Goal: Transaction & Acquisition: Purchase product/service

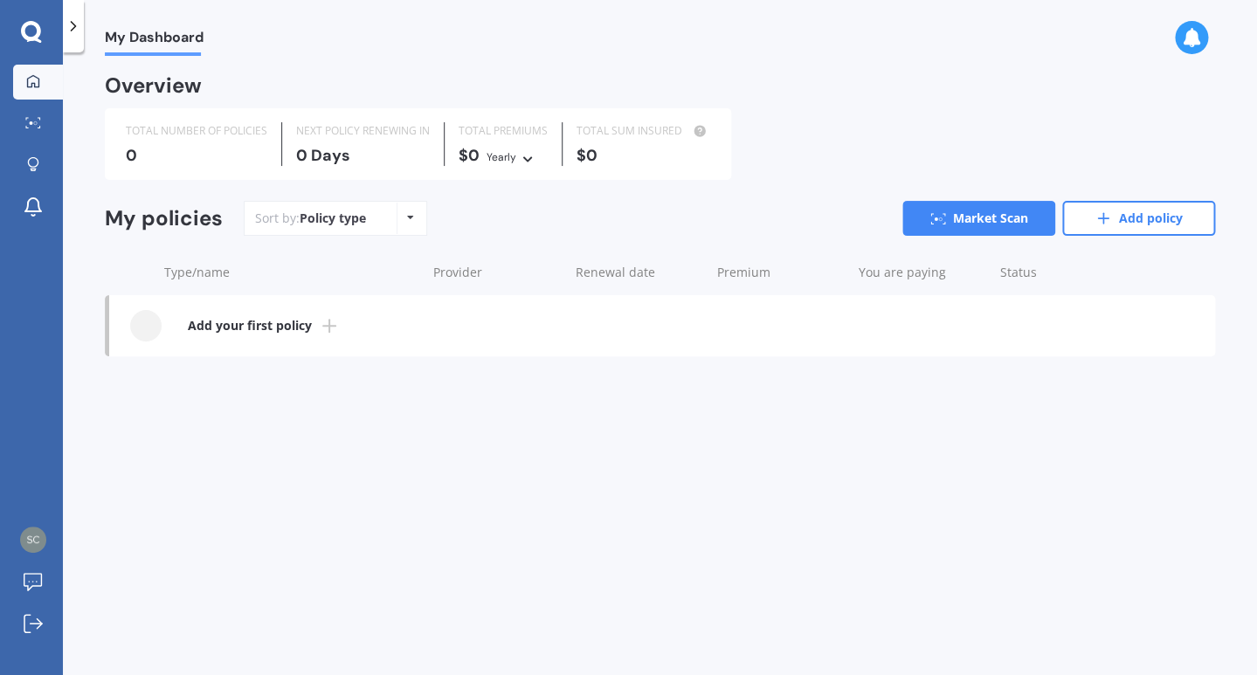
click at [273, 326] on b "Add your first policy" at bounding box center [250, 325] width 124 height 17
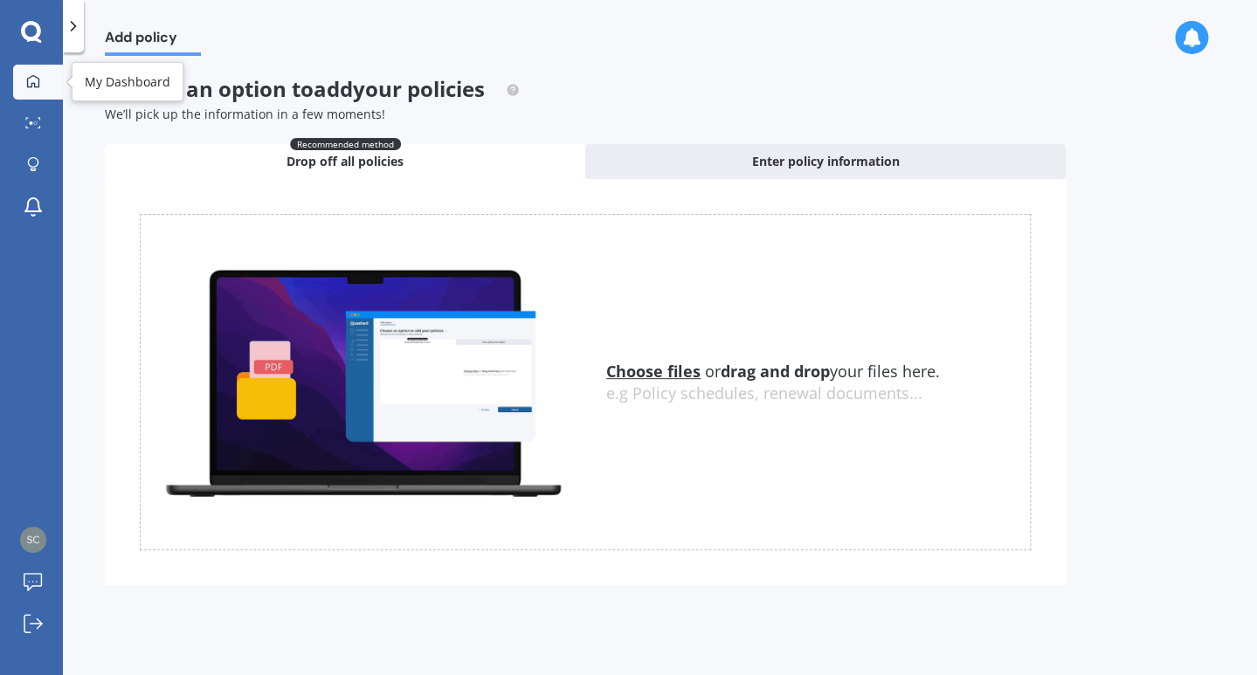
click at [37, 89] on div at bounding box center [33, 82] width 26 height 16
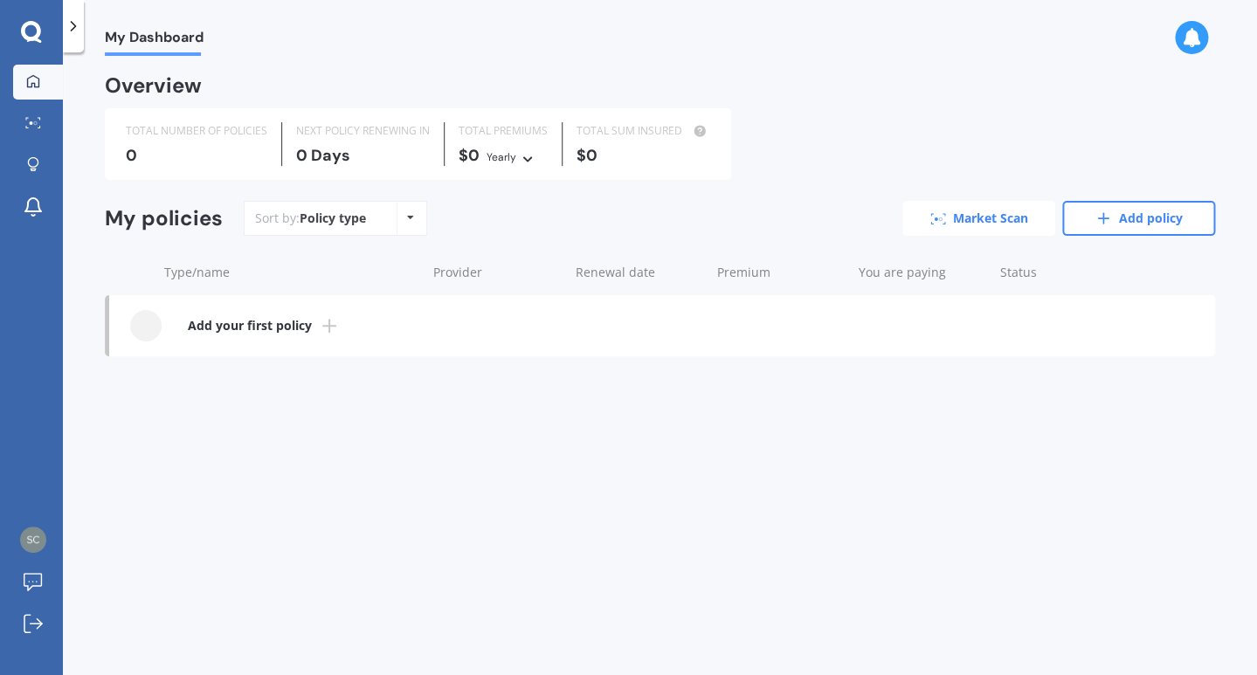
click at [940, 216] on icon at bounding box center [938, 218] width 16 height 11
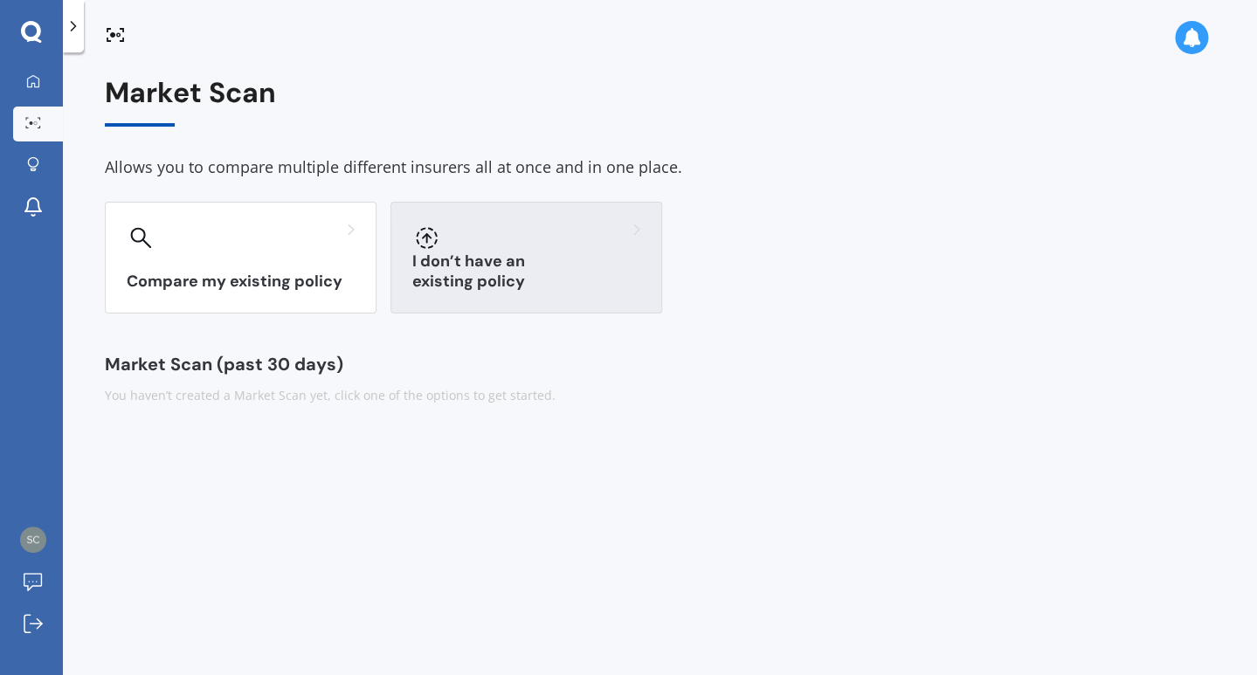
click at [472, 258] on div "I don’t have an existing policy" at bounding box center [526, 258] width 272 height 112
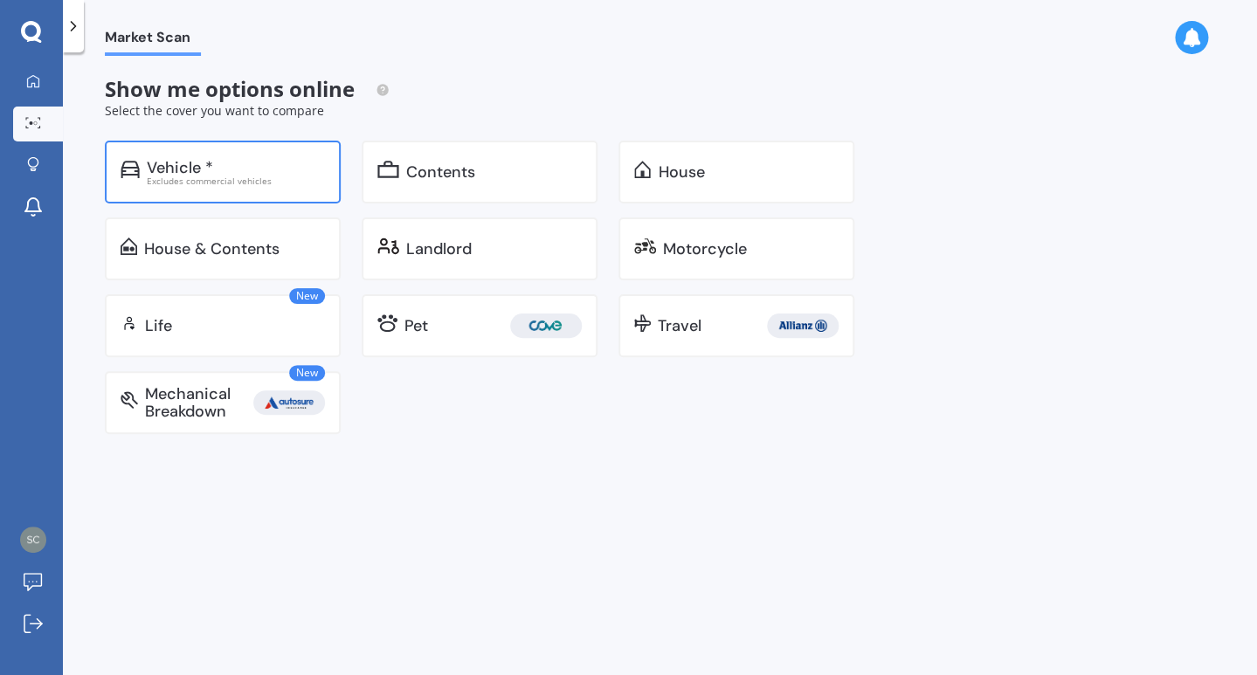
click at [141, 164] on div "Vehicle * Excludes commercial vehicles" at bounding box center [223, 172] width 236 height 63
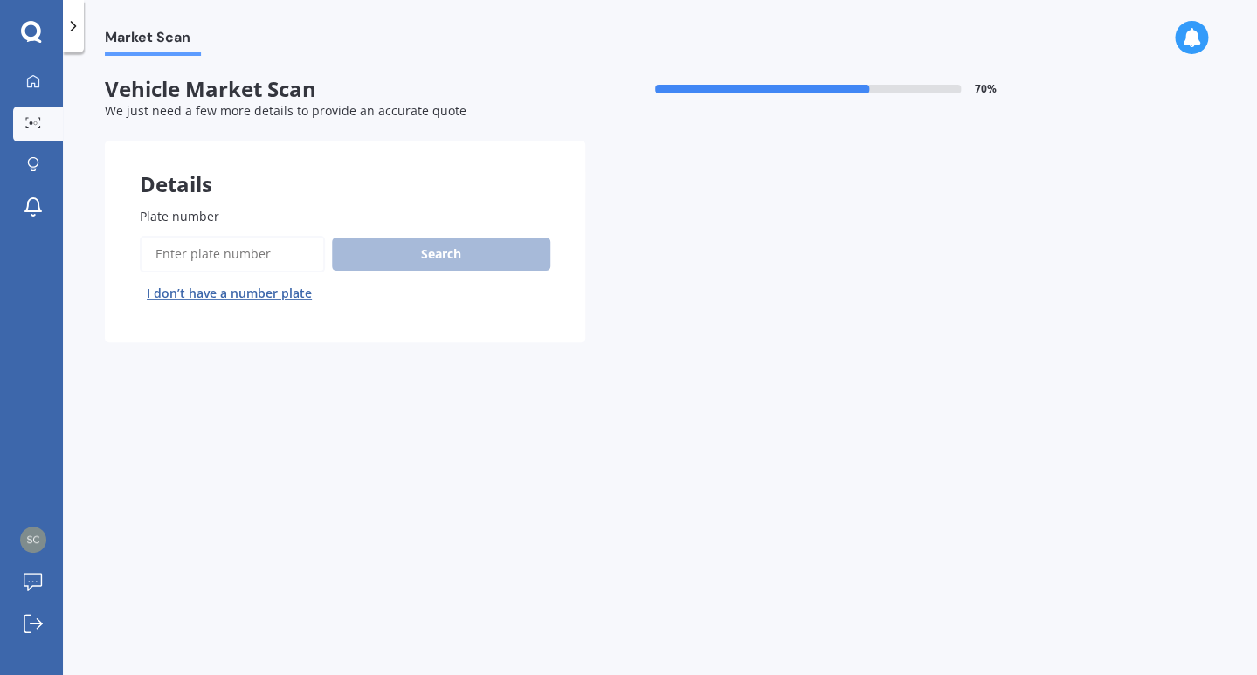
click at [249, 258] on input "Plate number" at bounding box center [232, 254] width 185 height 37
paste input "NCP301"
type input "NCP301"
click at [400, 258] on button "Search" at bounding box center [441, 254] width 218 height 33
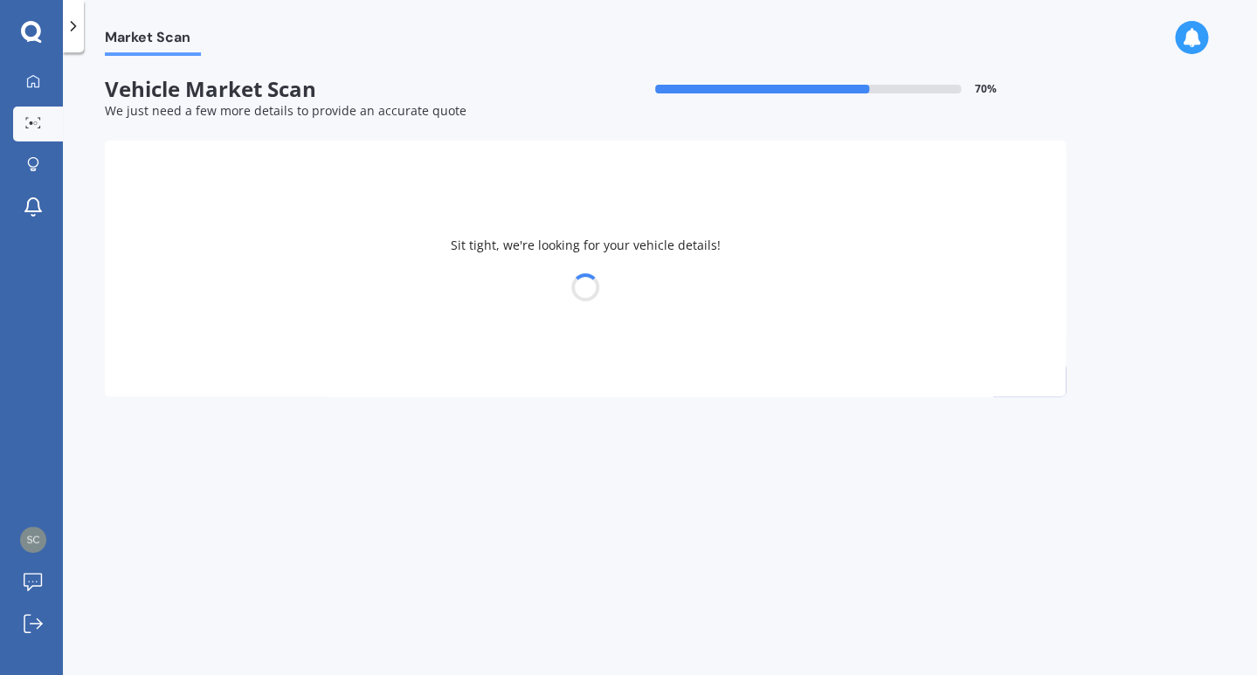
select select "VOLKSWAGEN"
select select "SCIROCCO"
select select "24"
select select "10"
select select "1972"
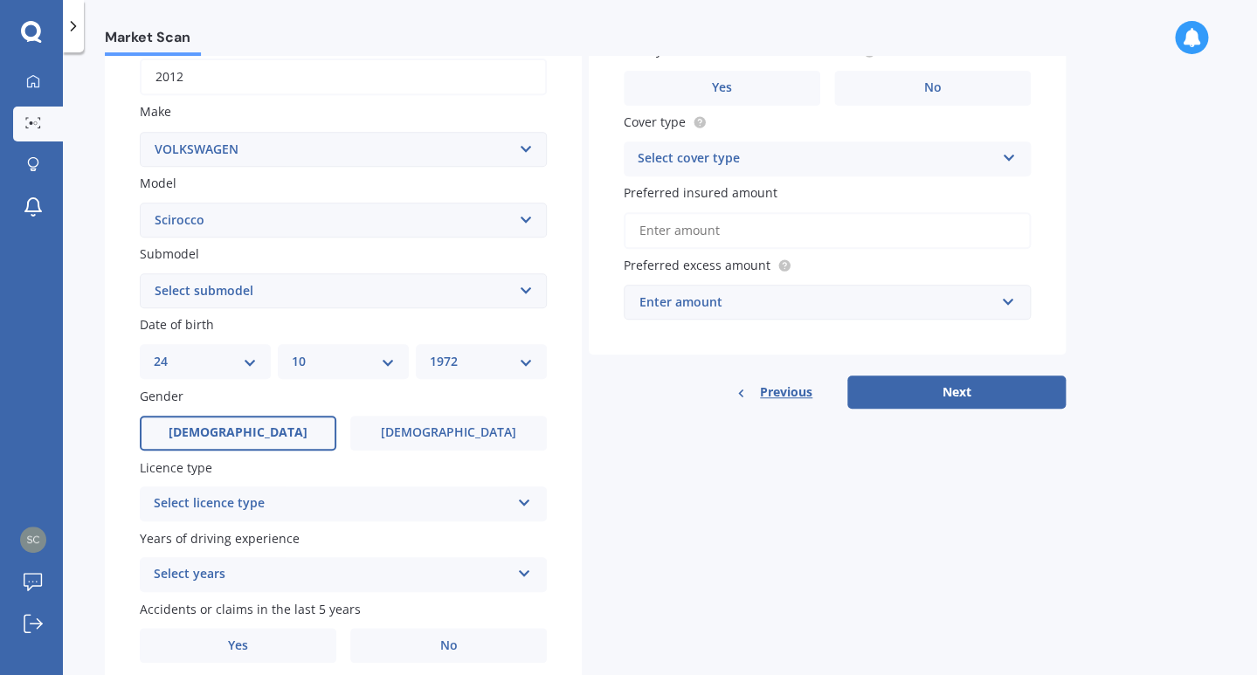
scroll to position [286, 0]
select select "1.4 TSI"
click option "1.4 TSI" at bounding box center [0, 0] width 0 height 0
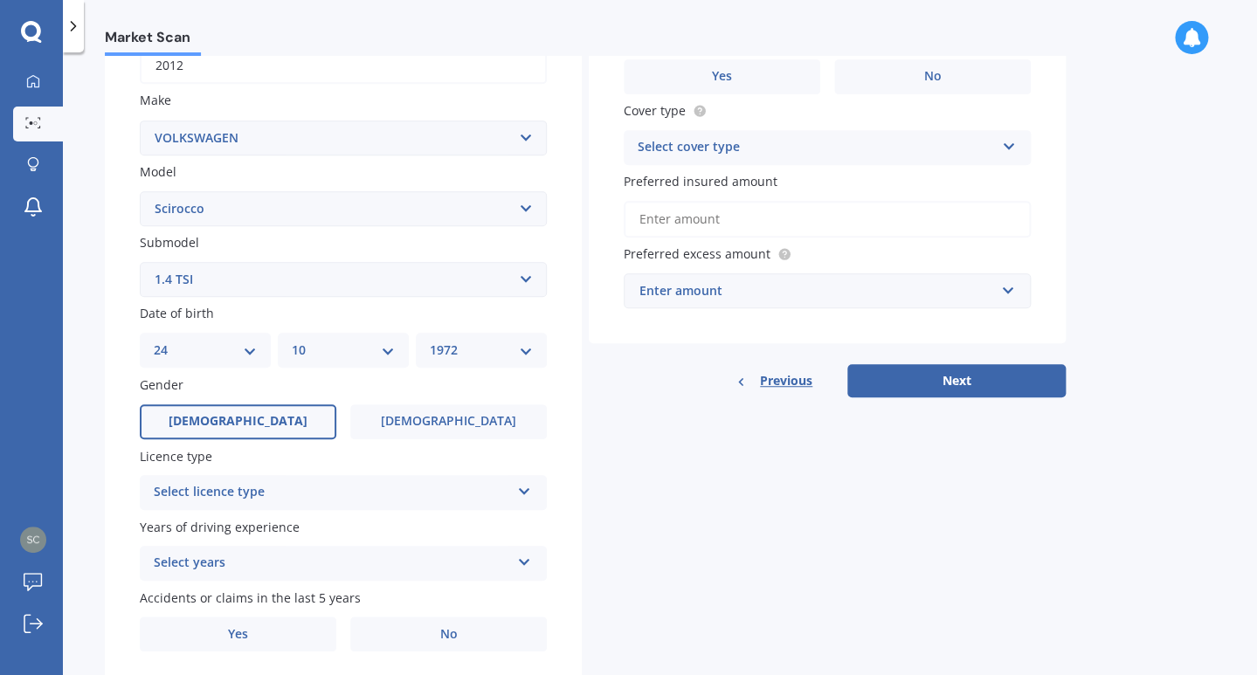
scroll to position [355, 0]
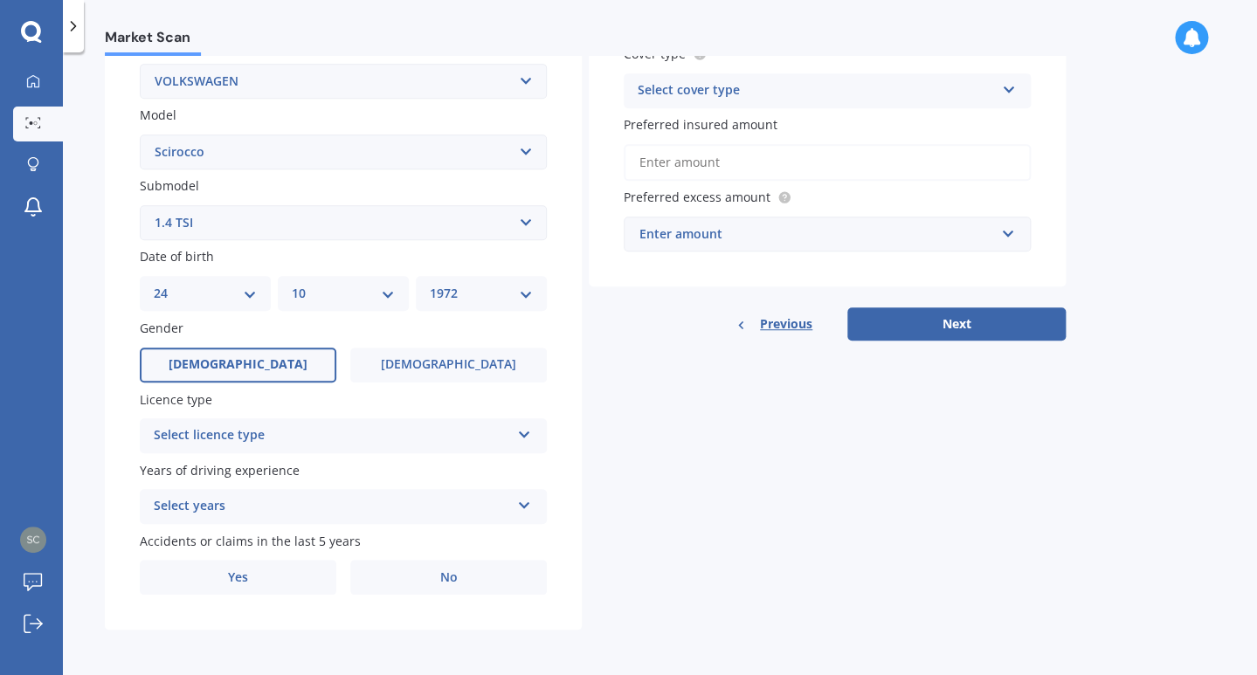
click at [527, 425] on icon at bounding box center [524, 431] width 15 height 12
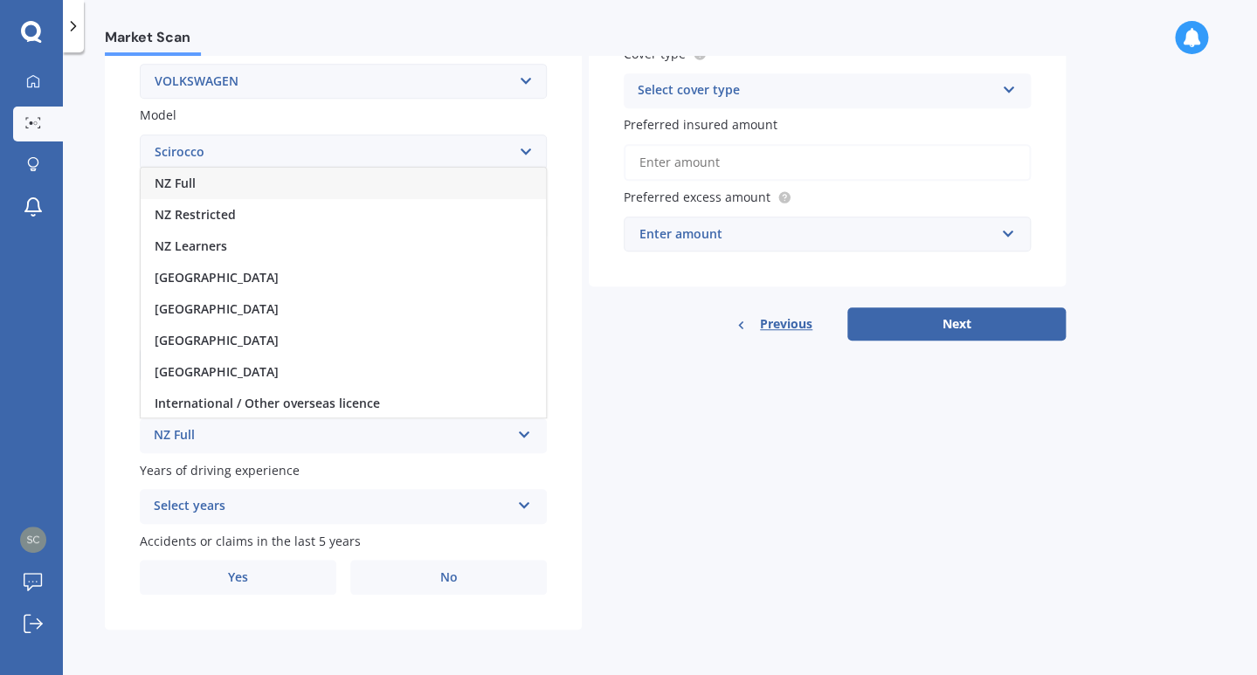
click at [216, 184] on div "NZ Full" at bounding box center [343, 183] width 405 height 31
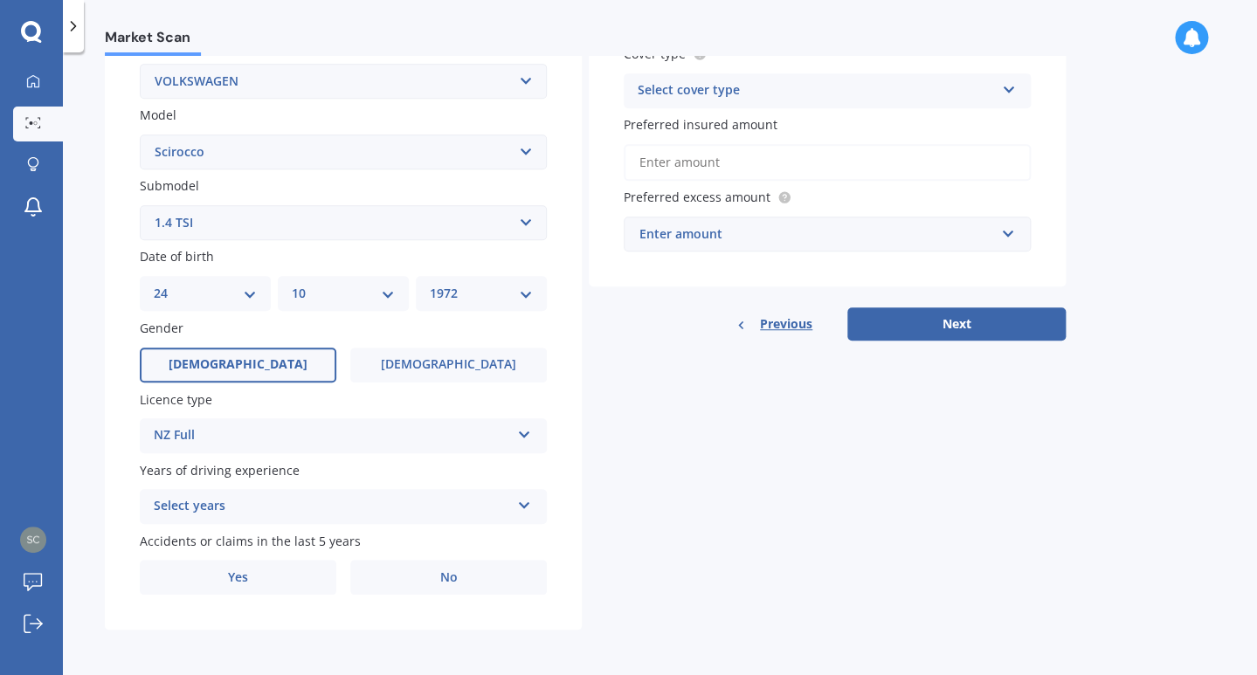
click at [524, 516] on div "Select years 5 or more years 4 years 3 years 2 years 1 year" at bounding box center [343, 506] width 407 height 35
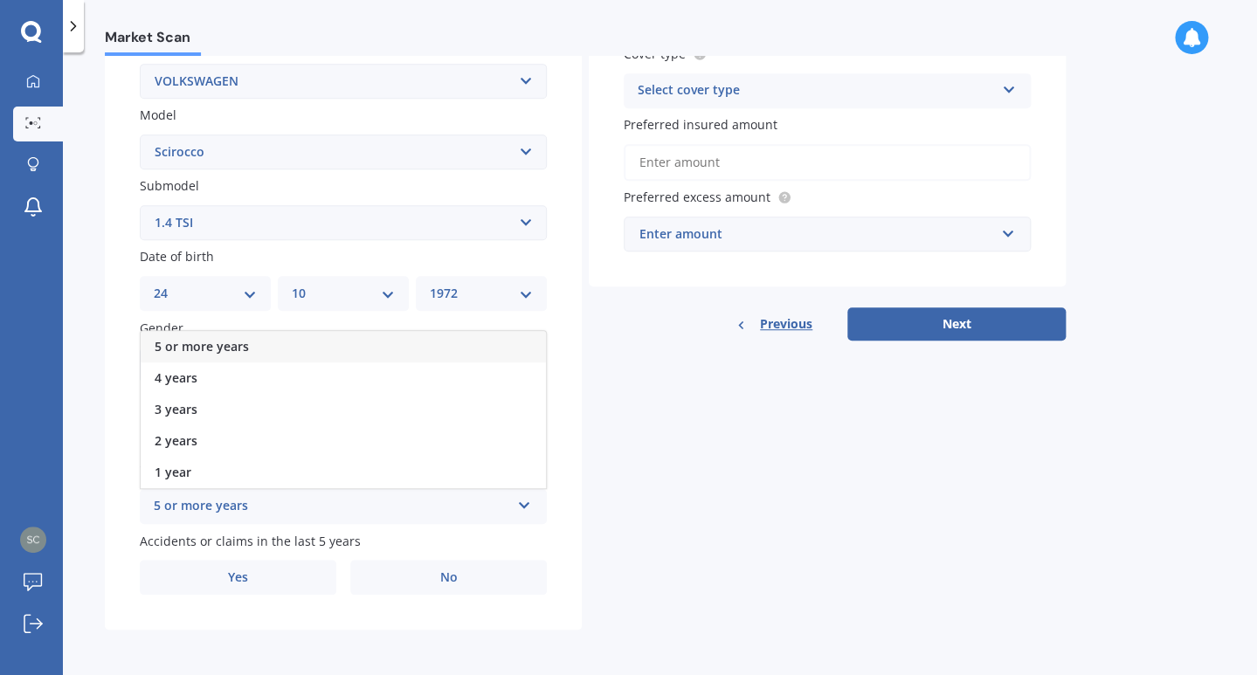
click at [250, 348] on div "5 or more years" at bounding box center [343, 346] width 405 height 31
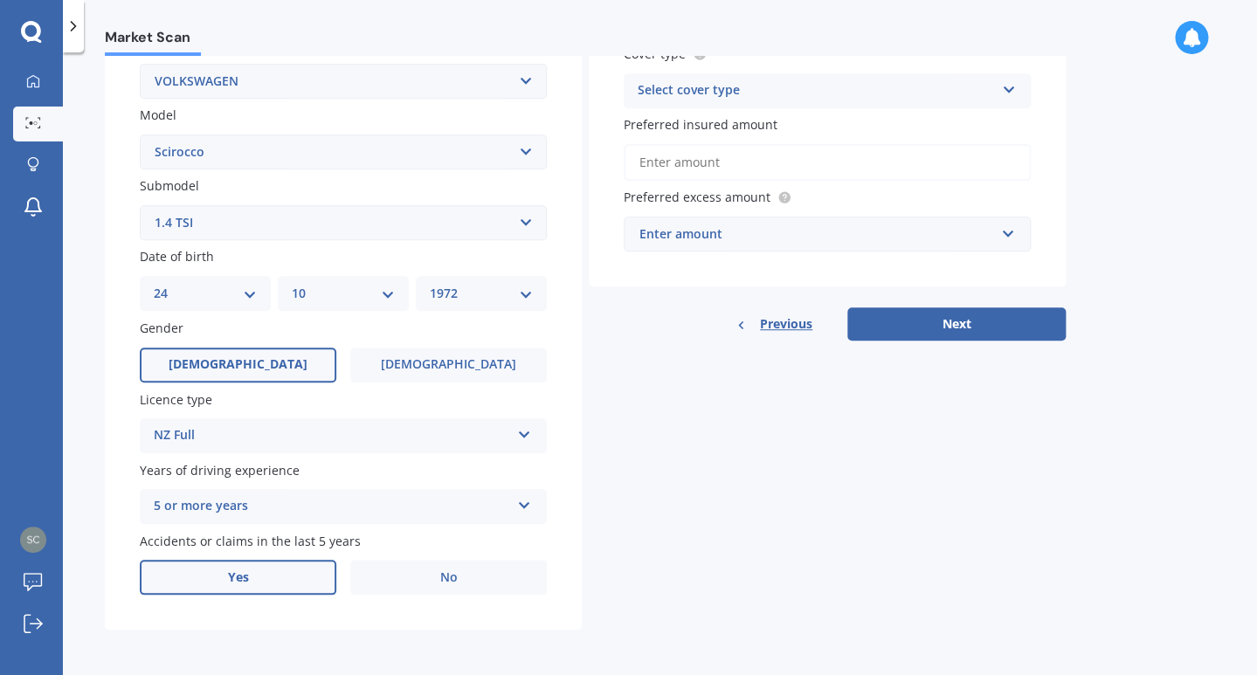
click at [264, 587] on label "Yes" at bounding box center [238, 577] width 196 height 35
click at [0, 0] on input "Yes" at bounding box center [0, 0] width 0 height 0
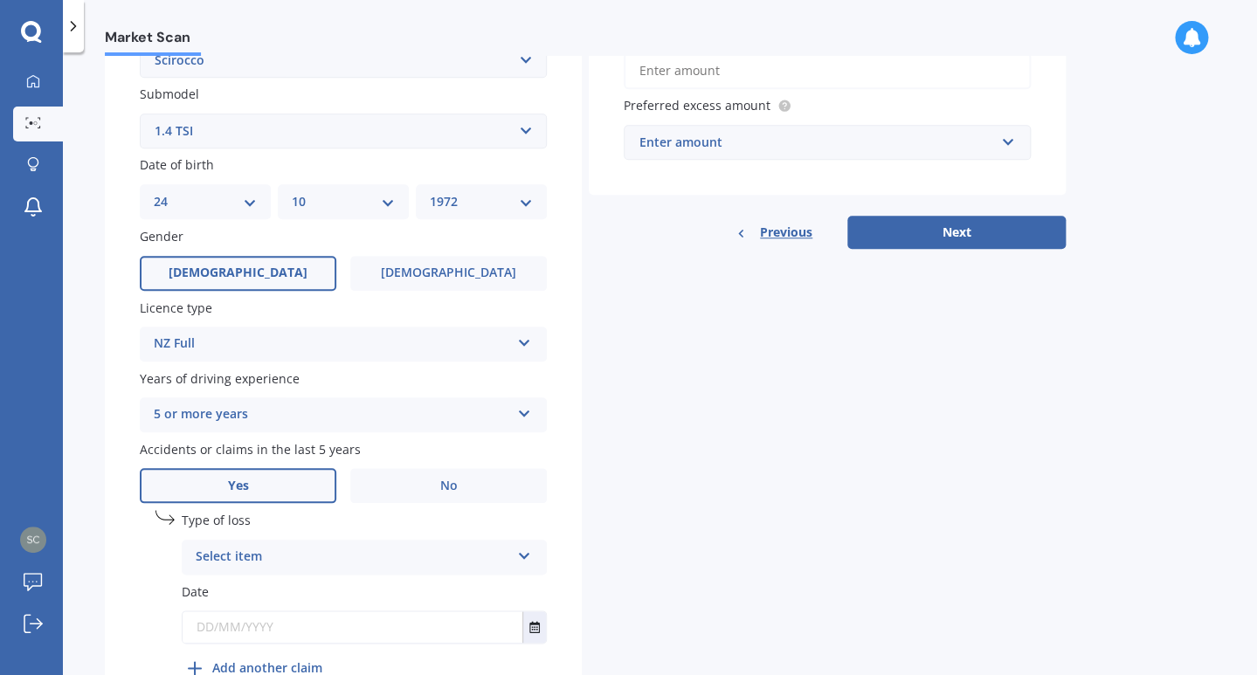
scroll to position [543, 0]
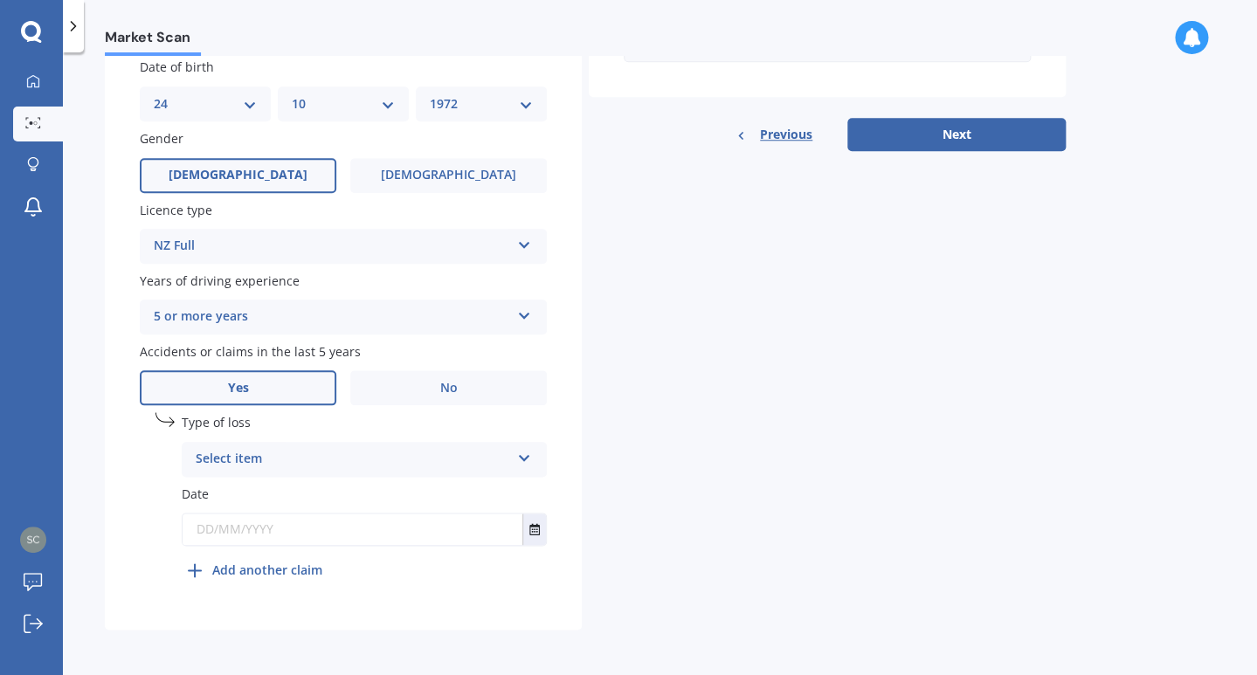
click at [310, 463] on div "Select item" at bounding box center [353, 459] width 314 height 21
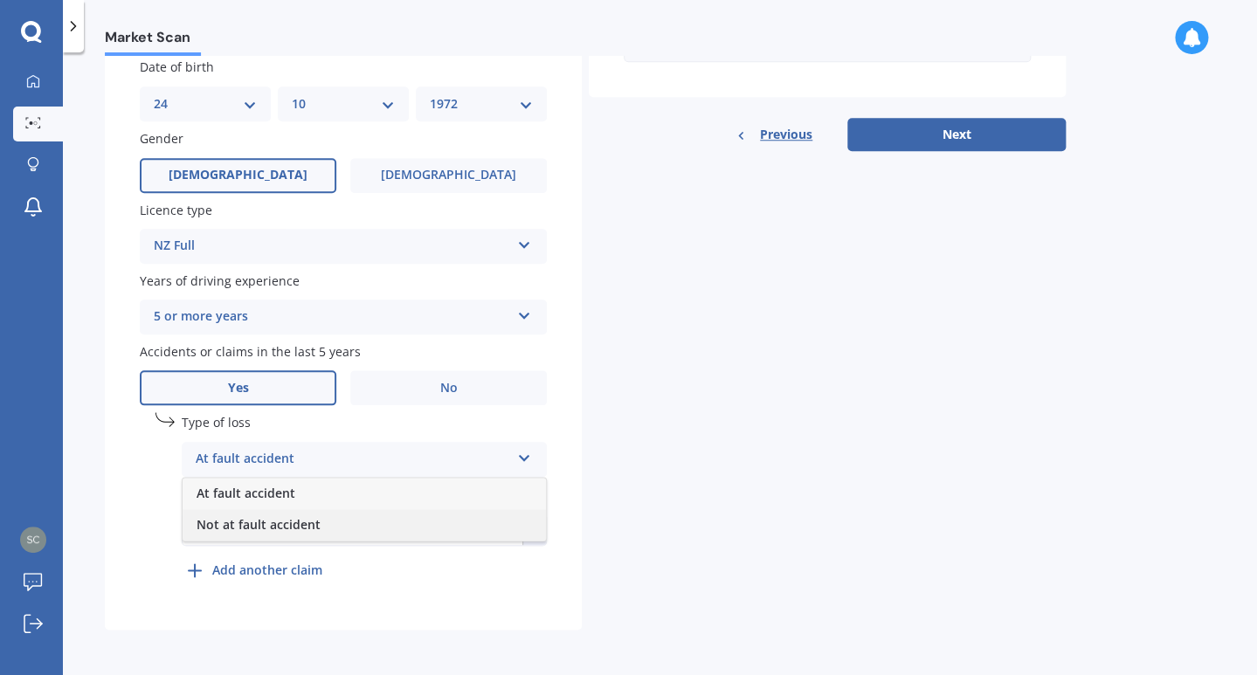
click at [295, 527] on span "Not at fault accident" at bounding box center [258, 524] width 124 height 17
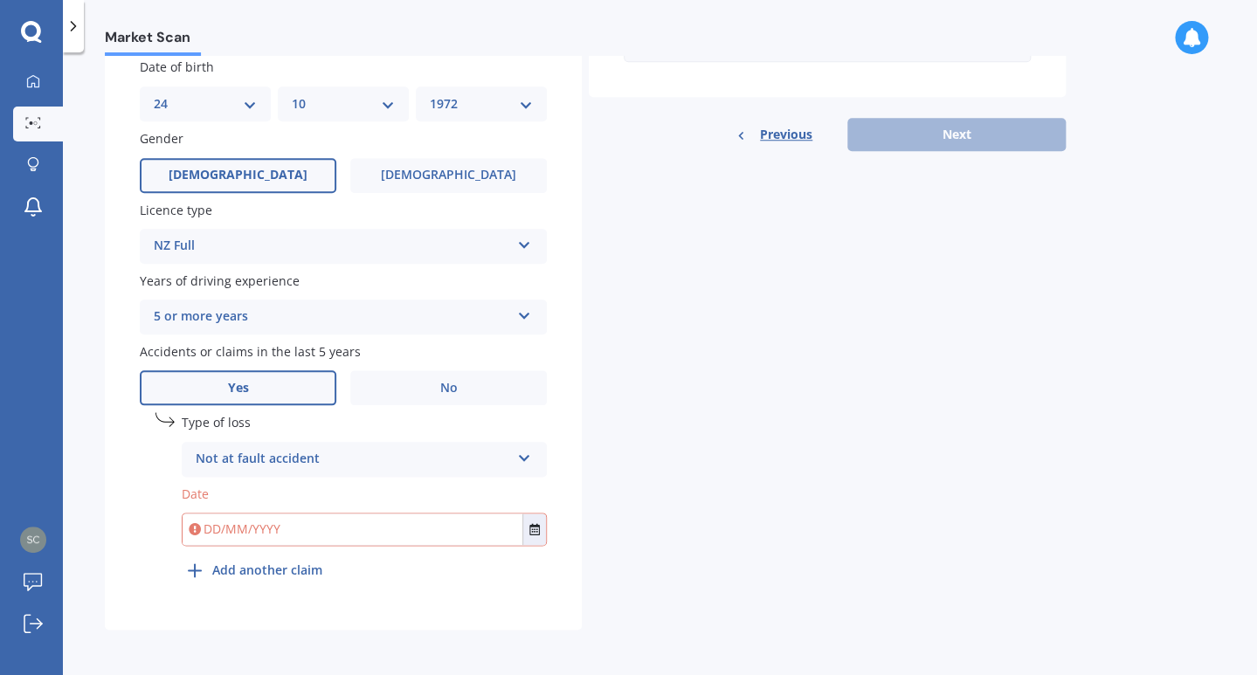
drag, startPoint x: 238, startPoint y: 529, endPoint x: 249, endPoint y: 532, distance: 11.7
click at [239, 529] on input "text" at bounding box center [353, 528] width 340 height 31
click at [529, 459] on icon at bounding box center [524, 455] width 15 height 12
click at [390, 530] on div "Not at fault accident" at bounding box center [364, 524] width 363 height 31
click at [528, 534] on button "Select date" at bounding box center [534, 528] width 24 height 31
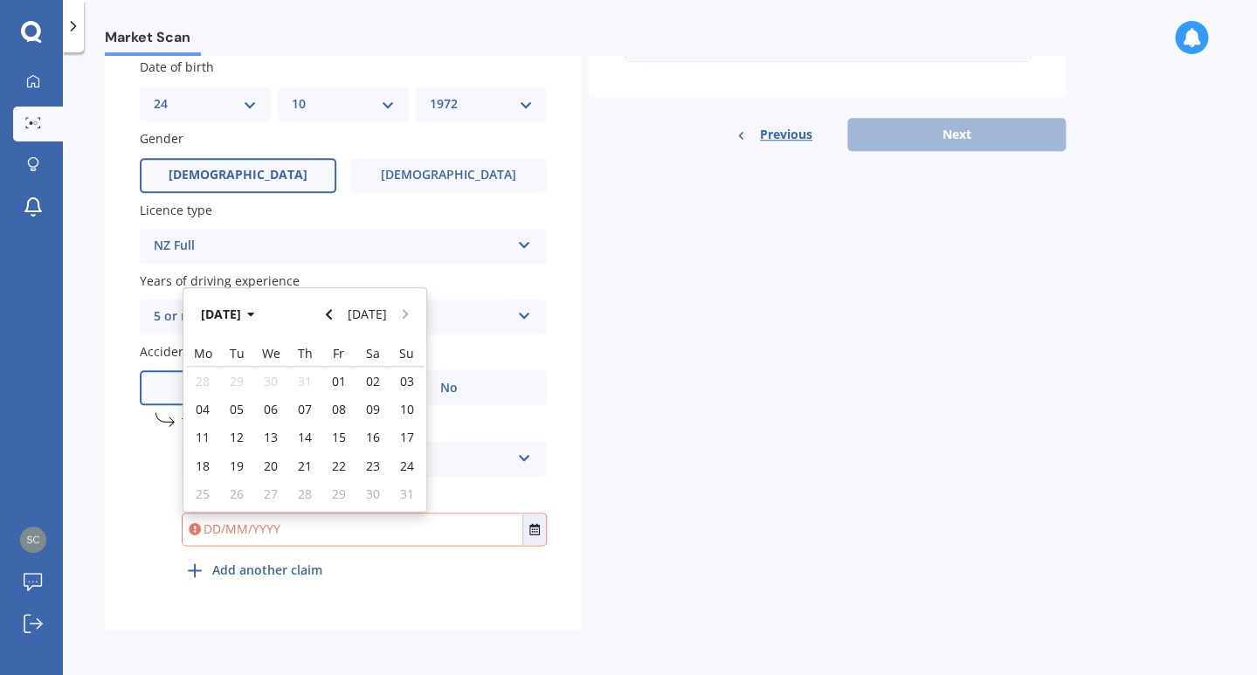
click at [638, 453] on div "Details Plate number Search I don’t have a number plate Year [DATE] Make Select…" at bounding box center [585, 113] width 961 height 1031
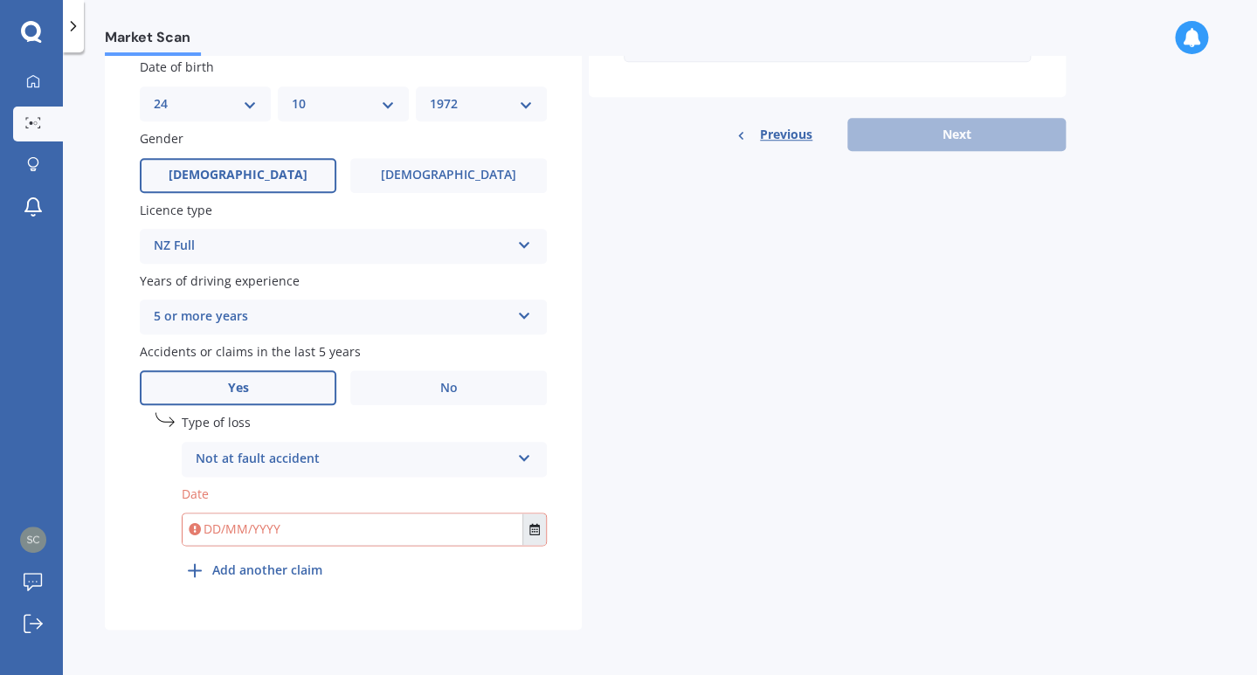
click at [541, 528] on button "Select date" at bounding box center [534, 528] width 24 height 31
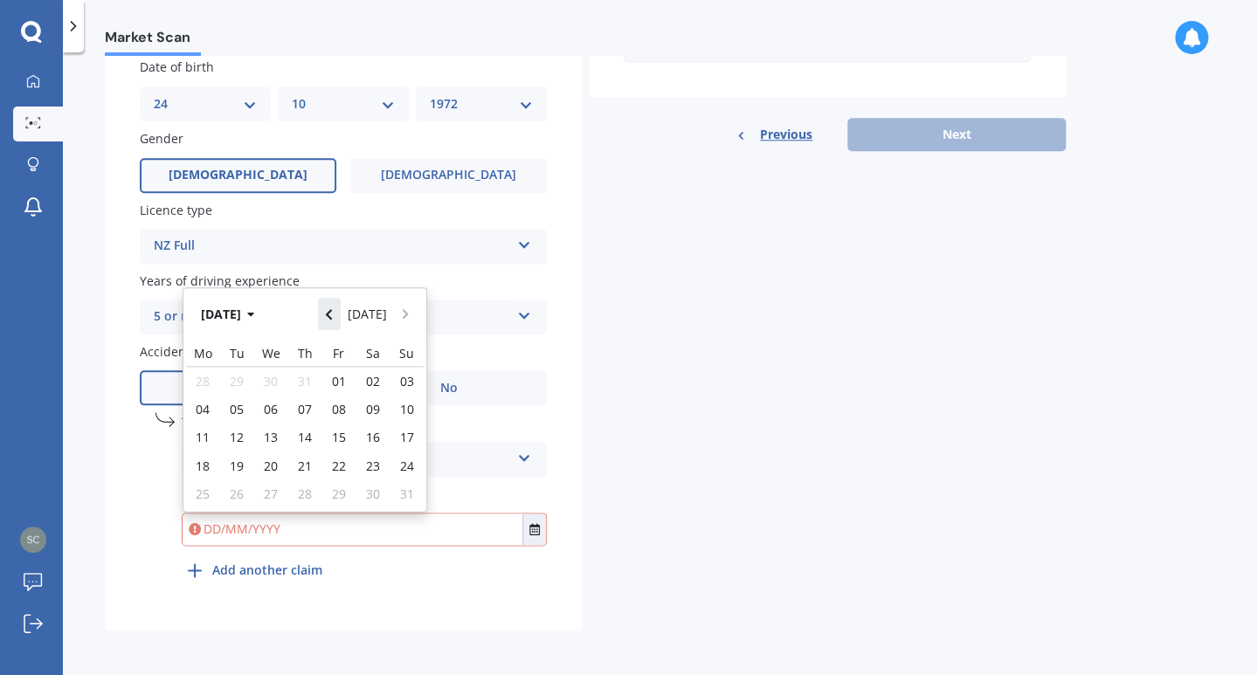
scroll to position [545, 0]
click at [248, 318] on button "[DATE]" at bounding box center [230, 313] width 75 height 31
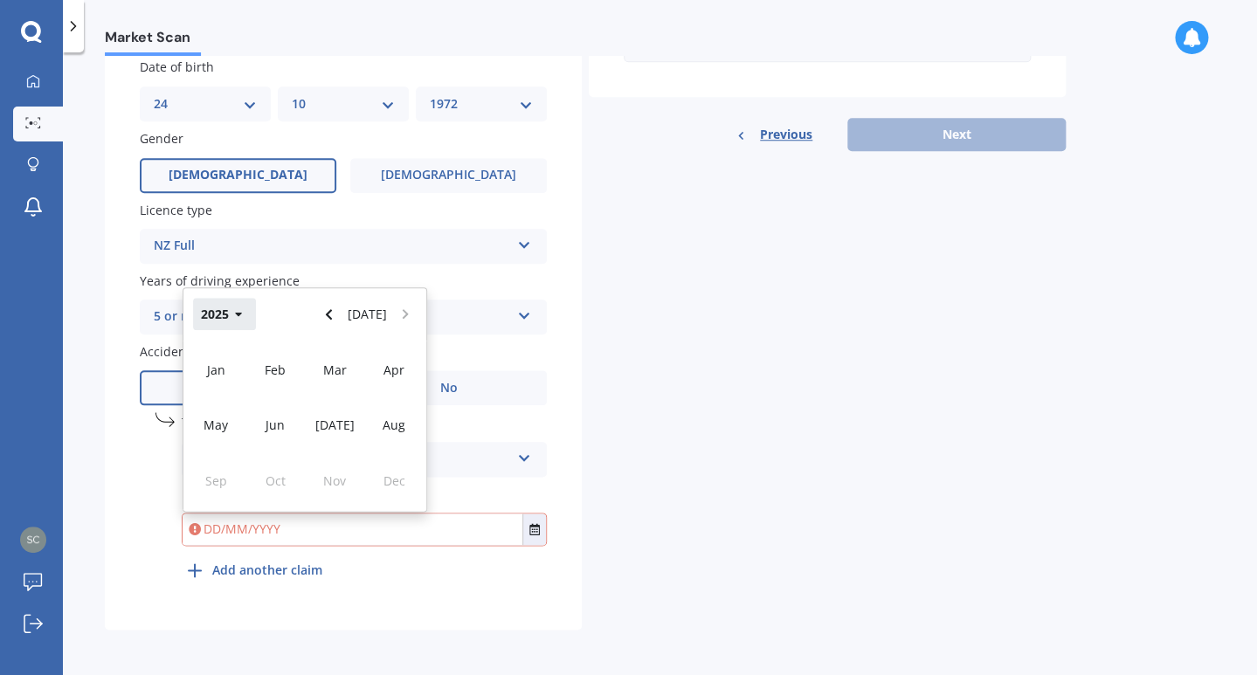
click at [249, 318] on button "2025" at bounding box center [224, 313] width 63 height 31
click at [297, 305] on icon "button" at bounding box center [300, 302] width 7 height 4
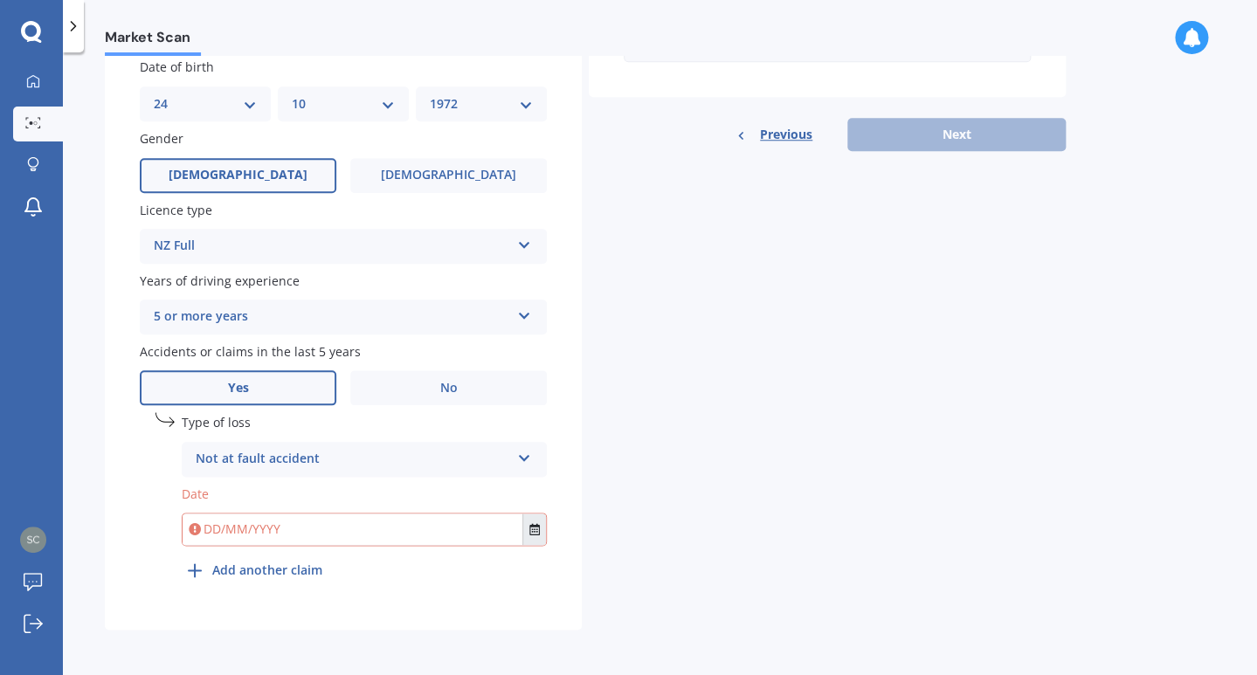
click at [535, 533] on icon "Select date" at bounding box center [534, 529] width 10 height 12
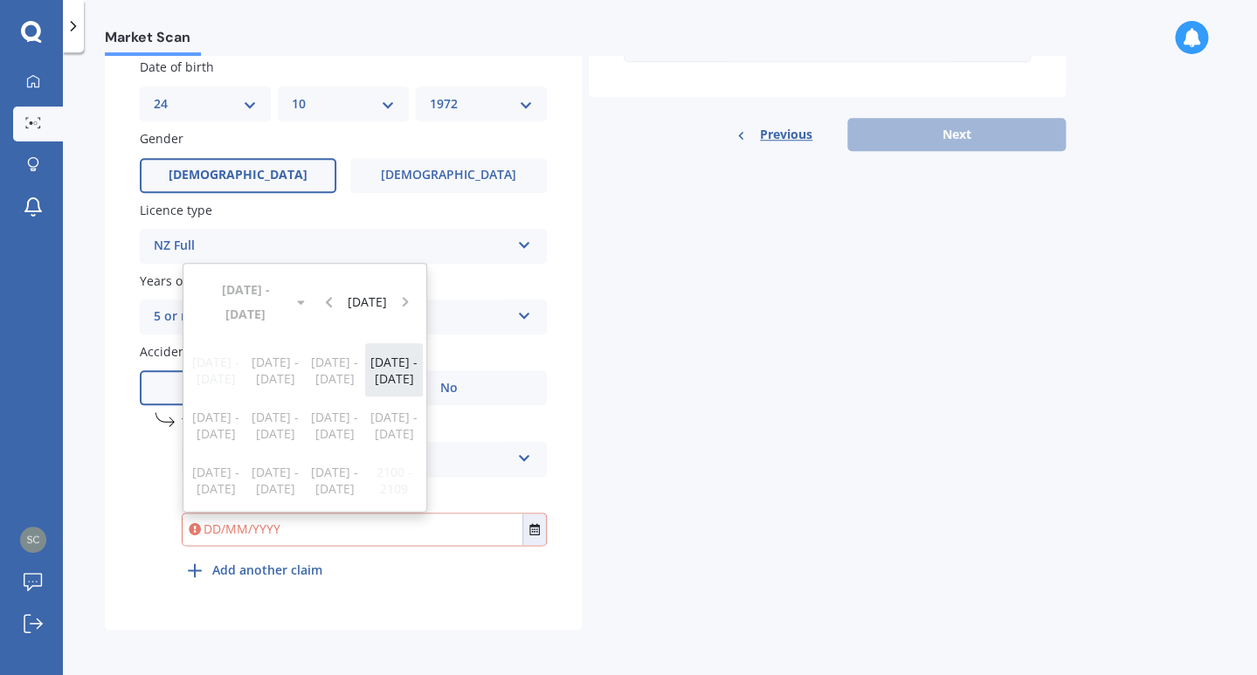
click at [389, 368] on span "[DATE] - [DATE]" at bounding box center [393, 370] width 47 height 33
click at [285, 431] on span "2024" at bounding box center [275, 425] width 28 height 17
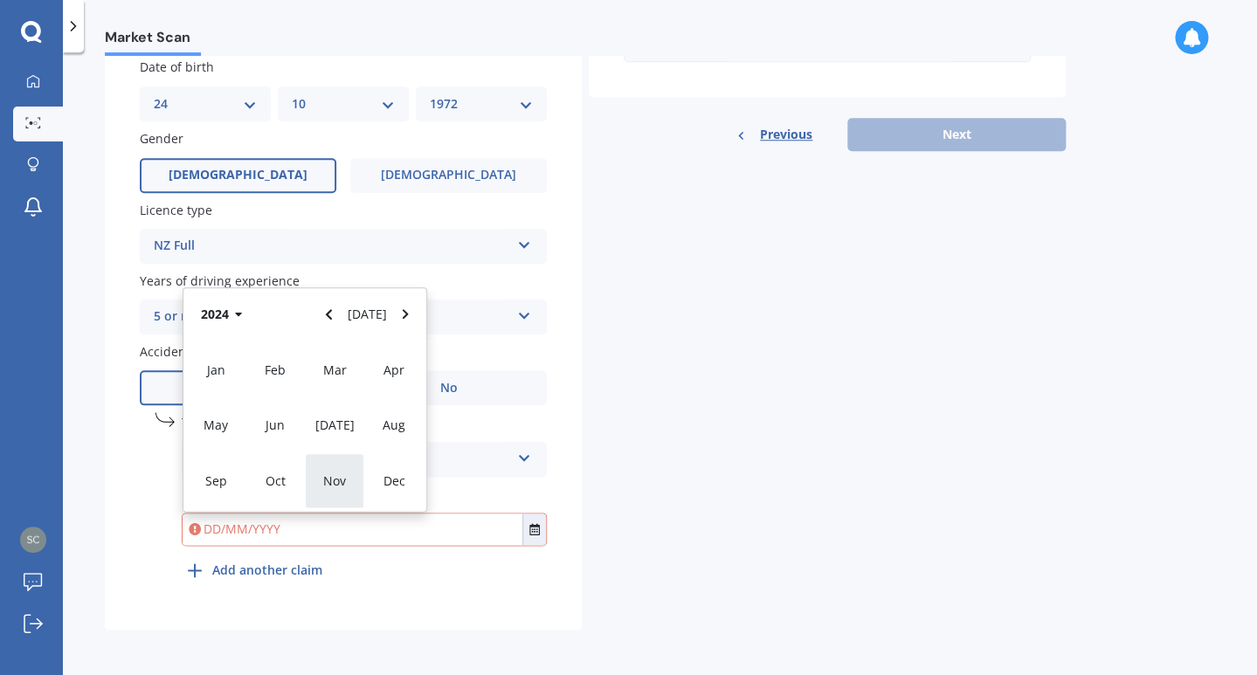
click at [328, 491] on div "Nov" at bounding box center [334, 480] width 59 height 55
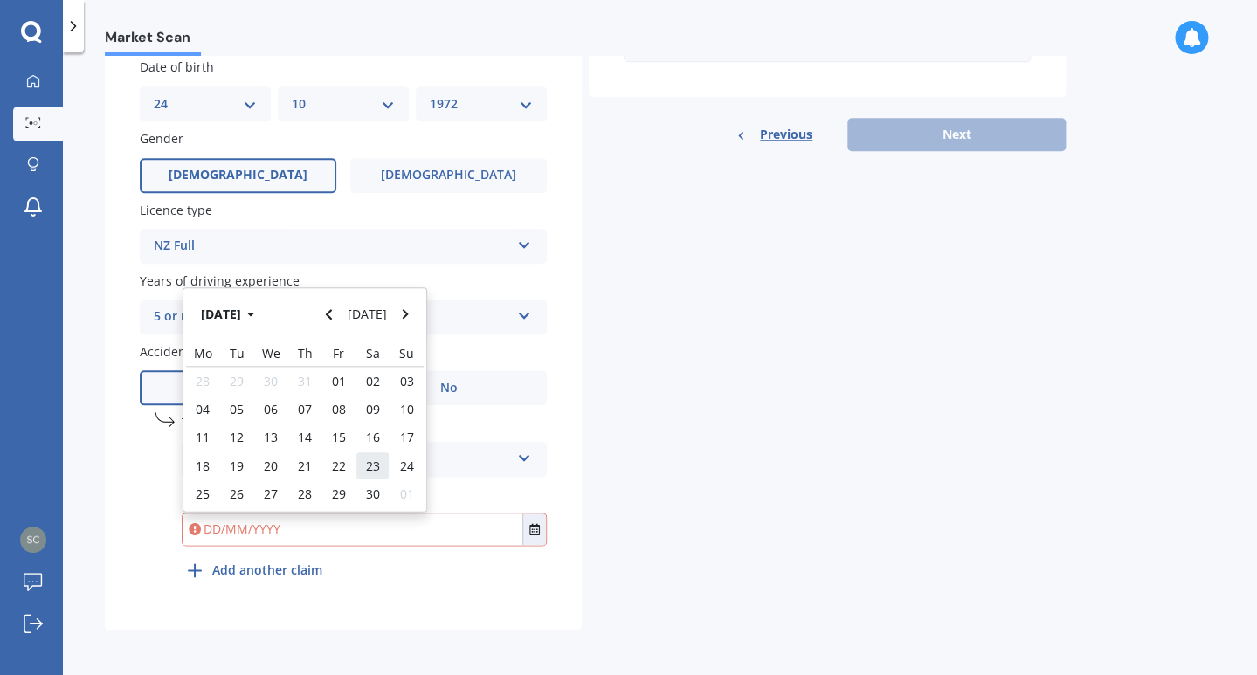
click at [389, 468] on div "23" at bounding box center [372, 465] width 34 height 28
type input "[DATE]"
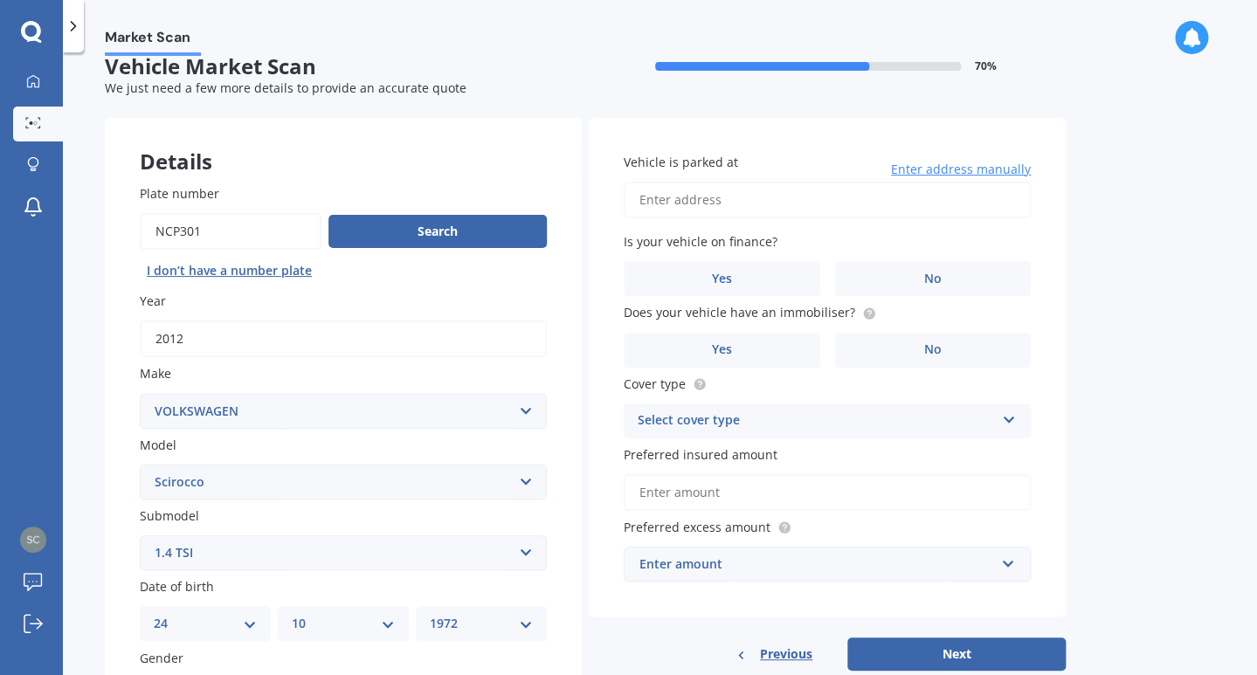
scroll to position [0, 0]
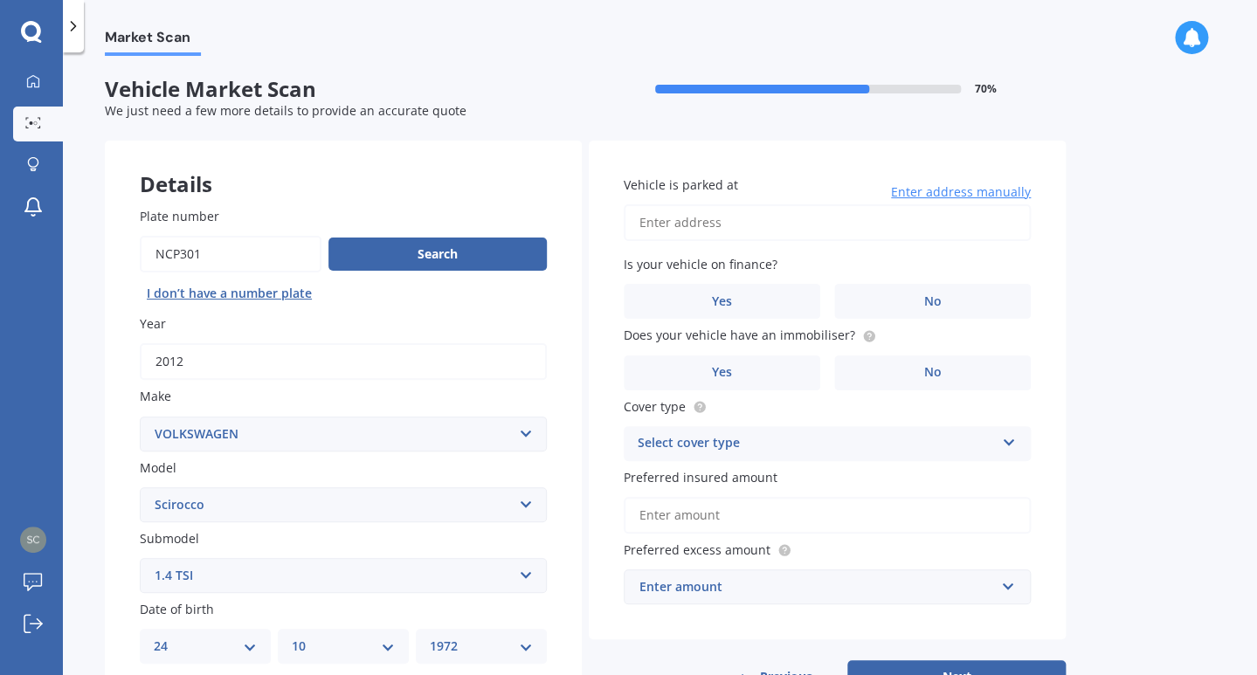
click at [738, 226] on input "Vehicle is parked at" at bounding box center [827, 222] width 407 height 37
type input "&"
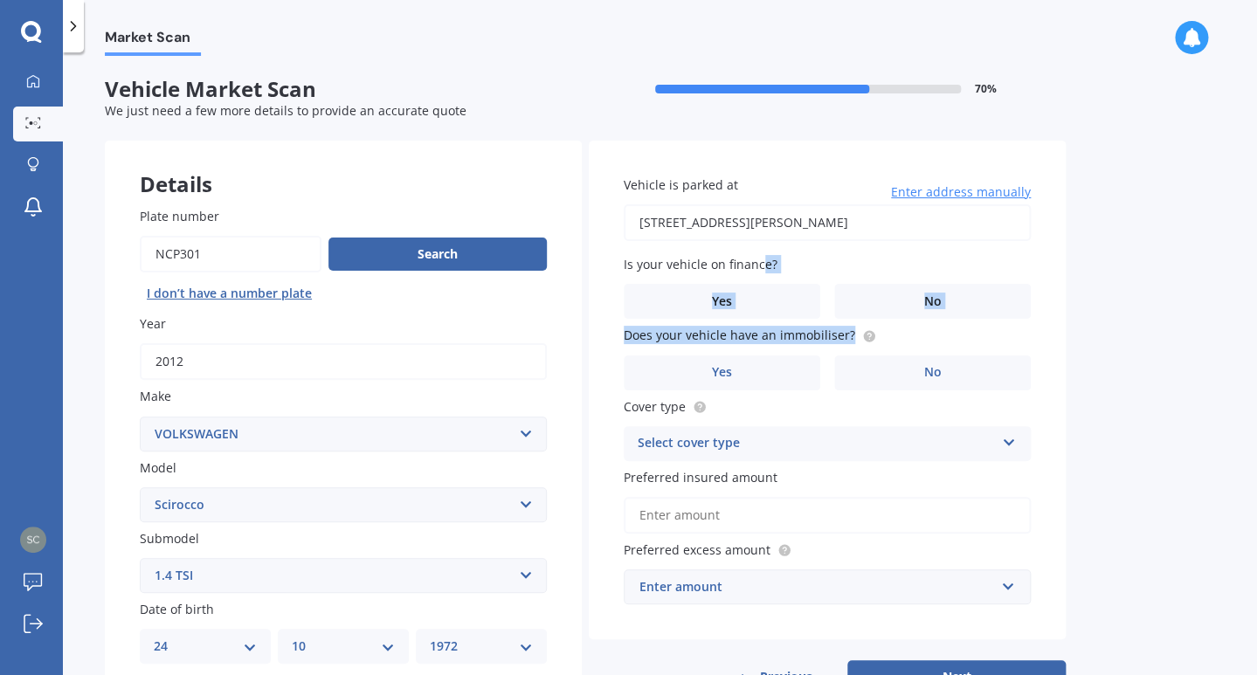
type input "[STREET_ADDRESS][PERSON_NAME]"
click at [947, 309] on label "No" at bounding box center [932, 301] width 196 height 35
click at [0, 0] on input "No" at bounding box center [0, 0] width 0 height 0
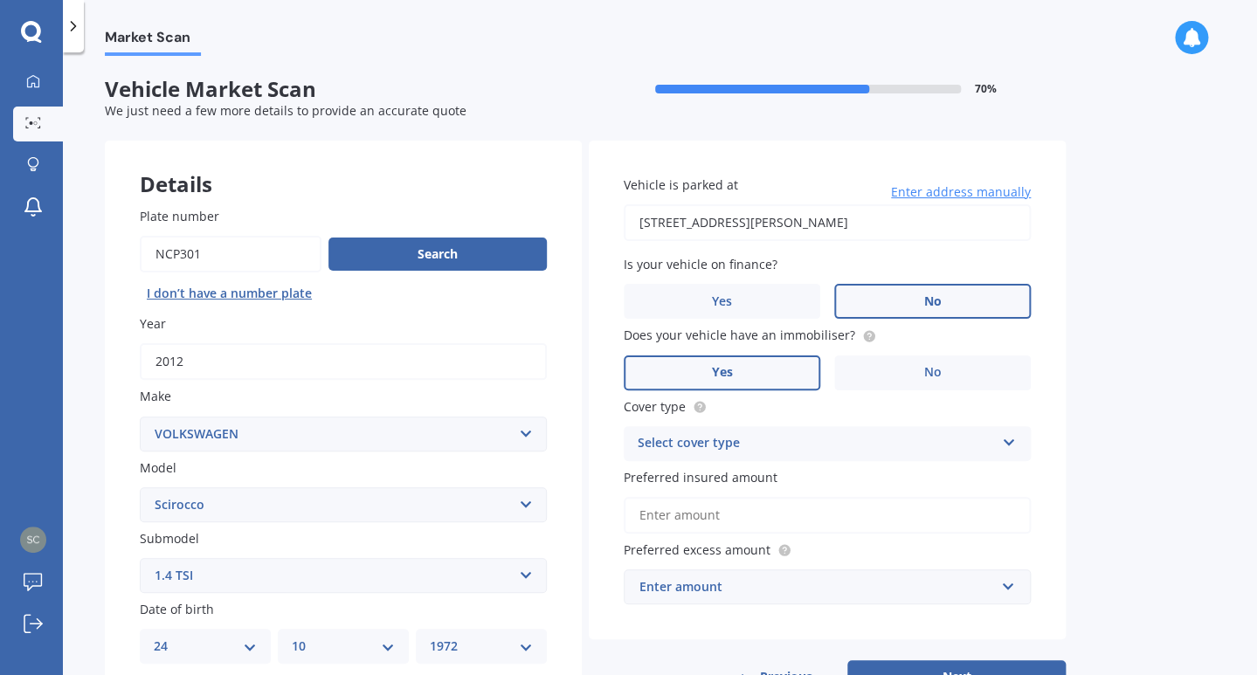
click at [704, 369] on label "Yes" at bounding box center [722, 372] width 196 height 35
click at [0, 0] on input "Yes" at bounding box center [0, 0] width 0 height 0
click at [1003, 450] on div "Select cover type Comprehensive Third Party, Fire & Theft Third Party" at bounding box center [827, 443] width 407 height 35
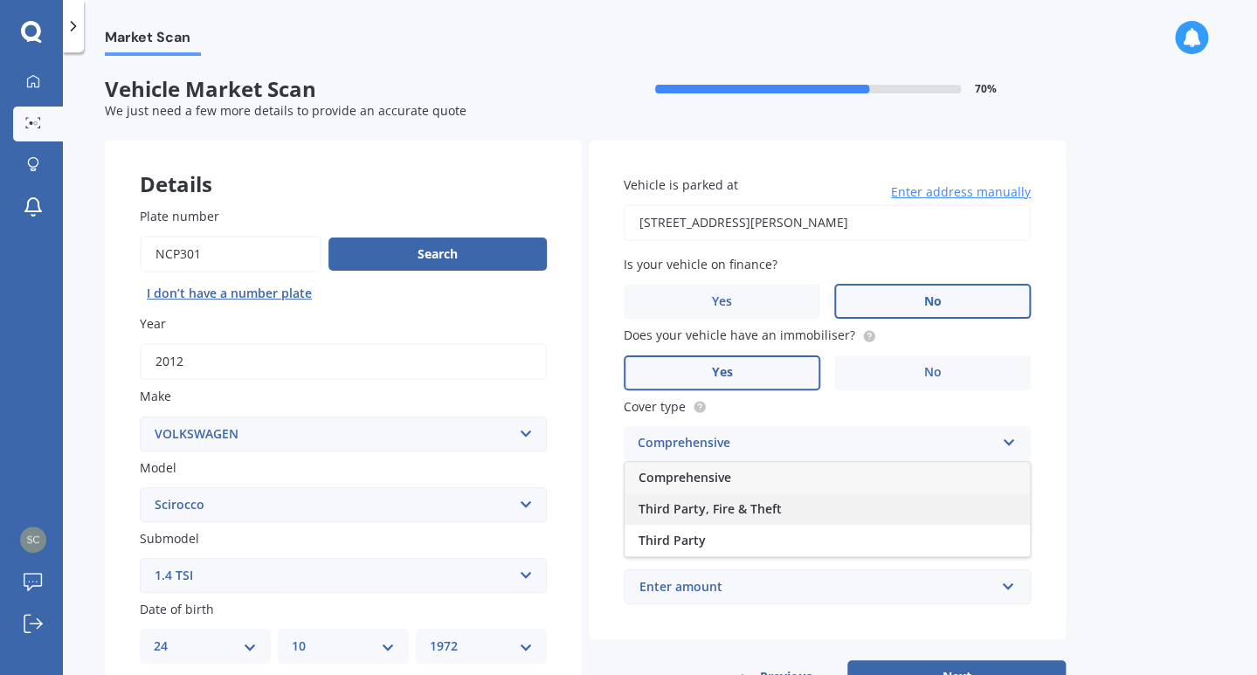
click at [796, 507] on div "Third Party, Fire & Theft" at bounding box center [826, 508] width 405 height 31
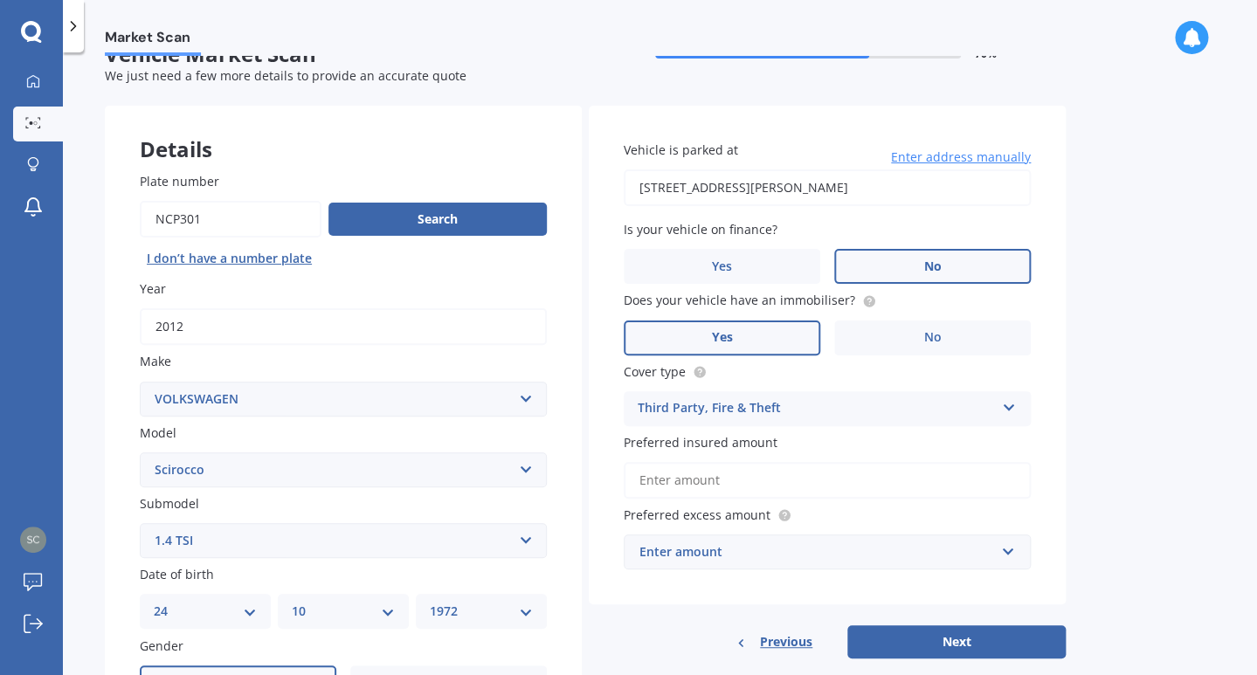
scroll to position [64, 0]
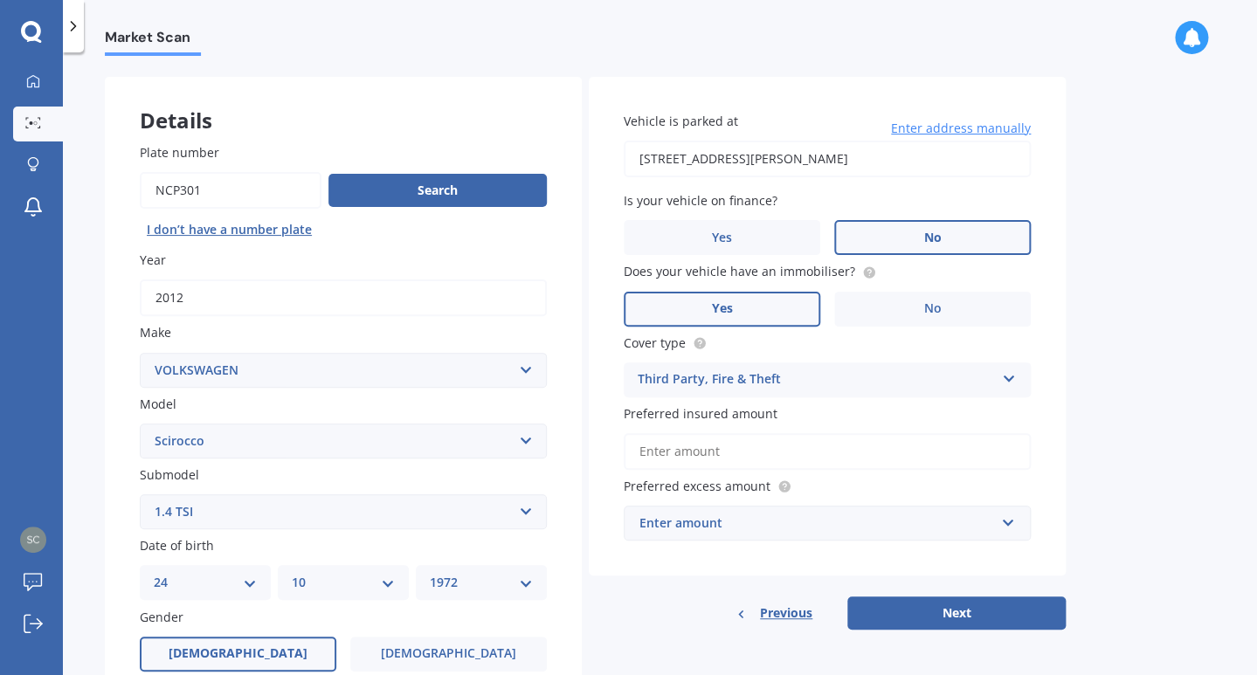
click at [740, 456] on input "Preferred insured amount" at bounding box center [827, 451] width 407 height 37
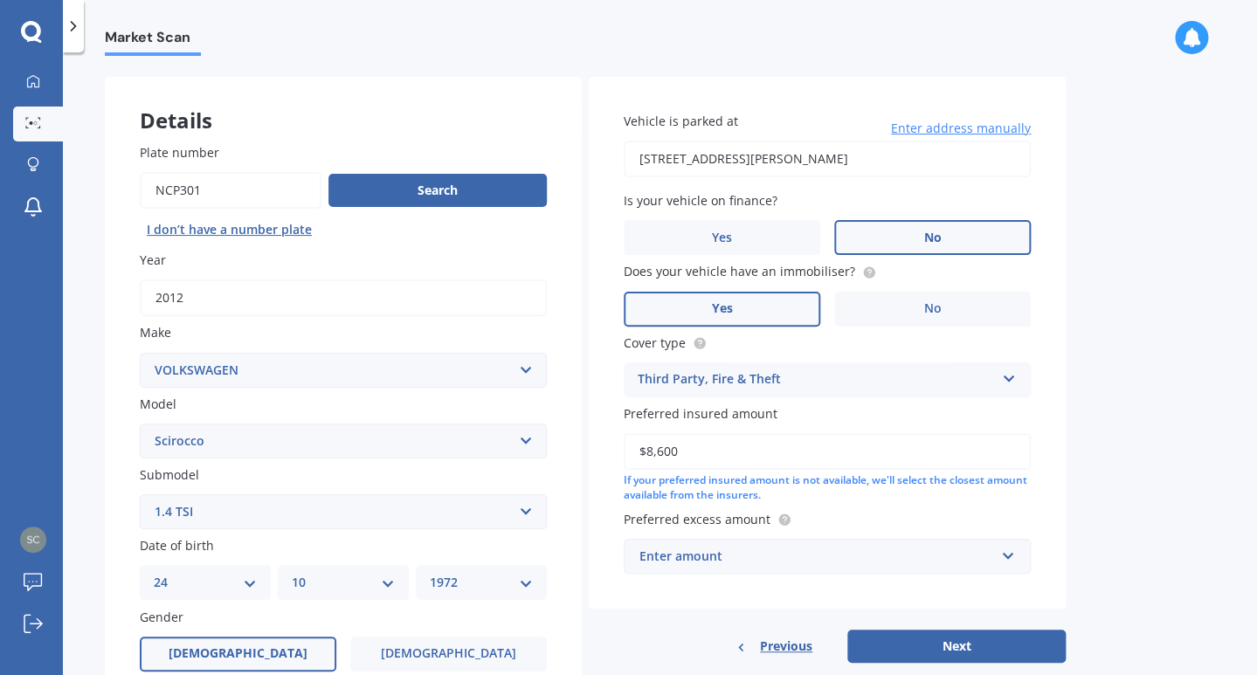
type input "$8,600"
click at [979, 547] on input "text" at bounding box center [820, 556] width 391 height 33
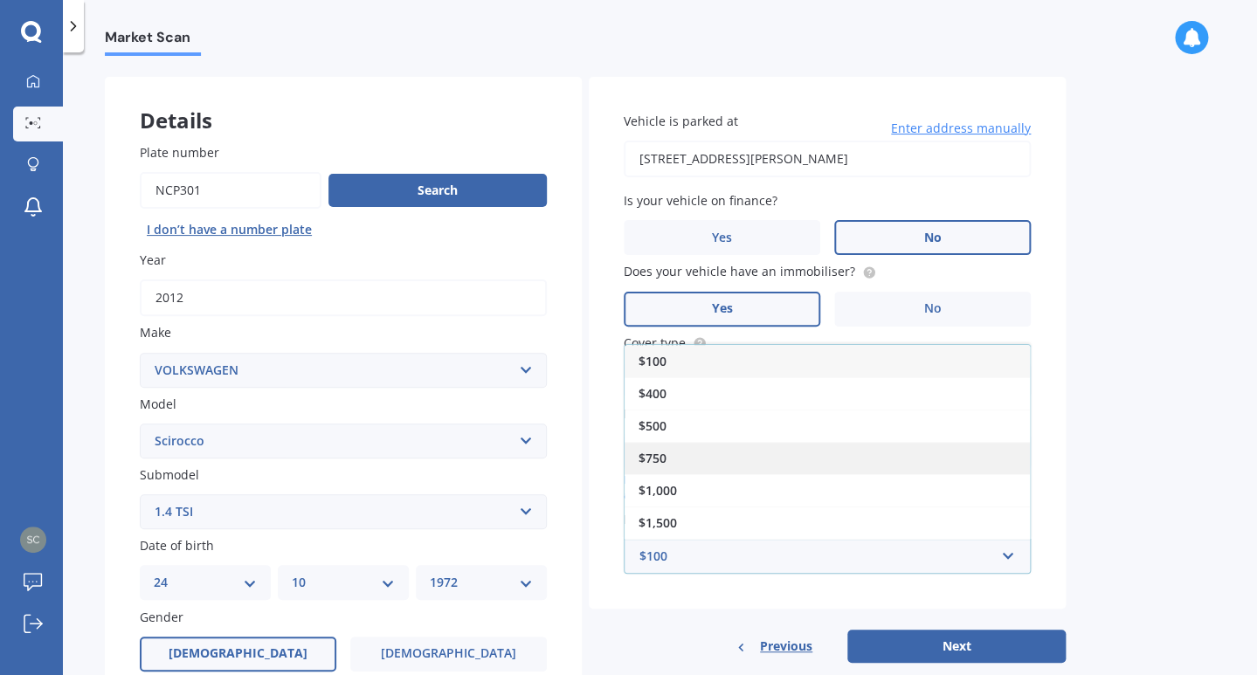
click at [697, 459] on div "$750" at bounding box center [826, 458] width 405 height 32
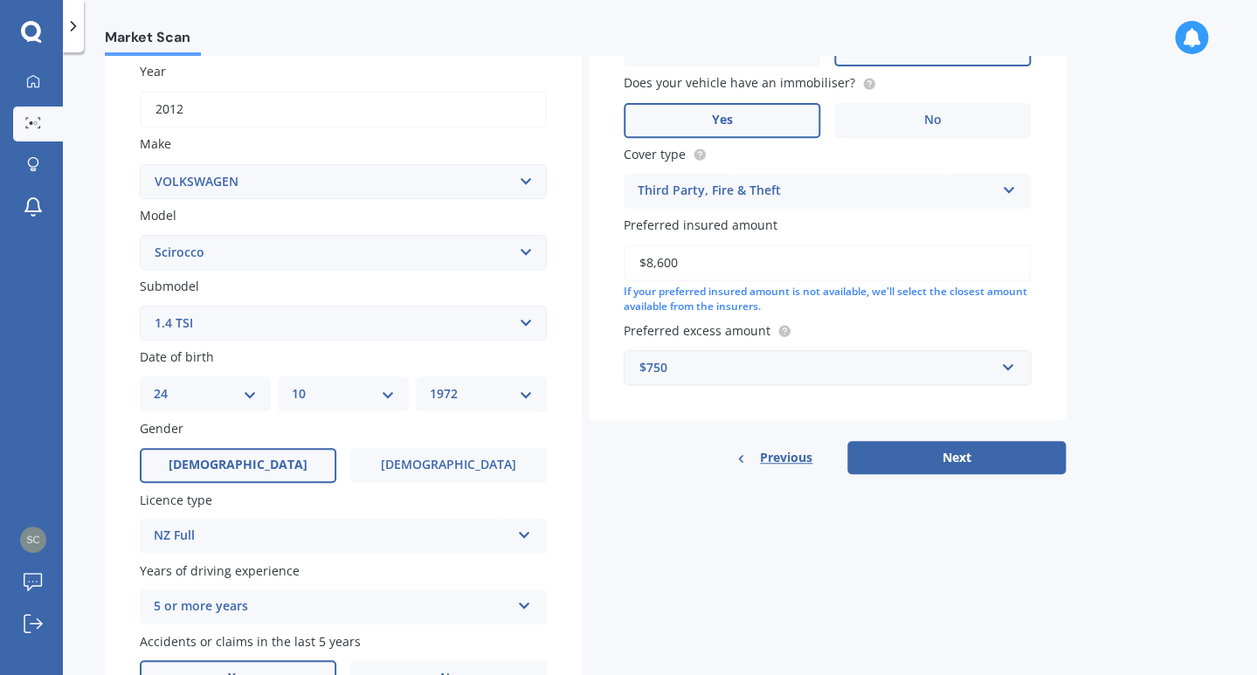
scroll to position [337, 0]
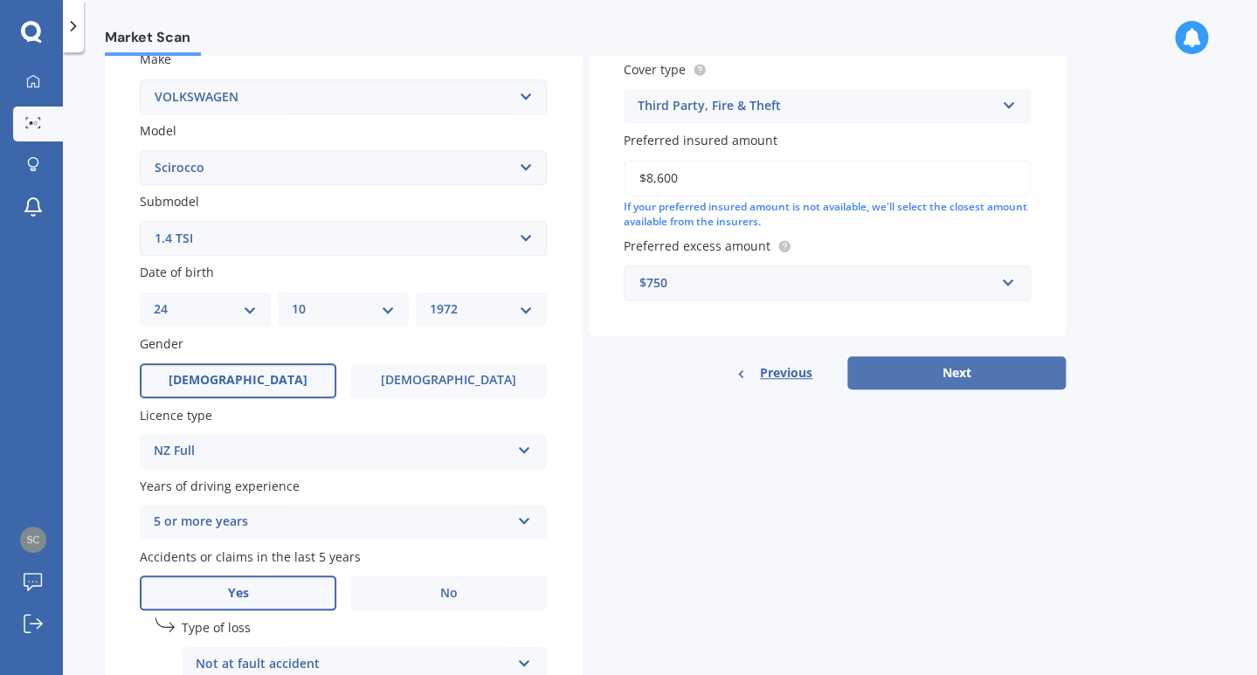
click at [951, 381] on button "Next" at bounding box center [956, 372] width 218 height 33
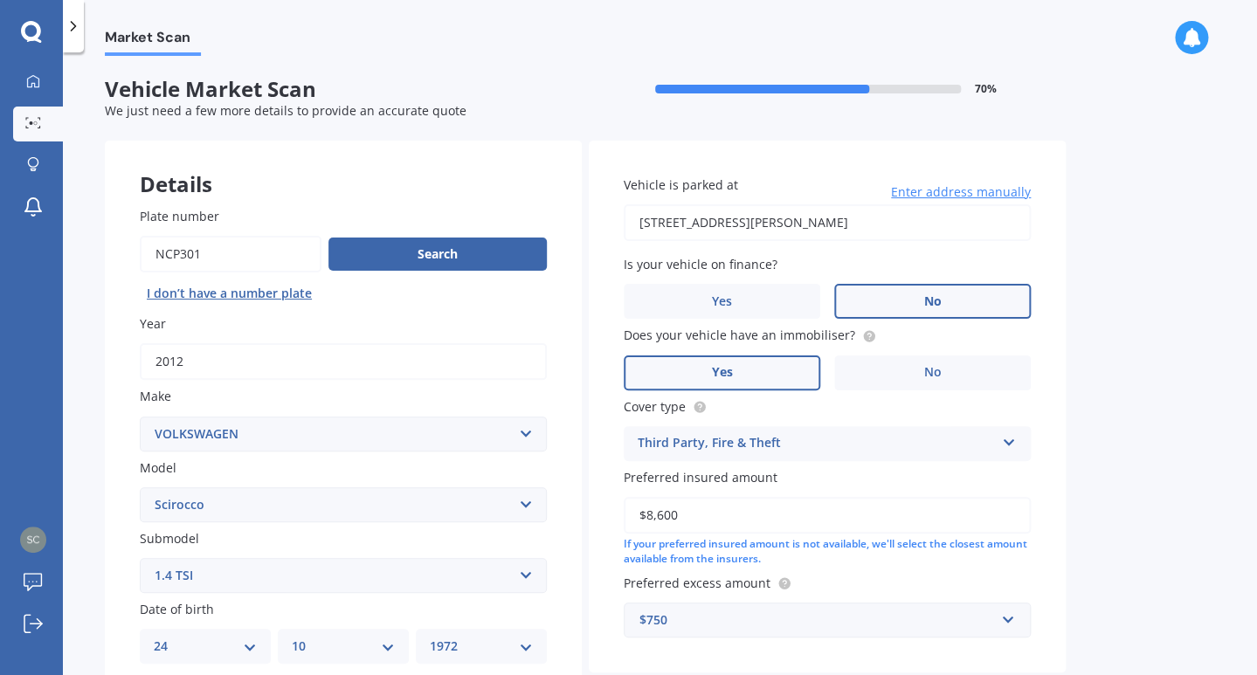
select select "24"
select select "10"
select select "1972"
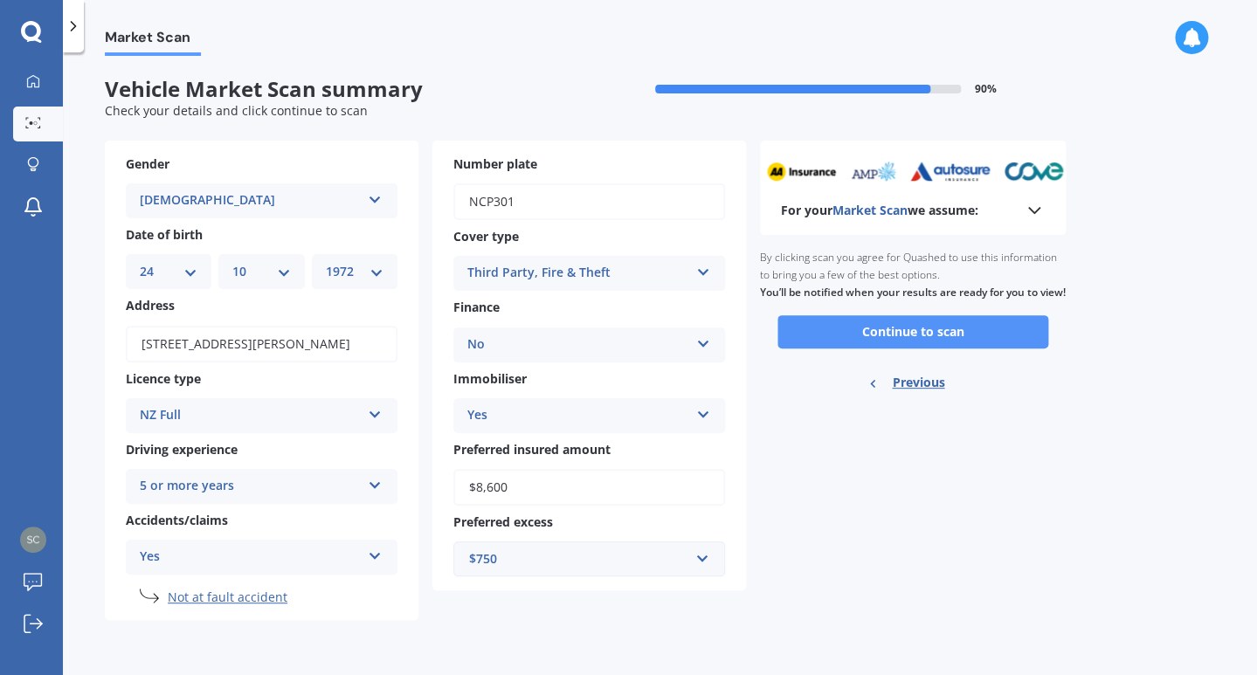
click at [928, 342] on button "Continue to scan" at bounding box center [912, 331] width 271 height 33
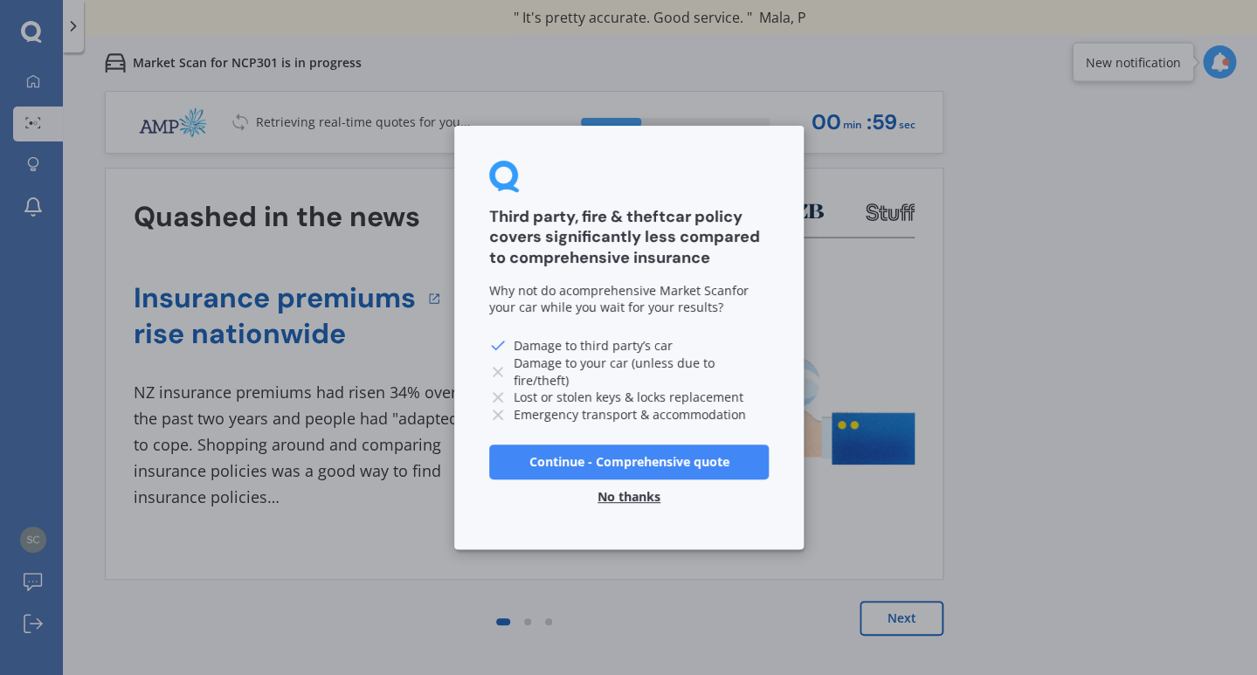
click at [672, 468] on button "Continue - Comprehensive quote" at bounding box center [628, 461] width 279 height 35
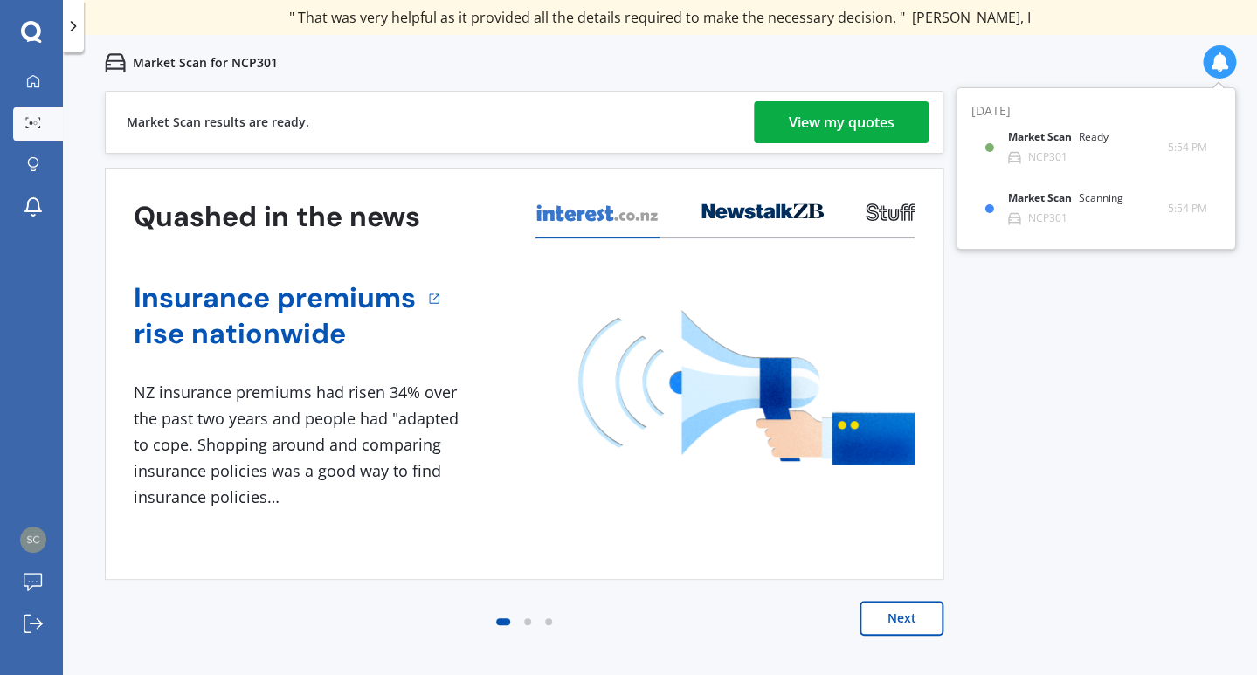
click at [823, 121] on div "View my quotes" at bounding box center [842, 122] width 106 height 42
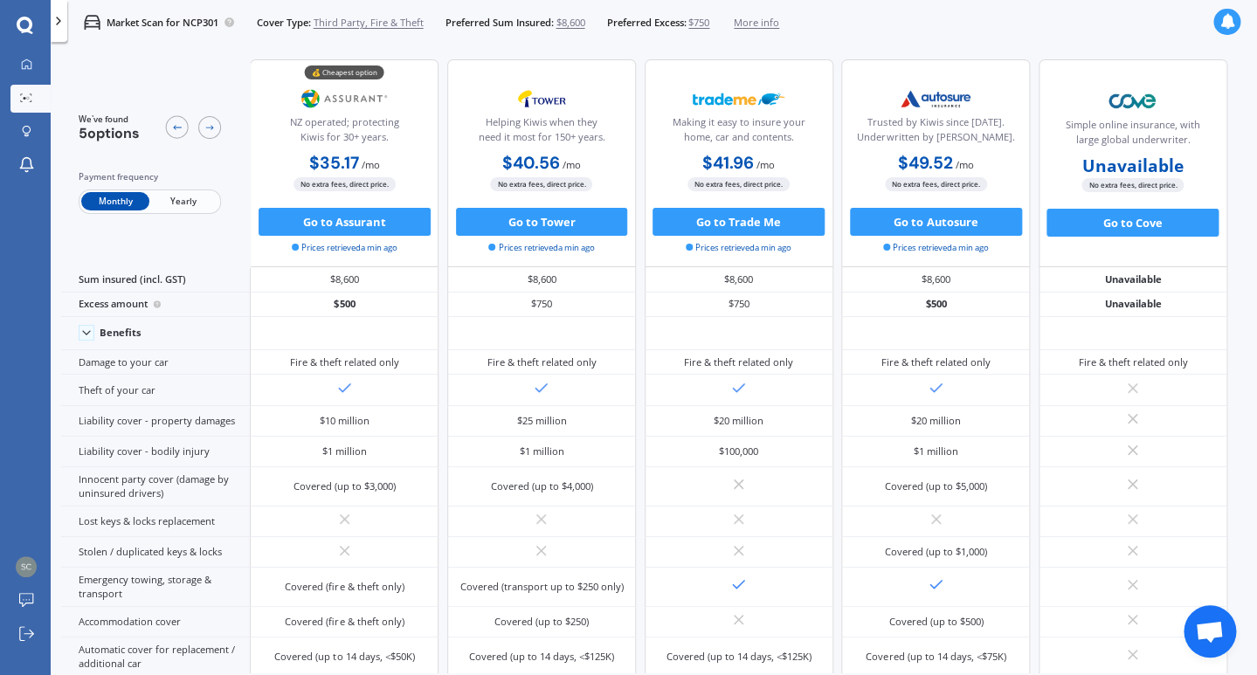
click at [190, 203] on span "Yearly" at bounding box center [183, 201] width 68 height 18
click at [1227, 24] on icon at bounding box center [1227, 22] width 16 height 16
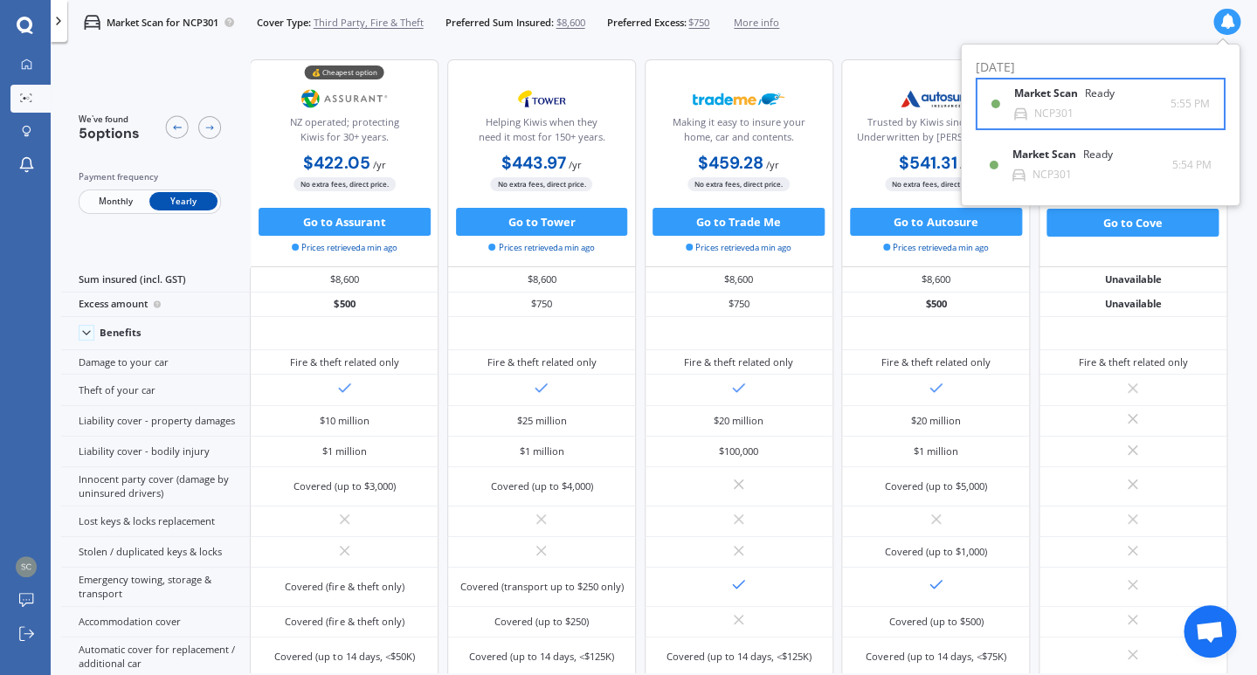
click at [1066, 97] on b "Market Scan" at bounding box center [1049, 93] width 71 height 12
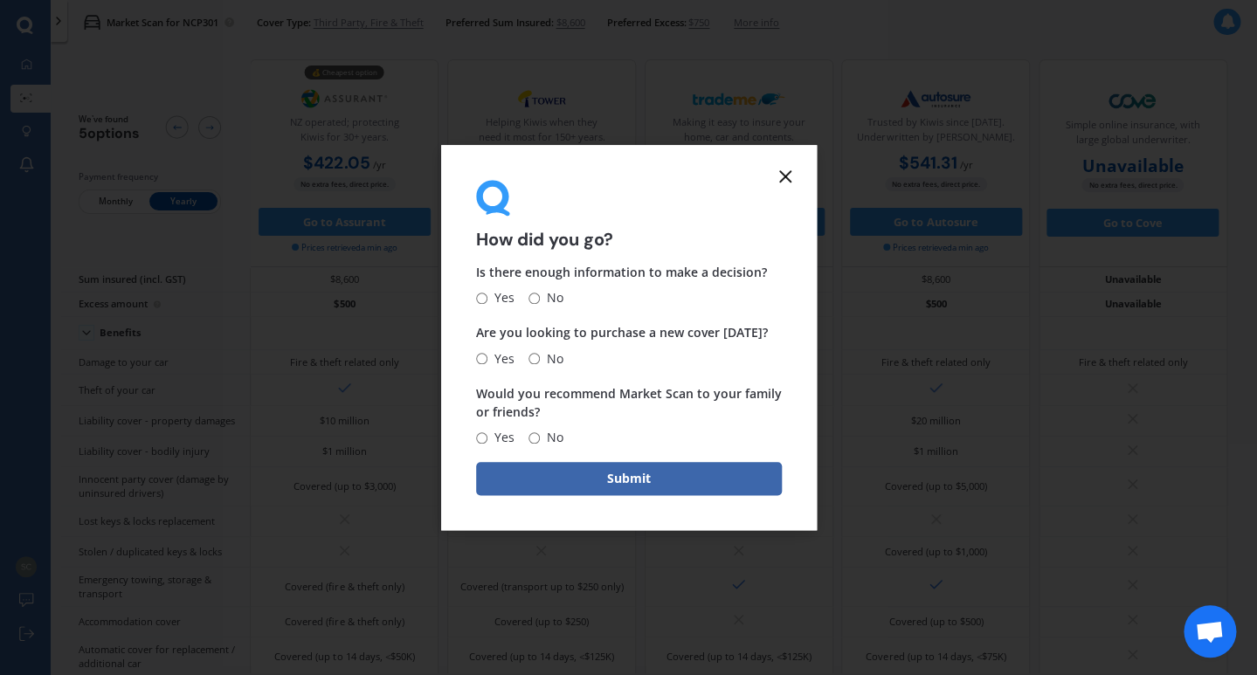
click at [485, 299] on input "Yes" at bounding box center [481, 298] width 11 height 11
radio input "true"
click at [485, 358] on input "Yes" at bounding box center [481, 358] width 11 height 11
radio input "true"
drag, startPoint x: 480, startPoint y: 436, endPoint x: 519, endPoint y: 433, distance: 38.5
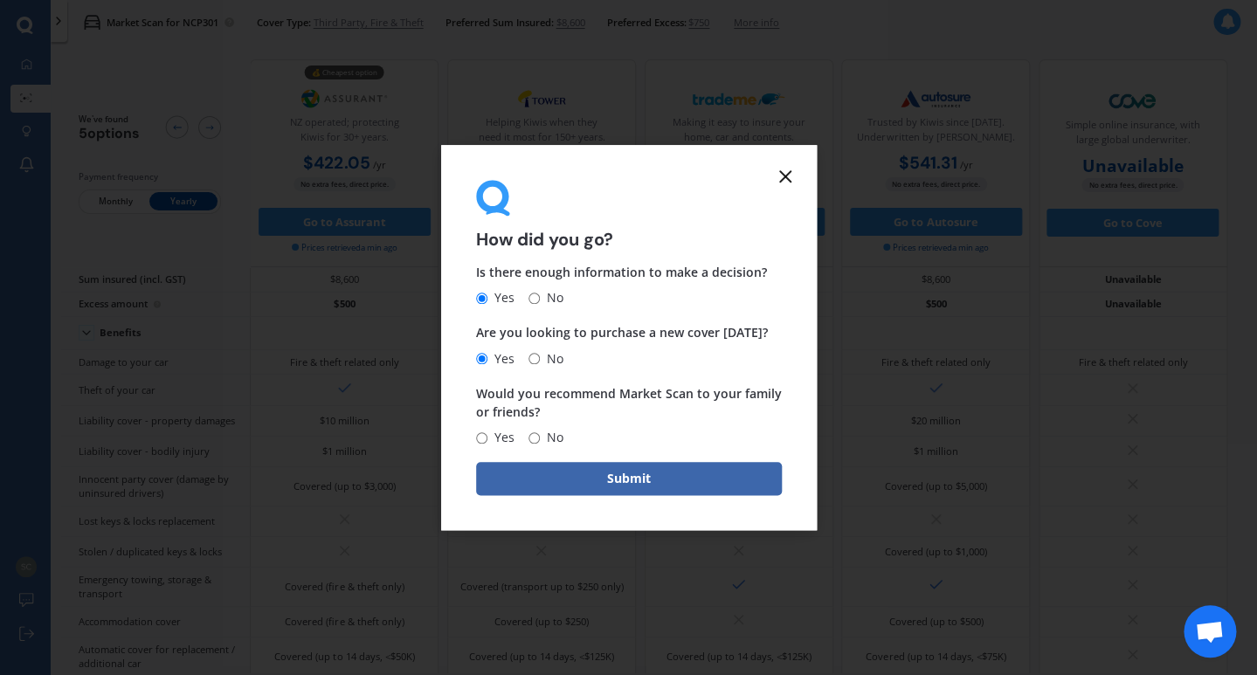
click at [480, 437] on input "Yes" at bounding box center [481, 437] width 11 height 11
radio input "true"
click at [647, 480] on button "Submit" at bounding box center [629, 478] width 306 height 33
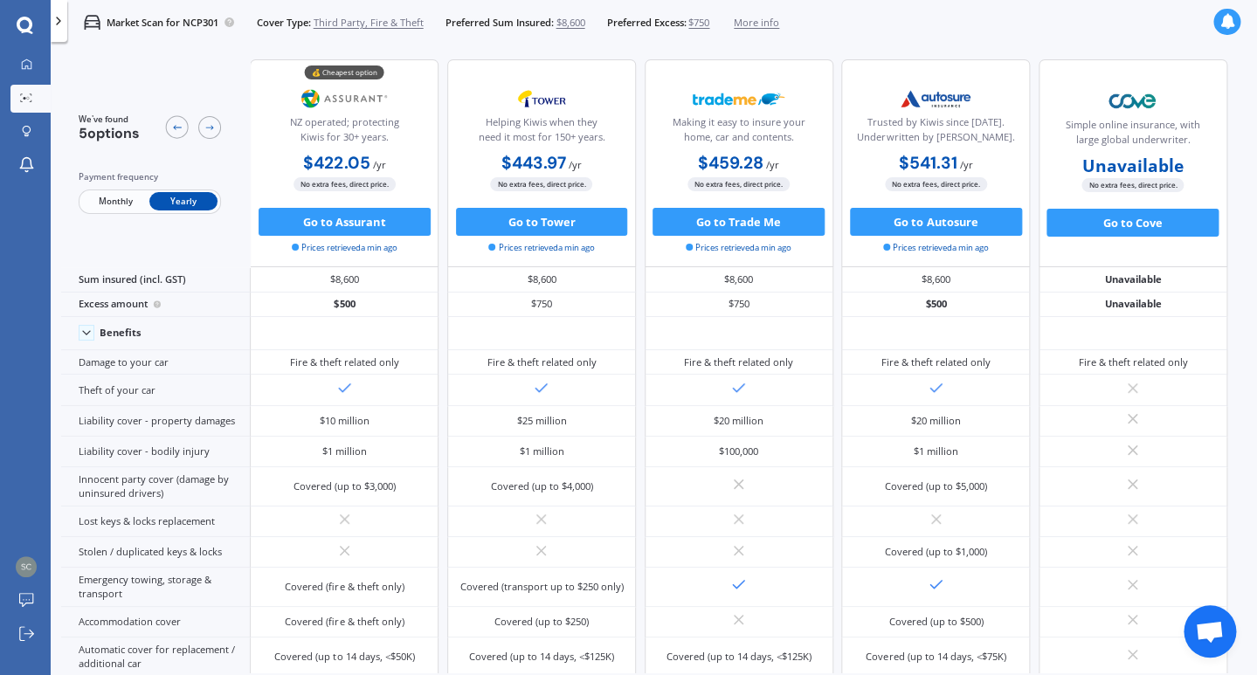
click at [1227, 21] on icon at bounding box center [1227, 22] width 16 height 16
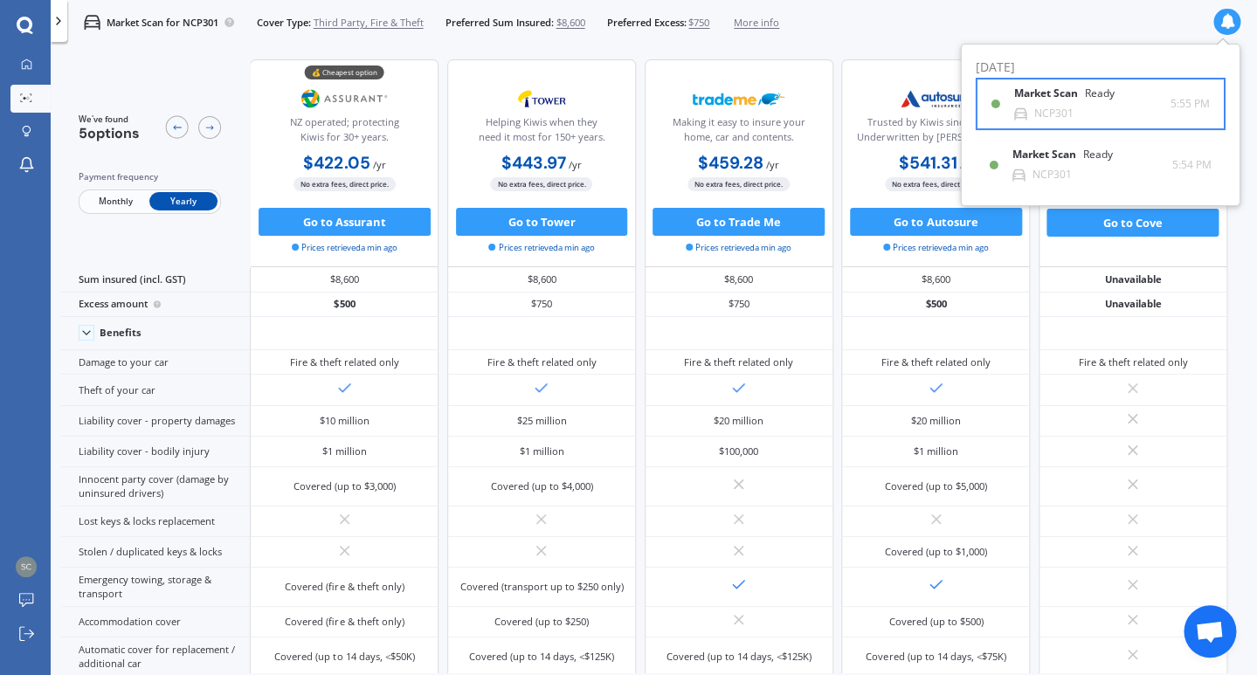
click at [1056, 101] on div "Market Scan Ready" at bounding box center [1074, 96] width 121 height 19
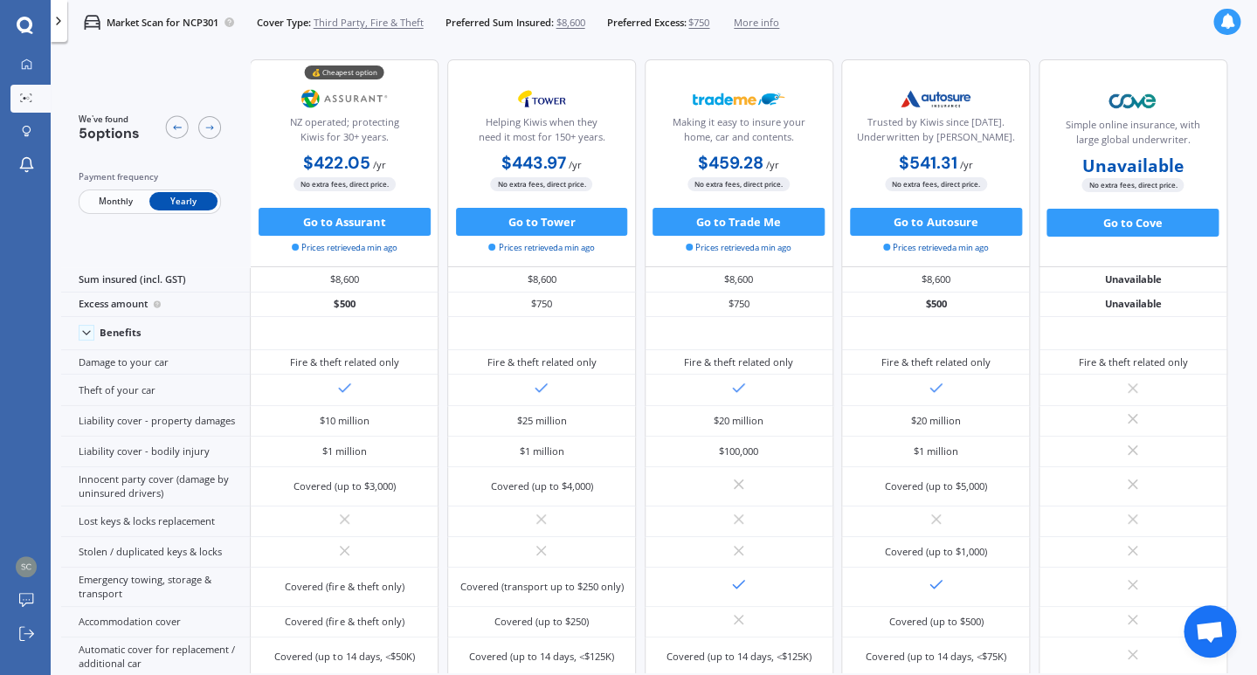
click at [1238, 18] on div at bounding box center [1226, 22] width 26 height 26
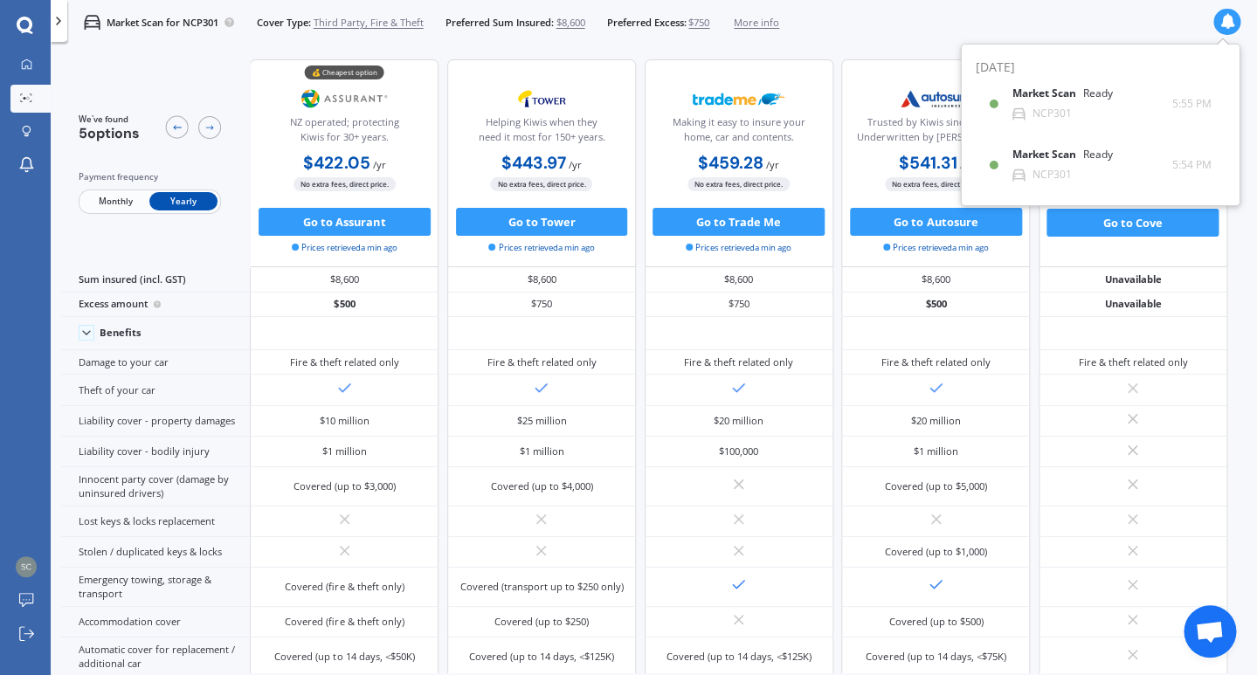
click at [1092, 154] on div "Ready" at bounding box center [1098, 154] width 30 height 12
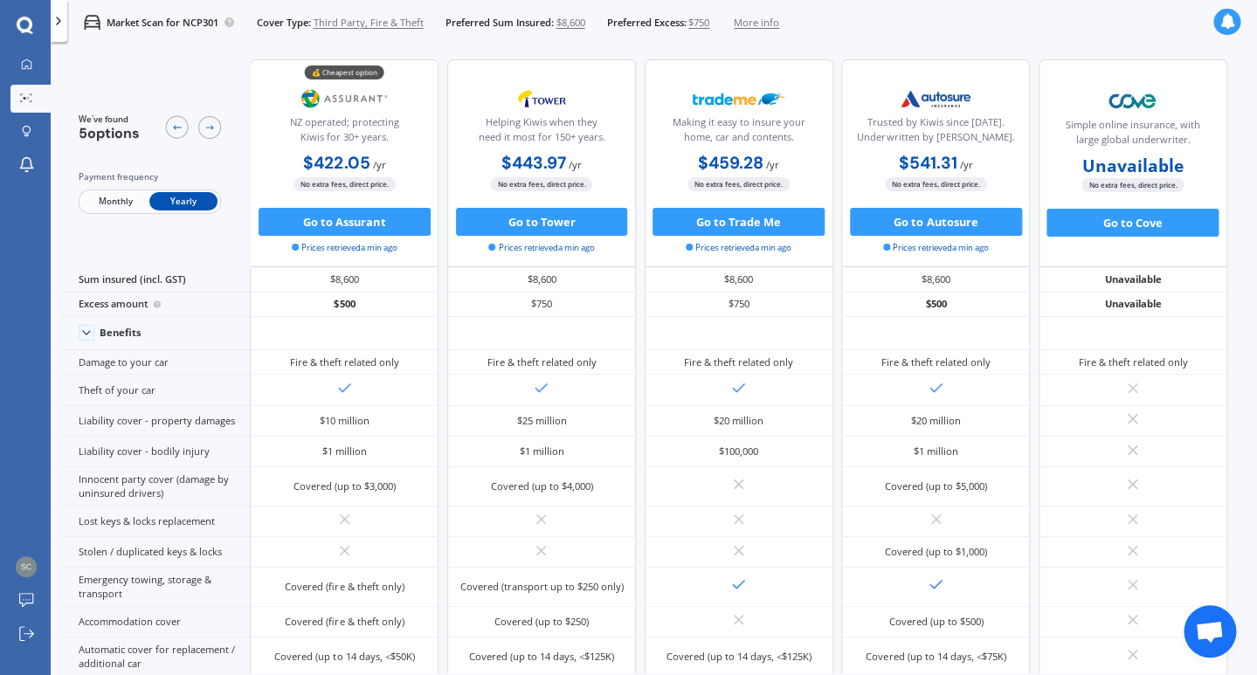
click at [380, 32] on div "Market Scan for NCP301 Cover Type: Third Party, Fire & Theft Preferred Sum Insu…" at bounding box center [423, 22] width 712 height 45
click at [378, 26] on span "Third Party, Fire & Theft" at bounding box center [369, 23] width 110 height 14
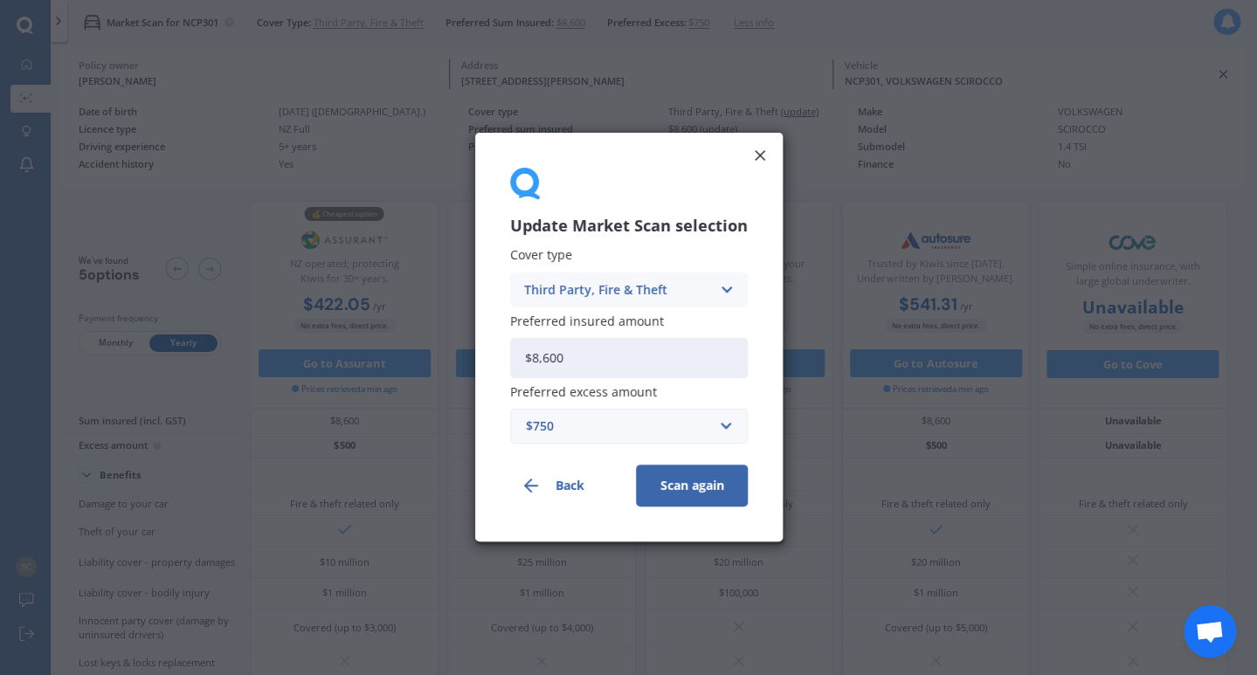
click at [605, 281] on div "Third Party, Fire & Theft" at bounding box center [617, 289] width 187 height 19
click at [595, 330] on span "Comprehensive" at bounding box center [571, 324] width 93 height 12
click at [688, 486] on button "Scan again" at bounding box center [692, 486] width 112 height 42
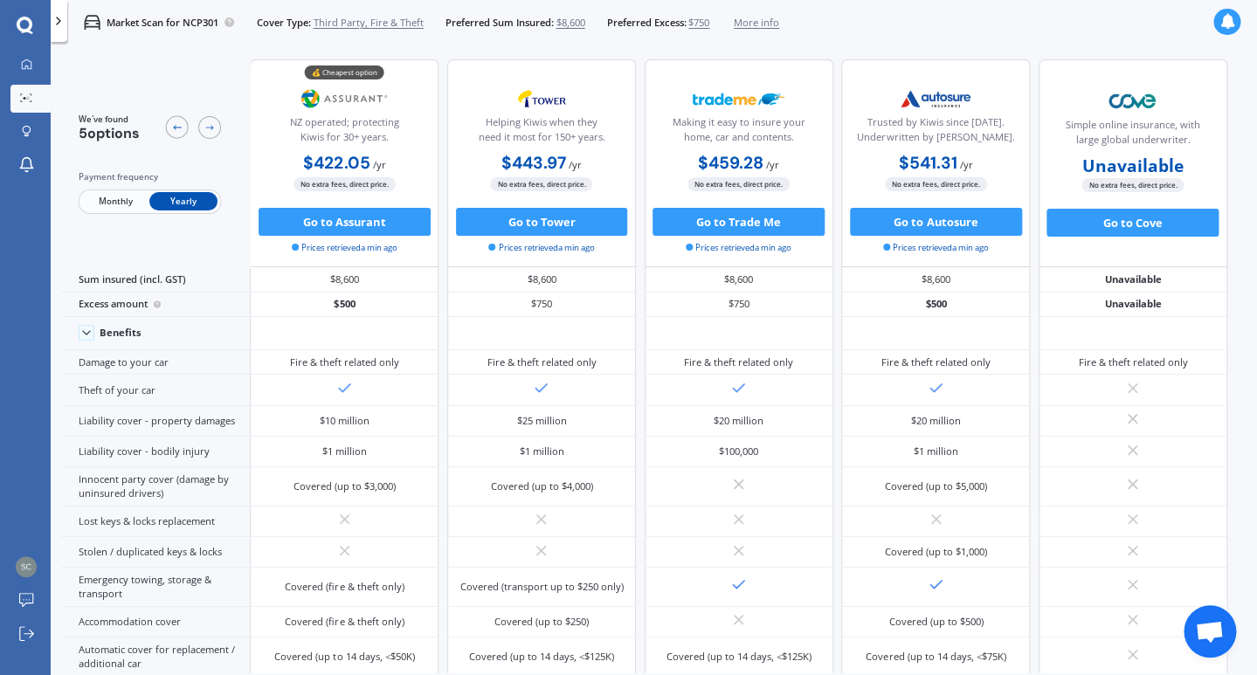
click at [391, 21] on span "Third Party, Fire & Theft" at bounding box center [369, 23] width 110 height 14
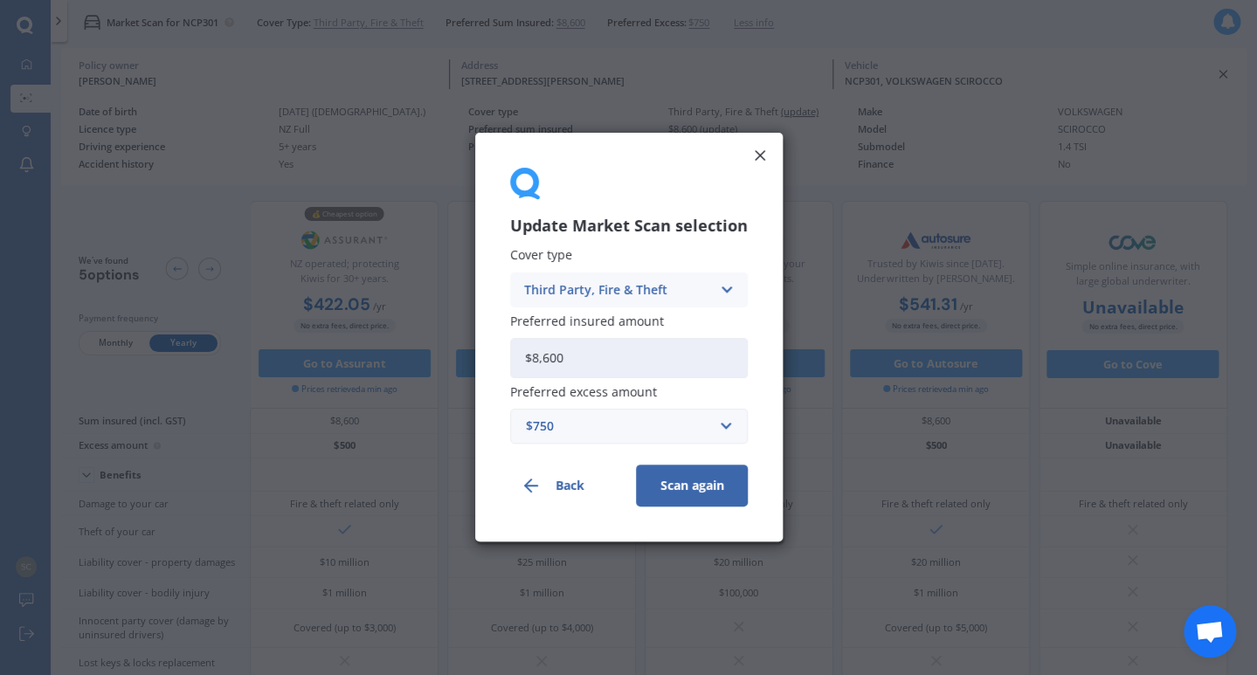
click at [608, 295] on div "Third Party, Fire & Theft" at bounding box center [617, 289] width 187 height 19
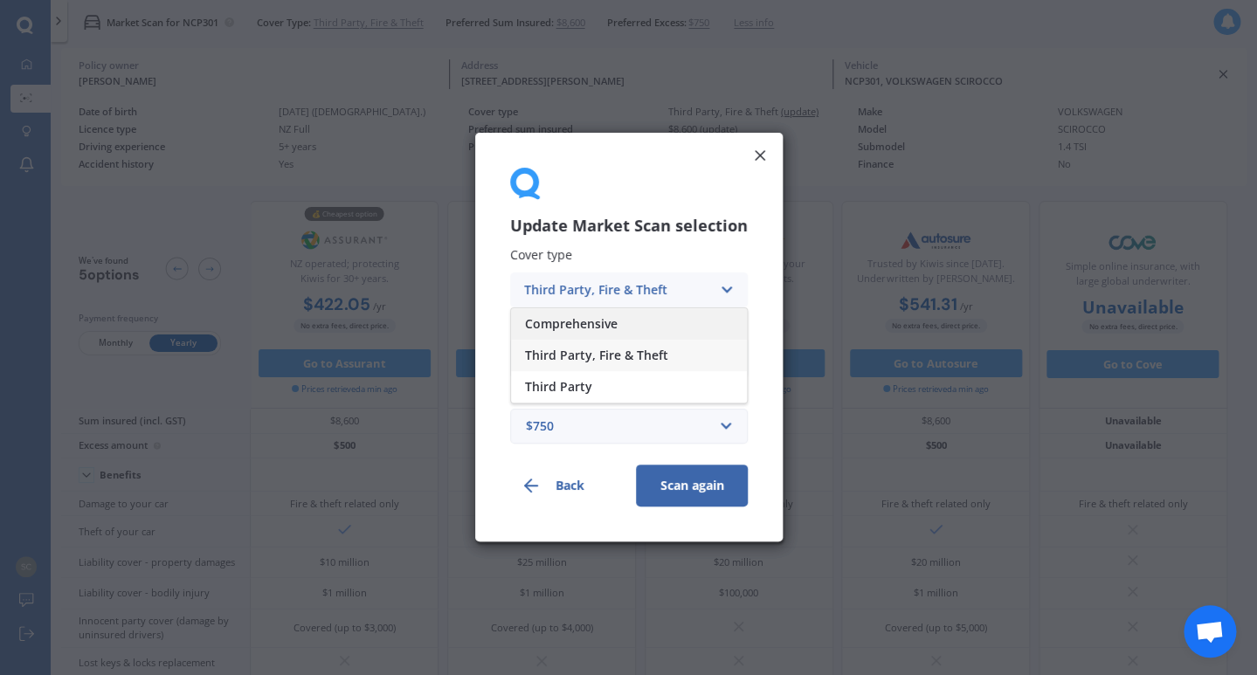
click at [562, 318] on span "Comprehensive" at bounding box center [571, 324] width 93 height 12
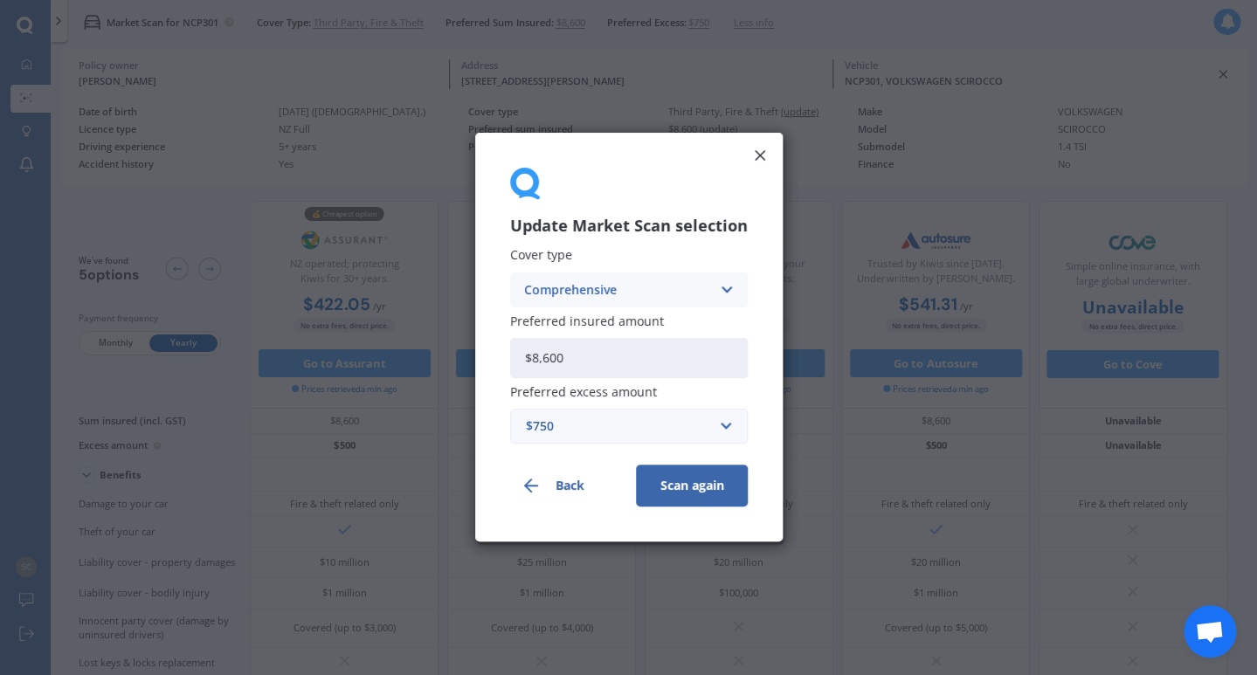
click at [685, 488] on button "Scan again" at bounding box center [692, 486] width 112 height 42
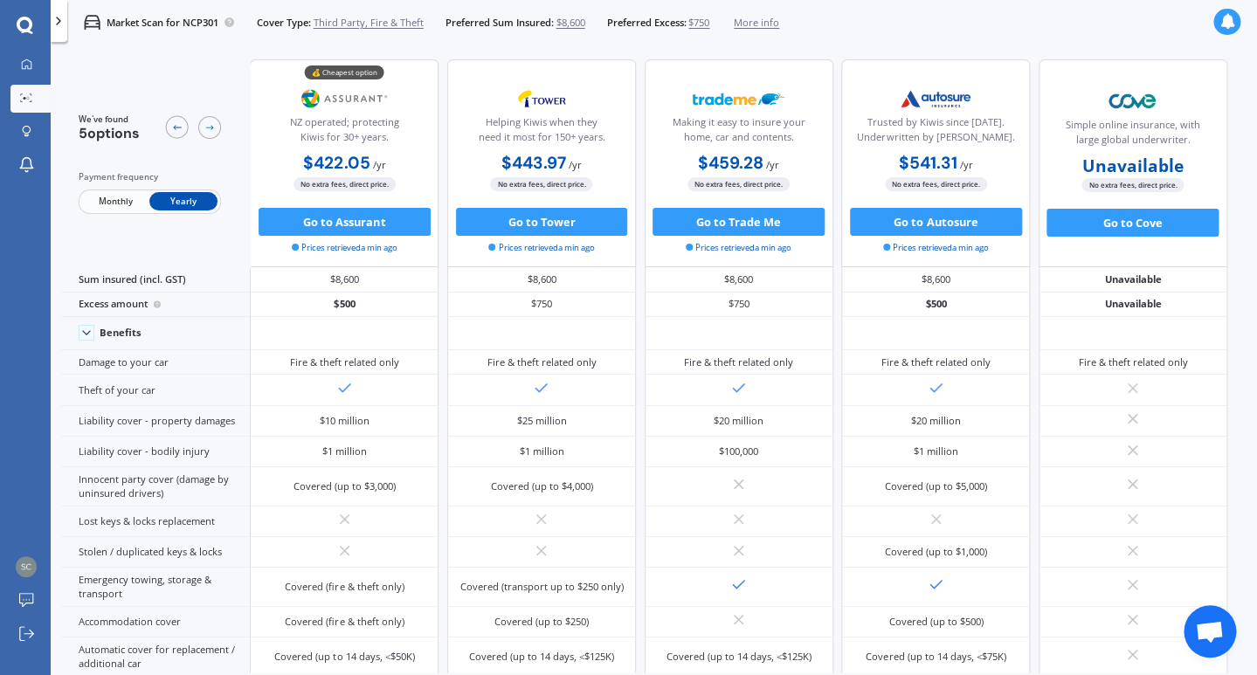
click at [1231, 23] on icon at bounding box center [1227, 22] width 16 height 16
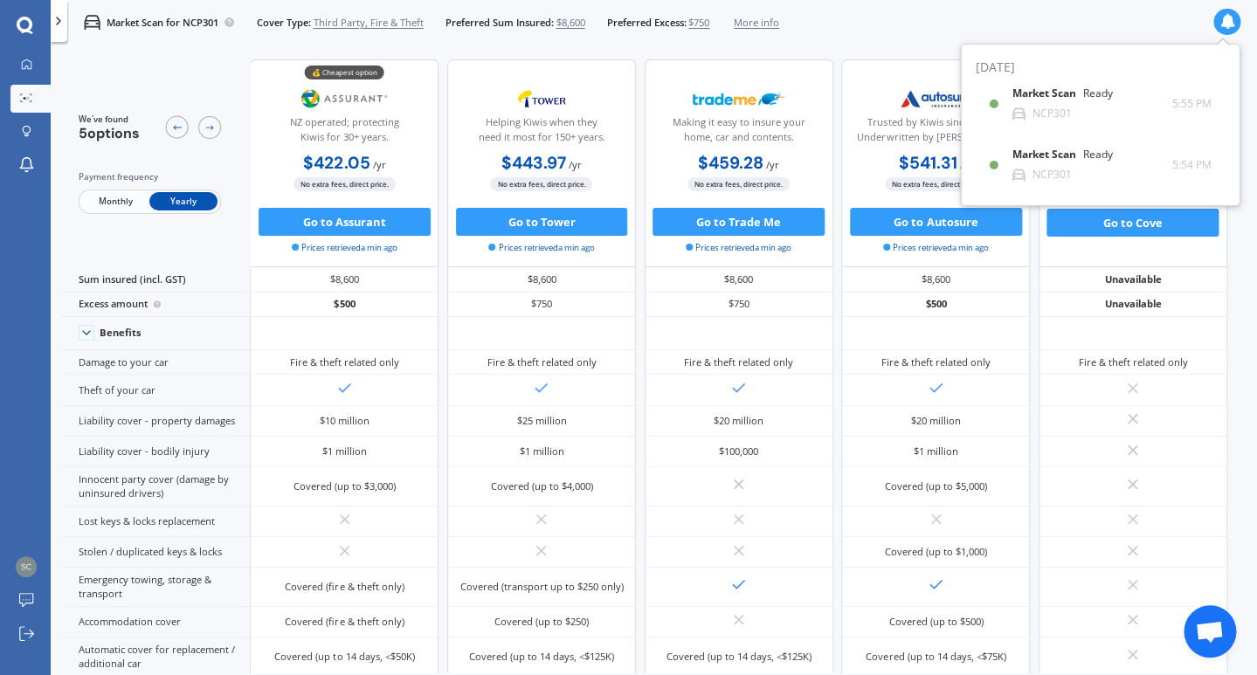
click at [1101, 22] on div "Market Scan for NCP301 Cover Type: Third Party, Fire & Theft Preferred Sum Insu…" at bounding box center [654, 22] width 1206 height 45
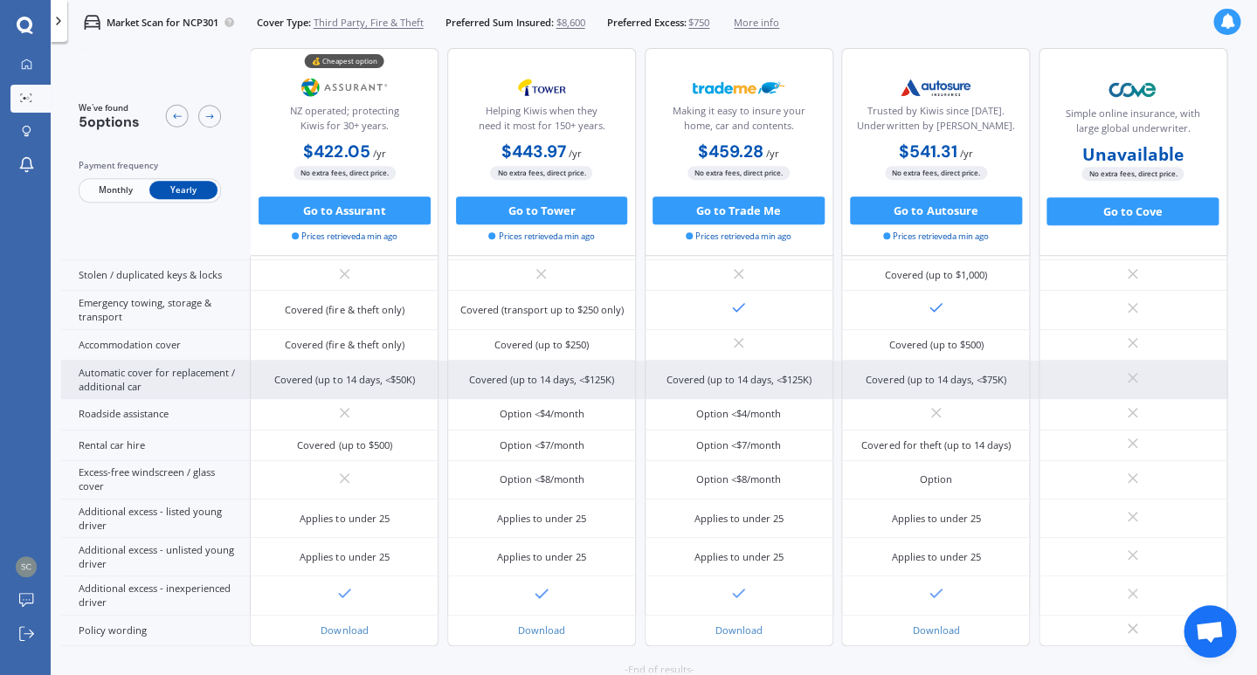
scroll to position [382, 0]
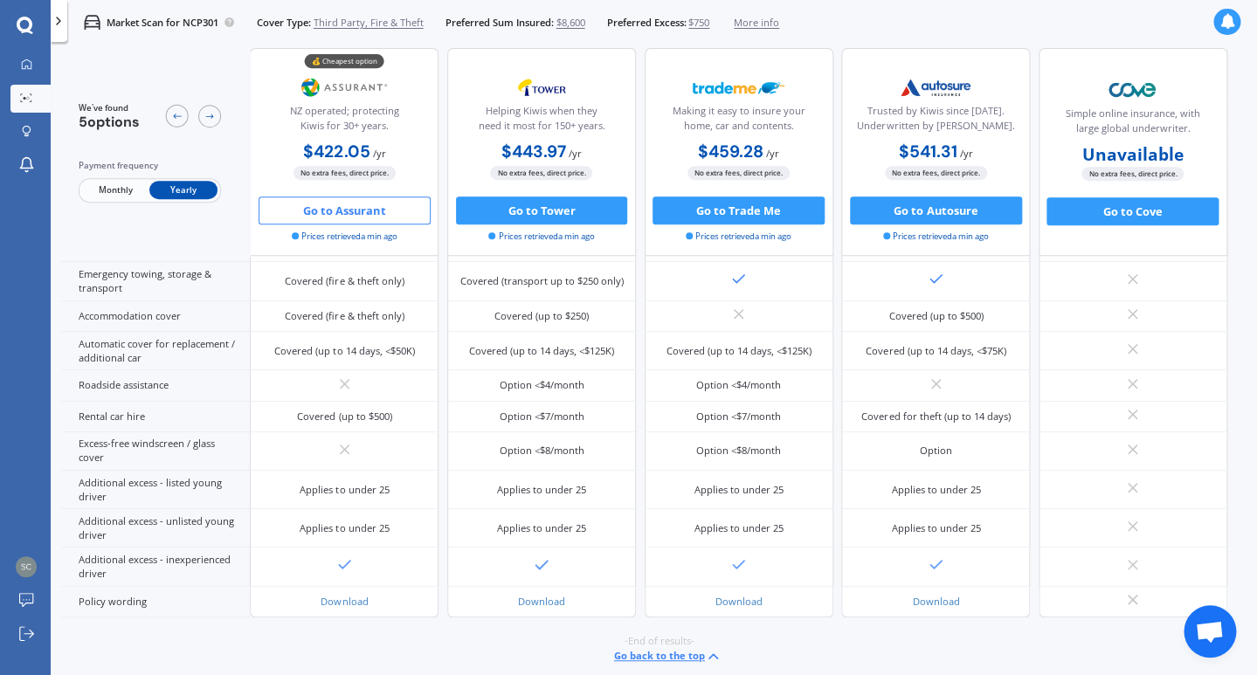
click at [324, 222] on button "Go to Assurant" at bounding box center [344, 210] width 172 height 28
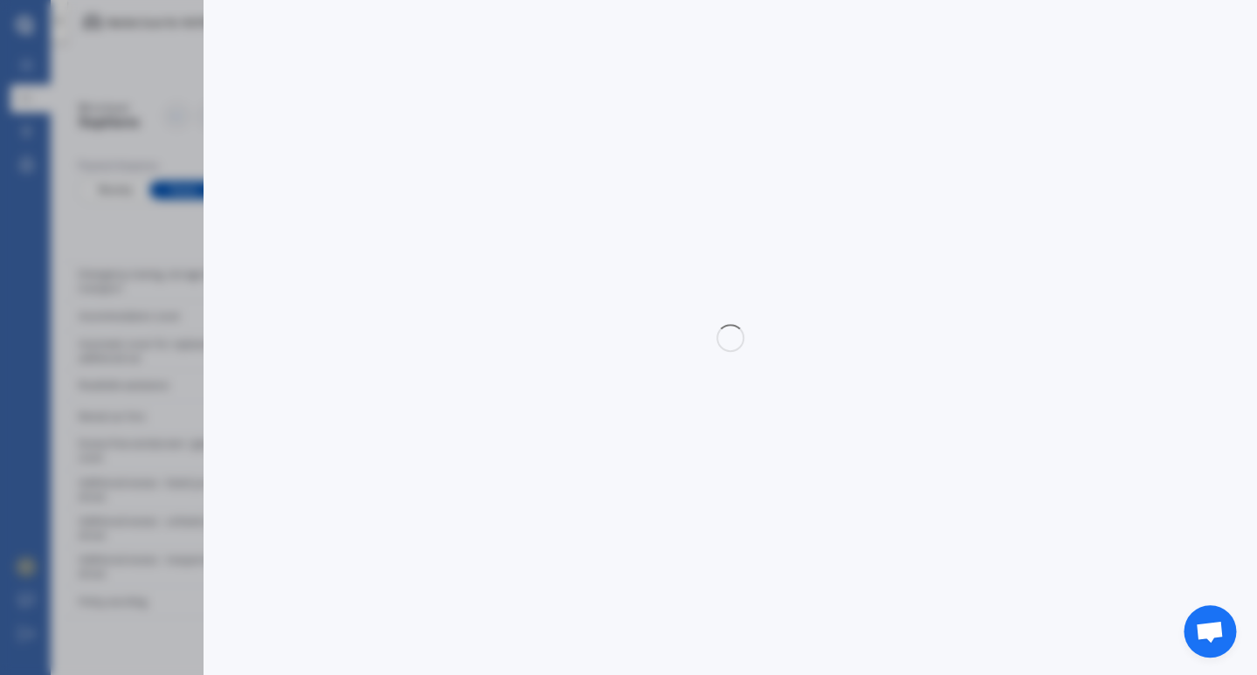
select select "3rd partyfiretheft"
select select "0"
select select "North Shore"
select select "VOLKSWAGEN"
select select "SCIROCCO"
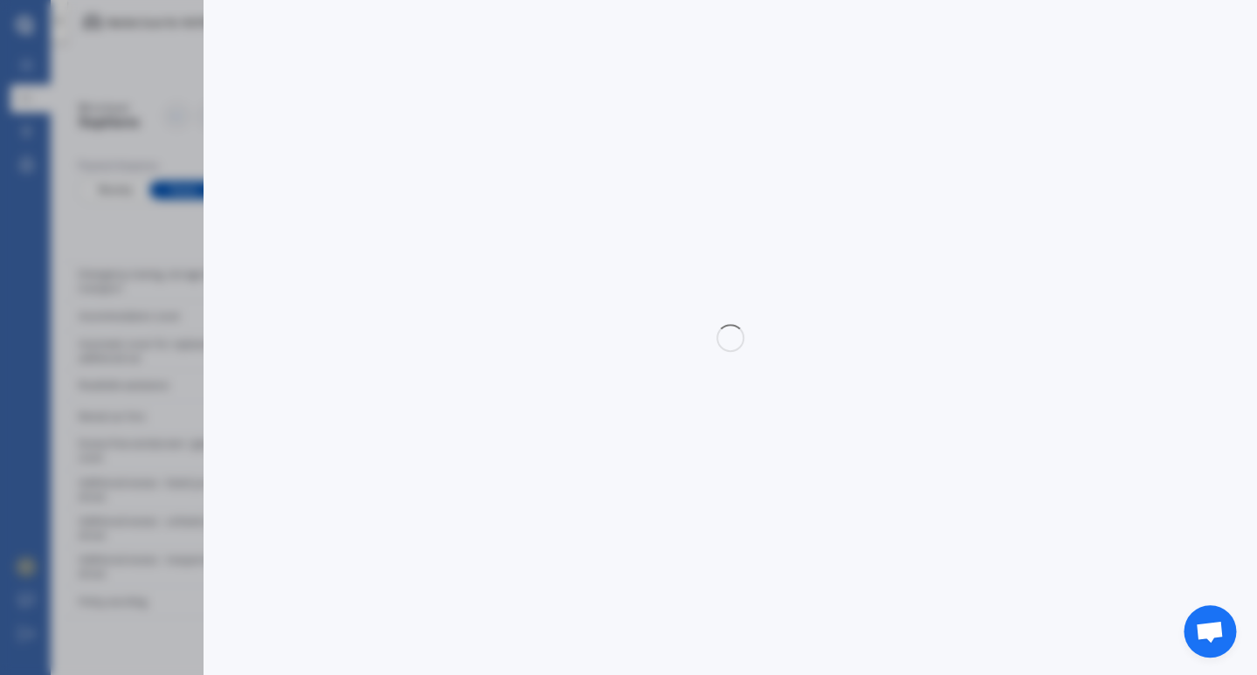
select select "1.4 TSI"
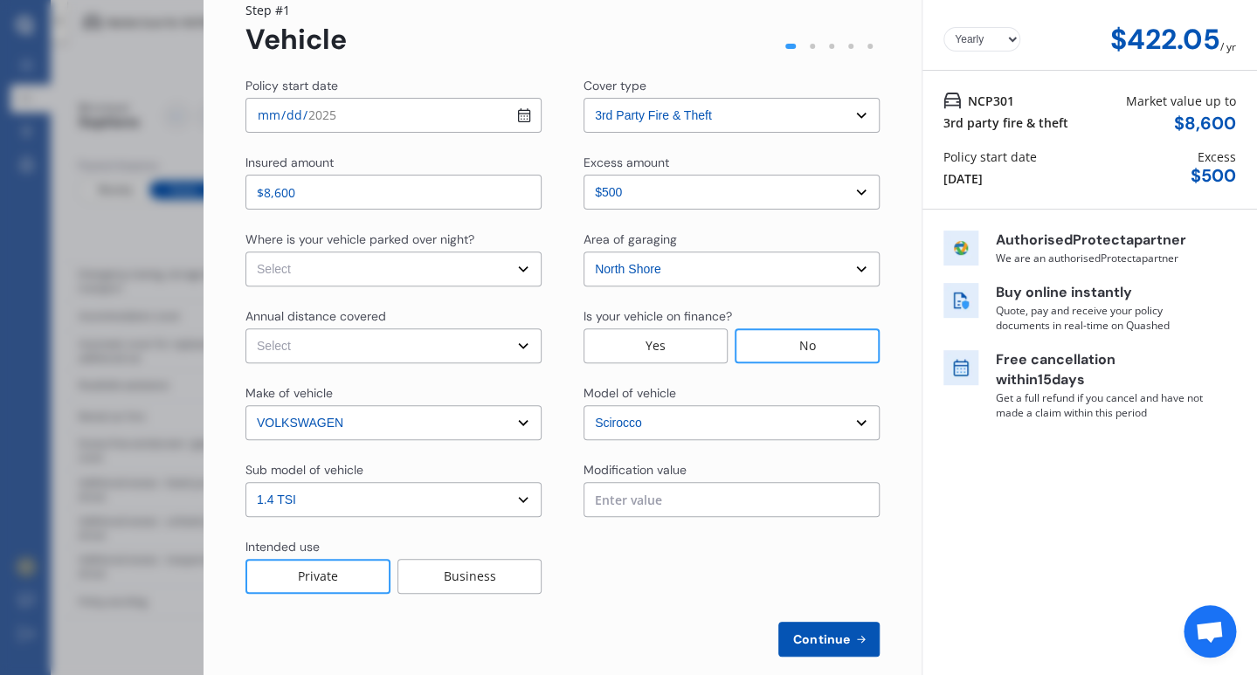
scroll to position [93, 0]
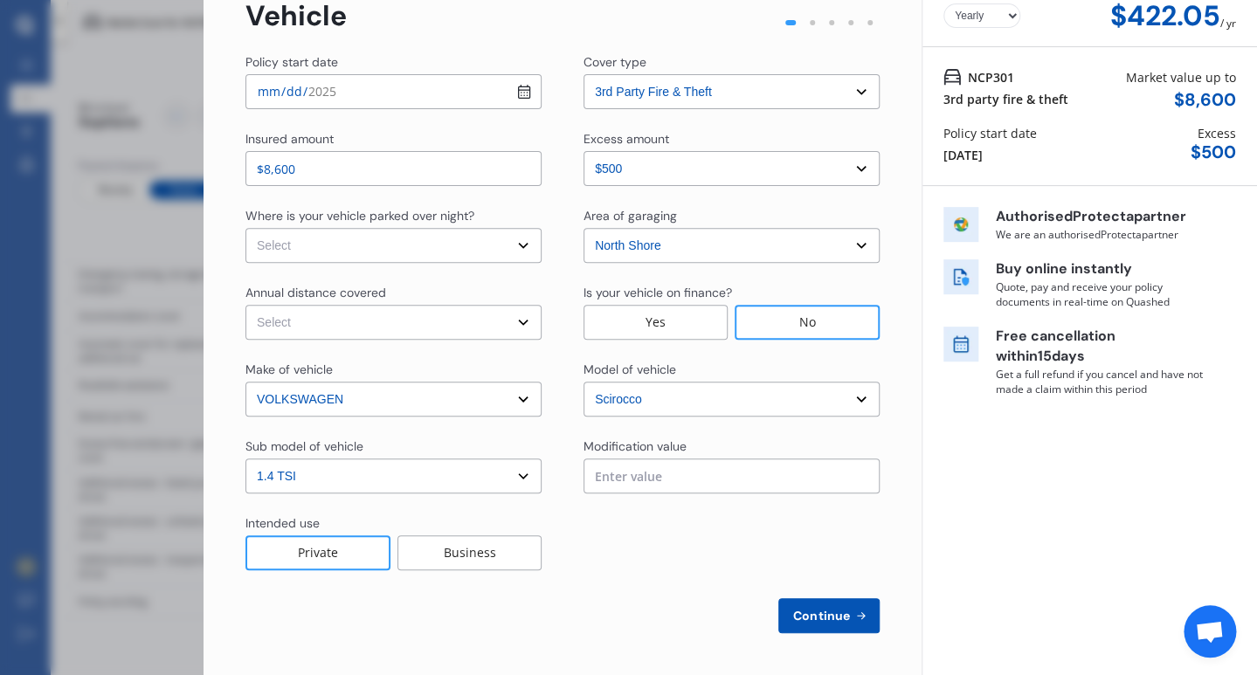
click at [835, 610] on span "Continue" at bounding box center [821, 616] width 64 height 14
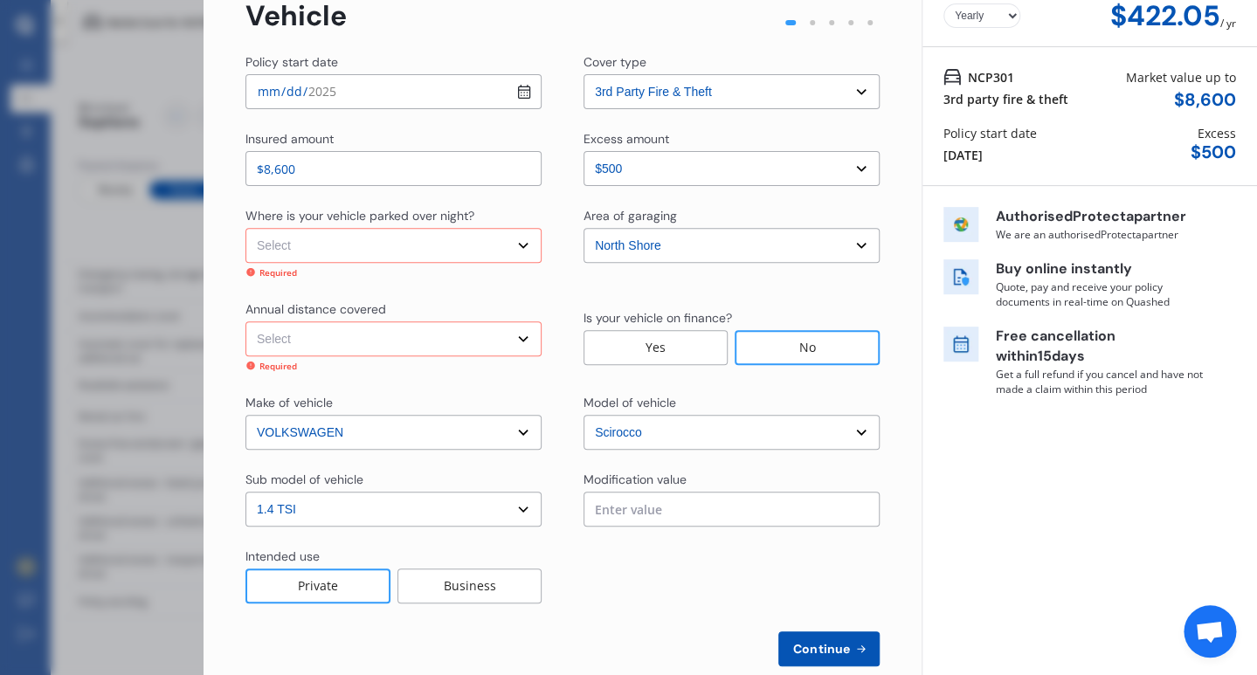
select select "On street or road"
click option "On street or road" at bounding box center [0, 0] width 0 height 0
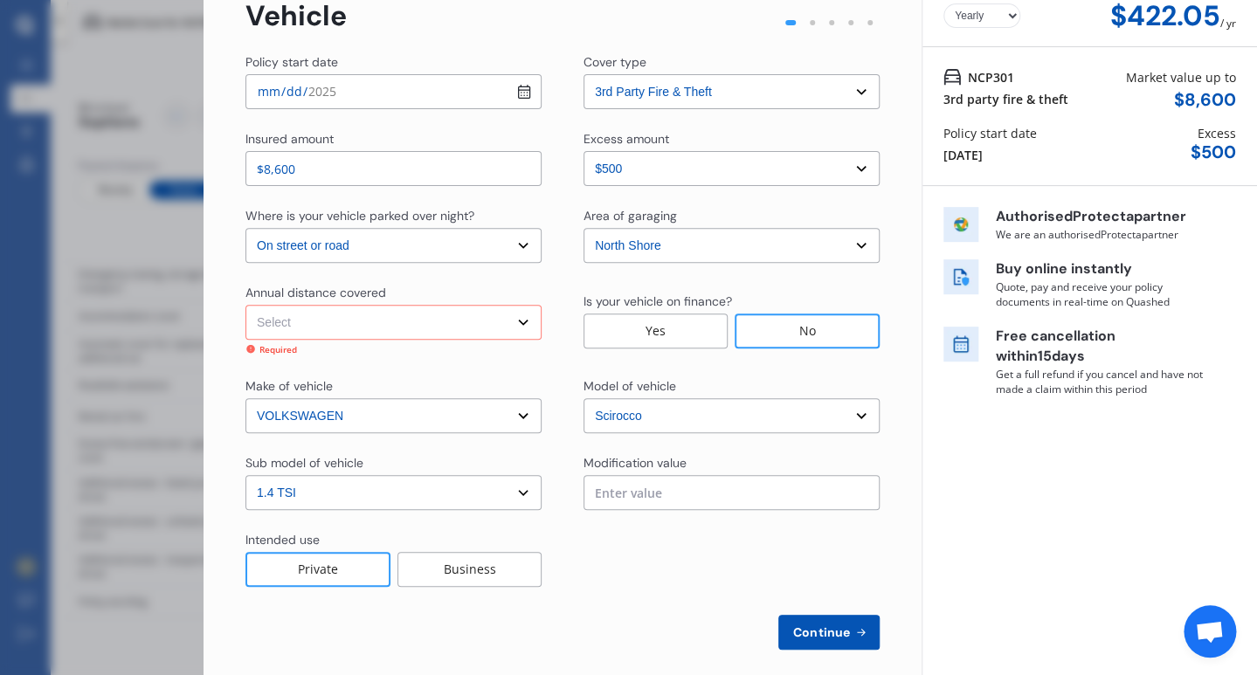
select select "15000"
click option "Low (less than 15,000km per year)" at bounding box center [0, 0] width 0 height 0
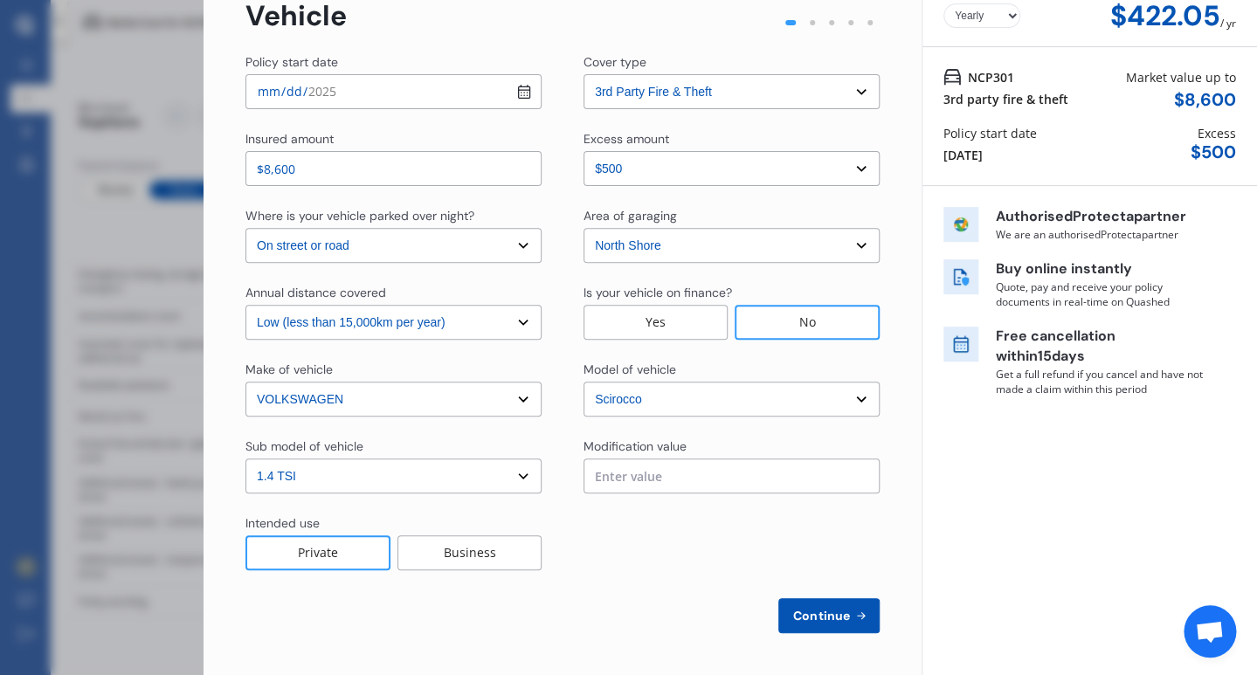
click at [823, 622] on span "Continue" at bounding box center [821, 616] width 64 height 14
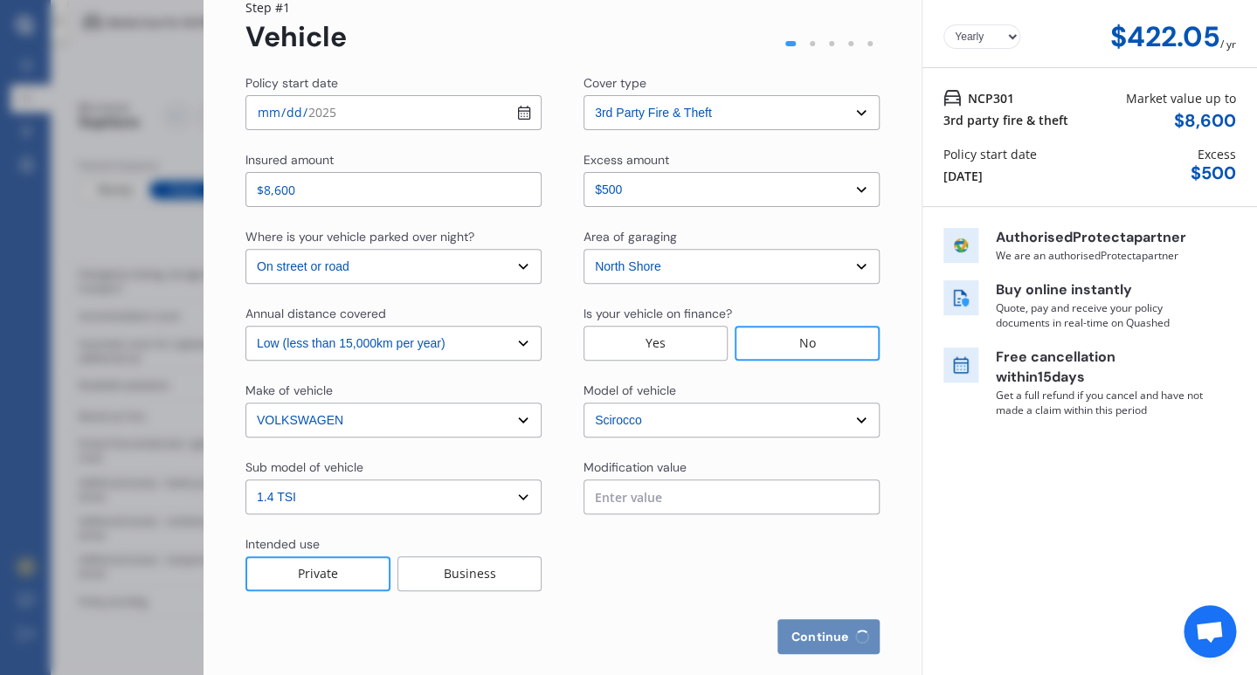
select select "Mr"
select select "24"
select select "10"
select select "1972"
select select "full"
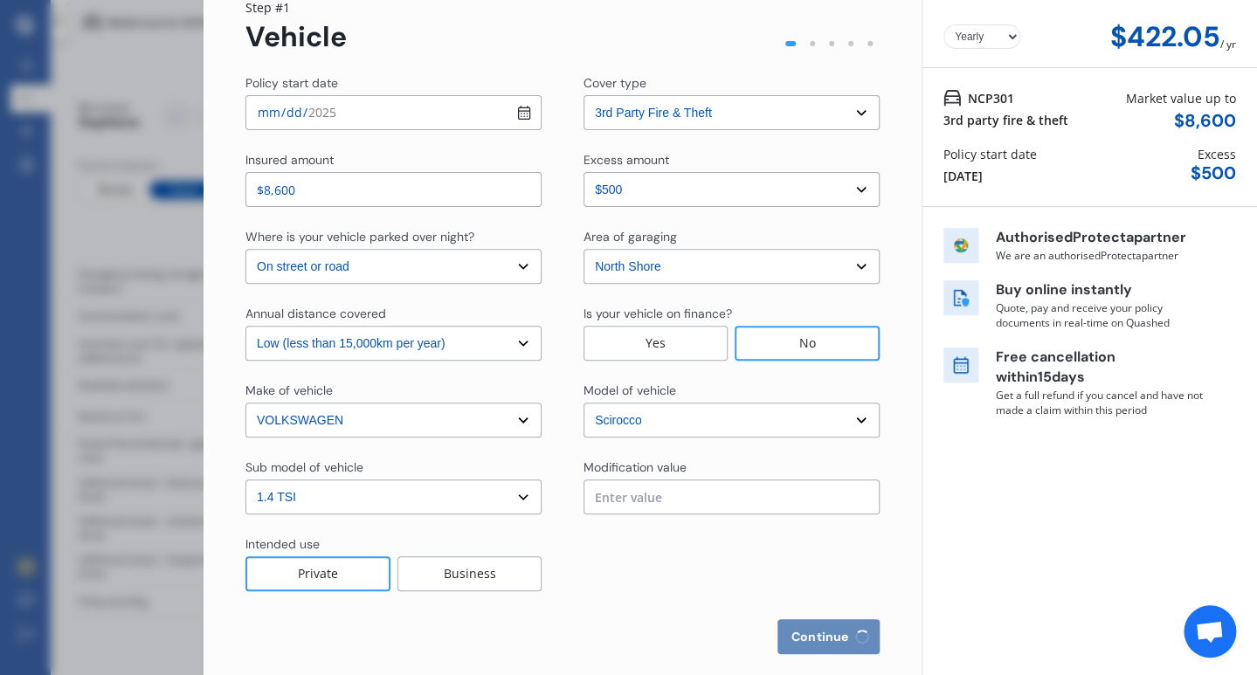
select select "more than 4 years"
select select "[GEOGRAPHIC_DATA]"
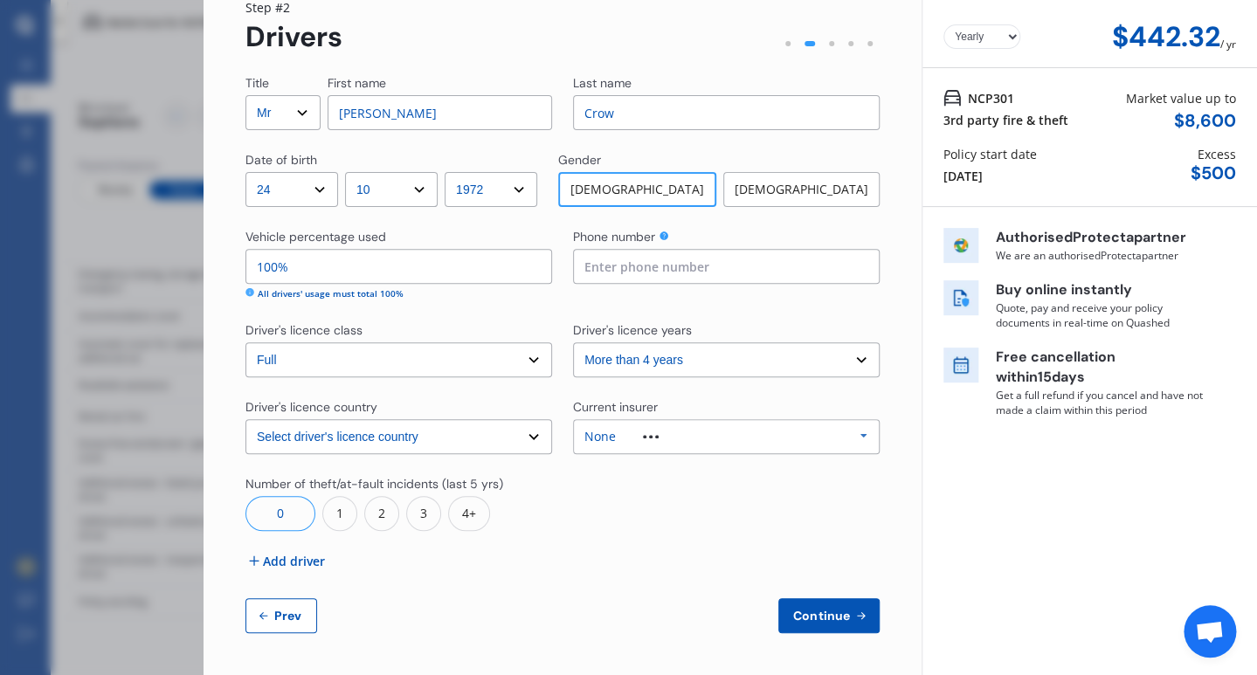
click at [282, 560] on span "Add driver" at bounding box center [294, 561] width 62 height 18
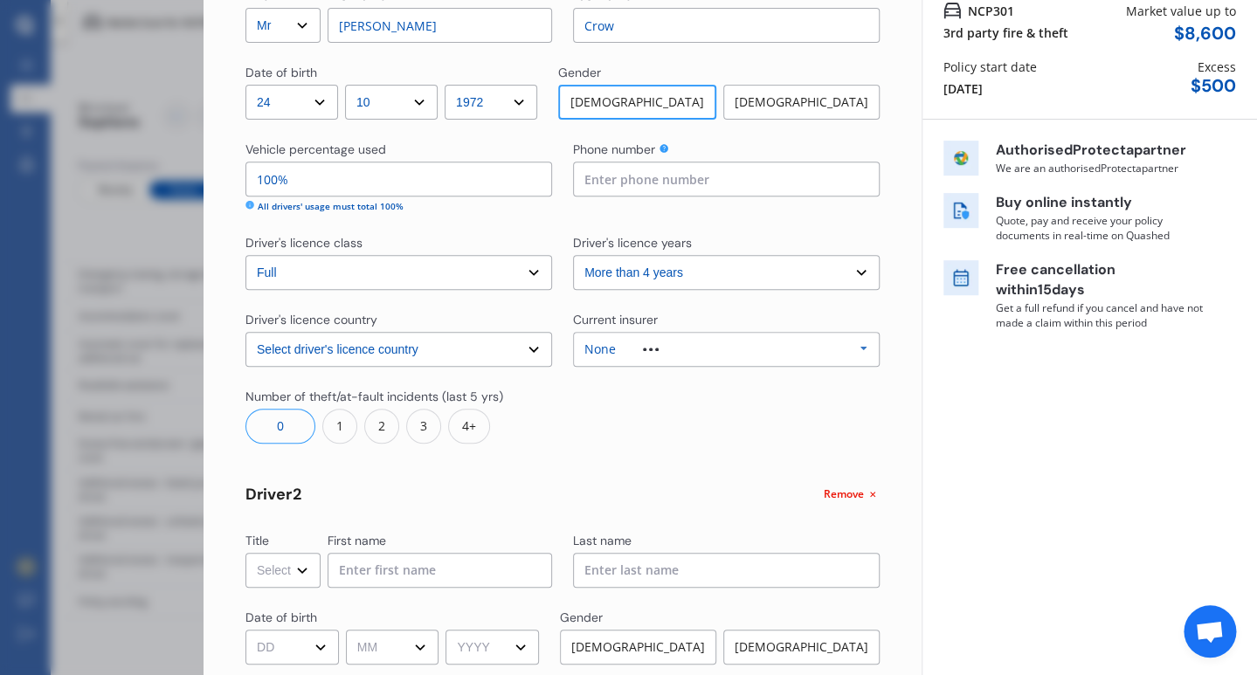
scroll to position [162, 0]
select select "Ms"
click option "Ms" at bounding box center [0, 0] width 0 height 0
click at [355, 575] on input at bounding box center [439, 567] width 224 height 35
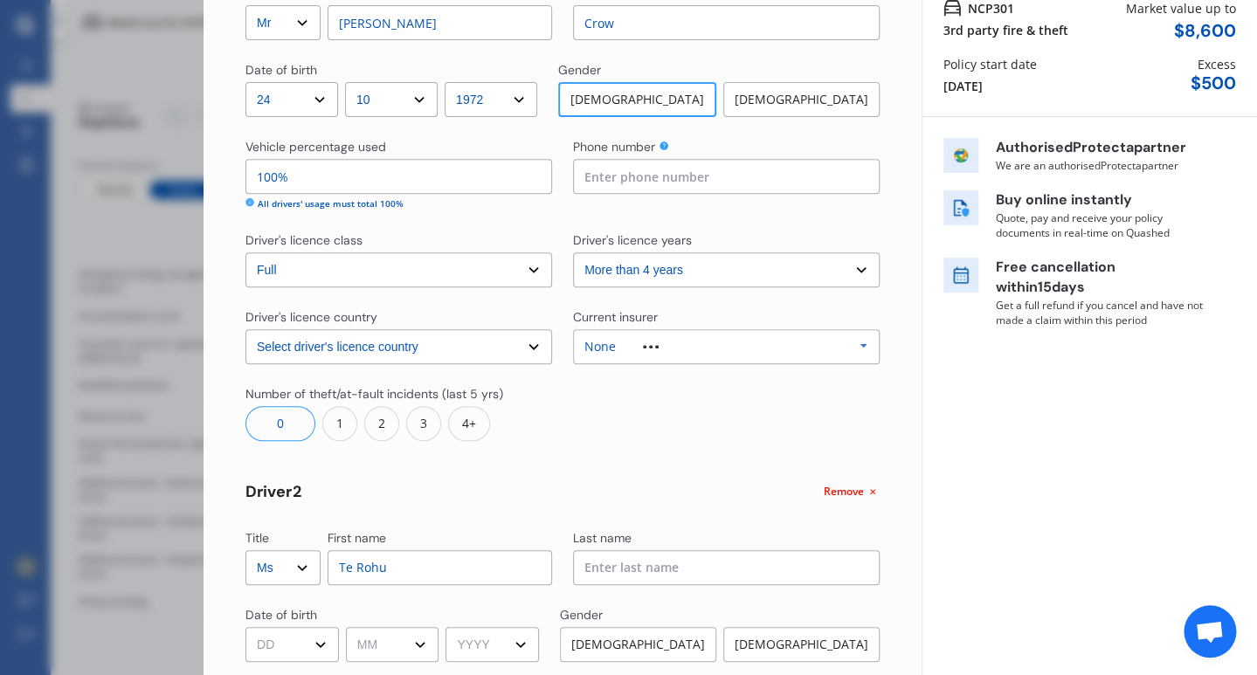
type input "Te Rohu"
click at [621, 562] on input at bounding box center [726, 567] width 307 height 35
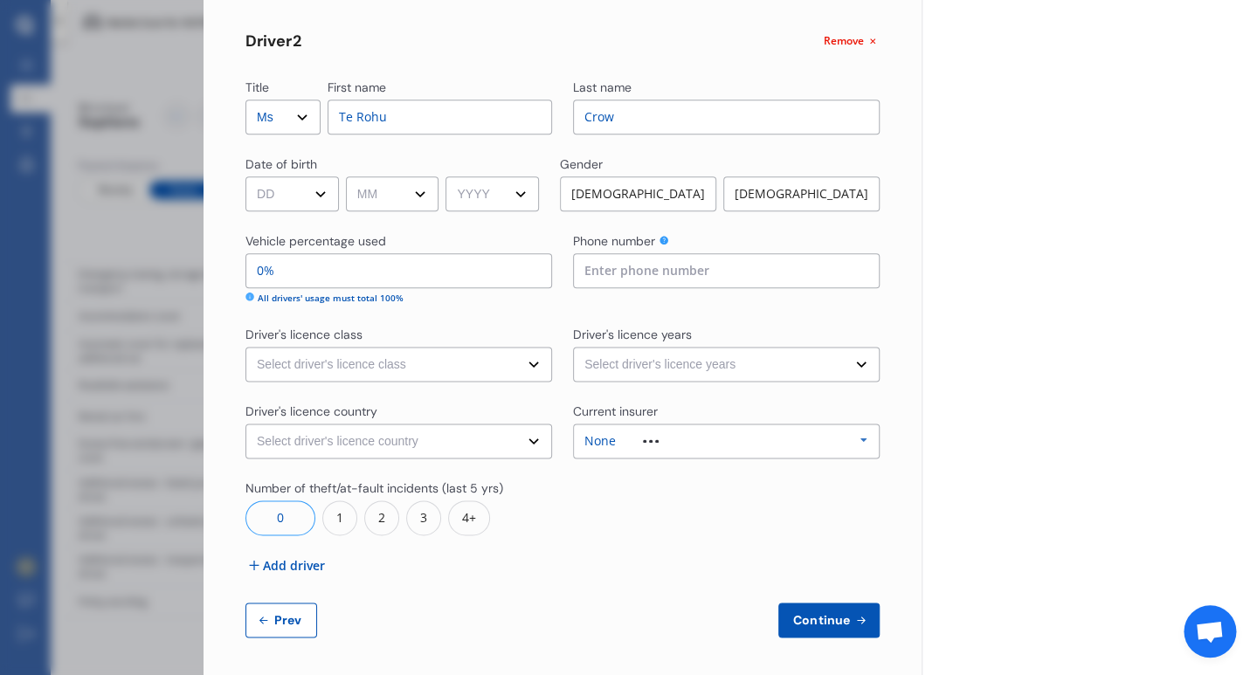
scroll to position [617, 0]
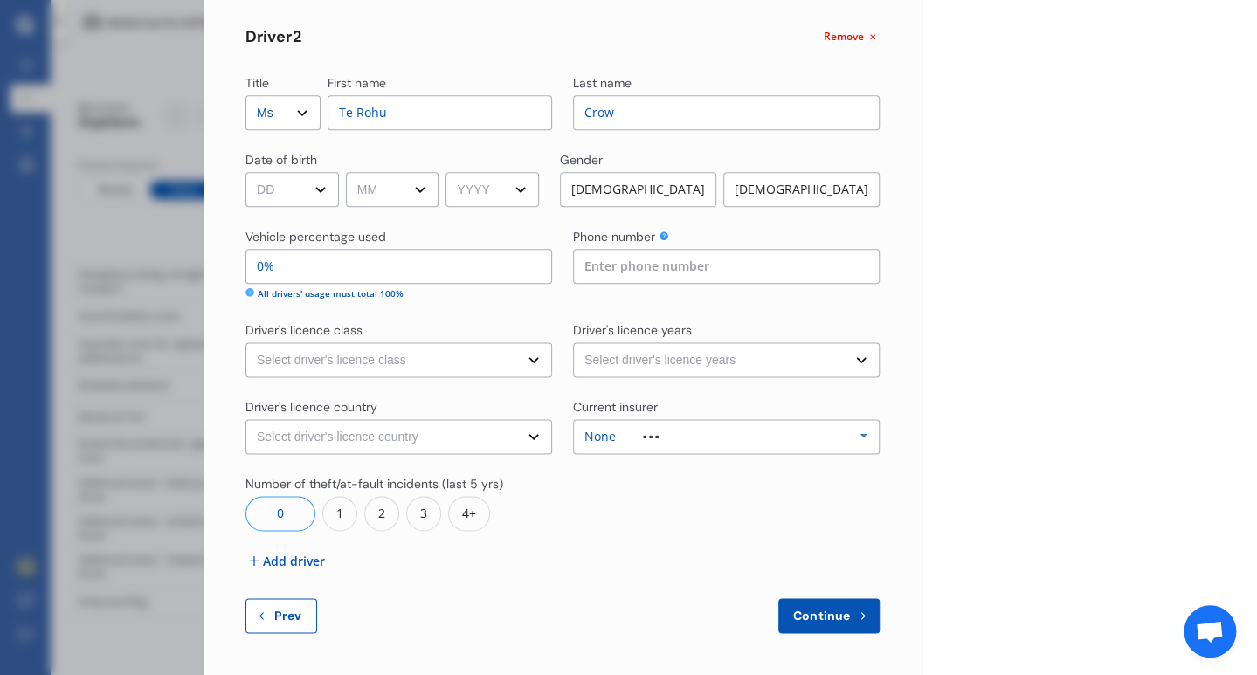
type input "Crow"
click at [826, 189] on div "[DEMOGRAPHIC_DATA]" at bounding box center [801, 189] width 156 height 35
click at [245, 172] on select "DD 01 02 03 04 05 06 07 08 09 10 11 12 13 14 15 16 17 18 19 20 21 22 23 24 25 2…" at bounding box center [291, 189] width 93 height 35
select select "22"
click option "22" at bounding box center [0, 0] width 0 height 0
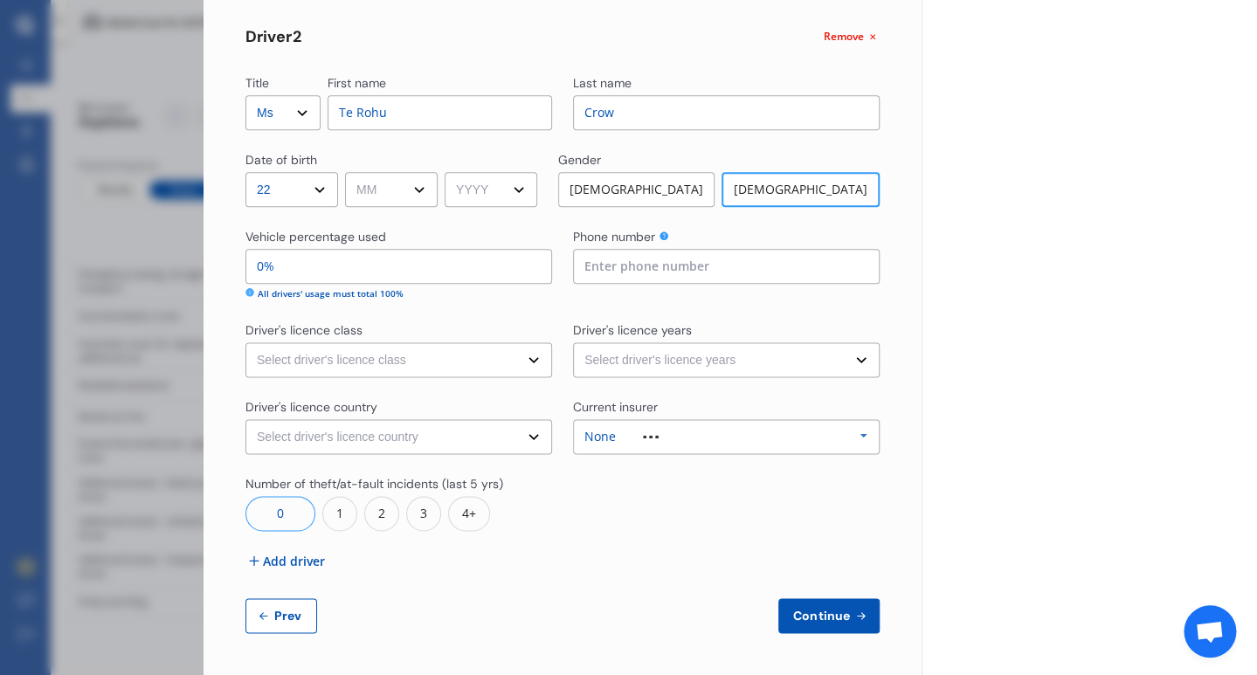
select select "12"
click option "12" at bounding box center [0, 0] width 0 height 0
click at [444, 172] on select "YYYY 2009 2008 2007 2006 2005 2004 2003 2002 2001 2000 1999 1998 1997 1996 1995…" at bounding box center [490, 189] width 93 height 35
select select "2003"
click option "2003" at bounding box center [0, 0] width 0 height 0
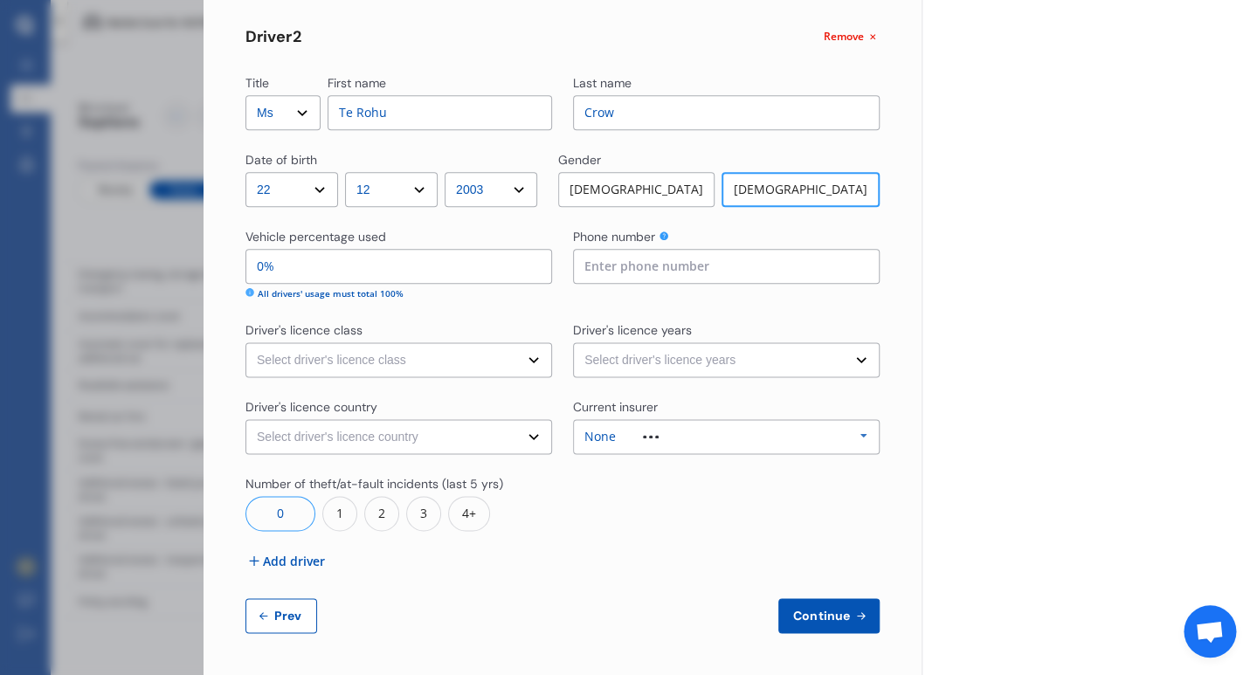
drag, startPoint x: 265, startPoint y: 268, endPoint x: 251, endPoint y: 269, distance: 13.1
click at [253, 268] on input "0%" at bounding box center [398, 266] width 307 height 35
type input "97%"
type input "3%"
type input "70%"
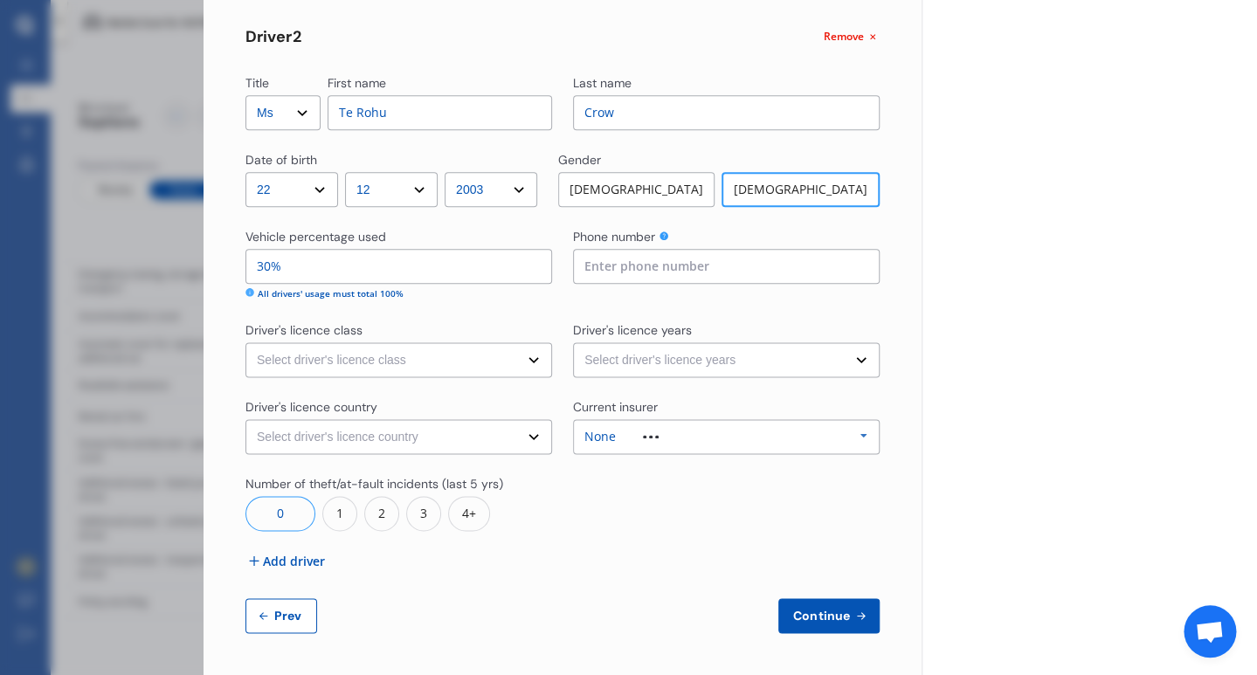
type input "30%"
click at [644, 266] on input at bounding box center [726, 266] width 307 height 35
select select "full"
click option "Full" at bounding box center [0, 0] width 0 height 0
select select "2-4 years"
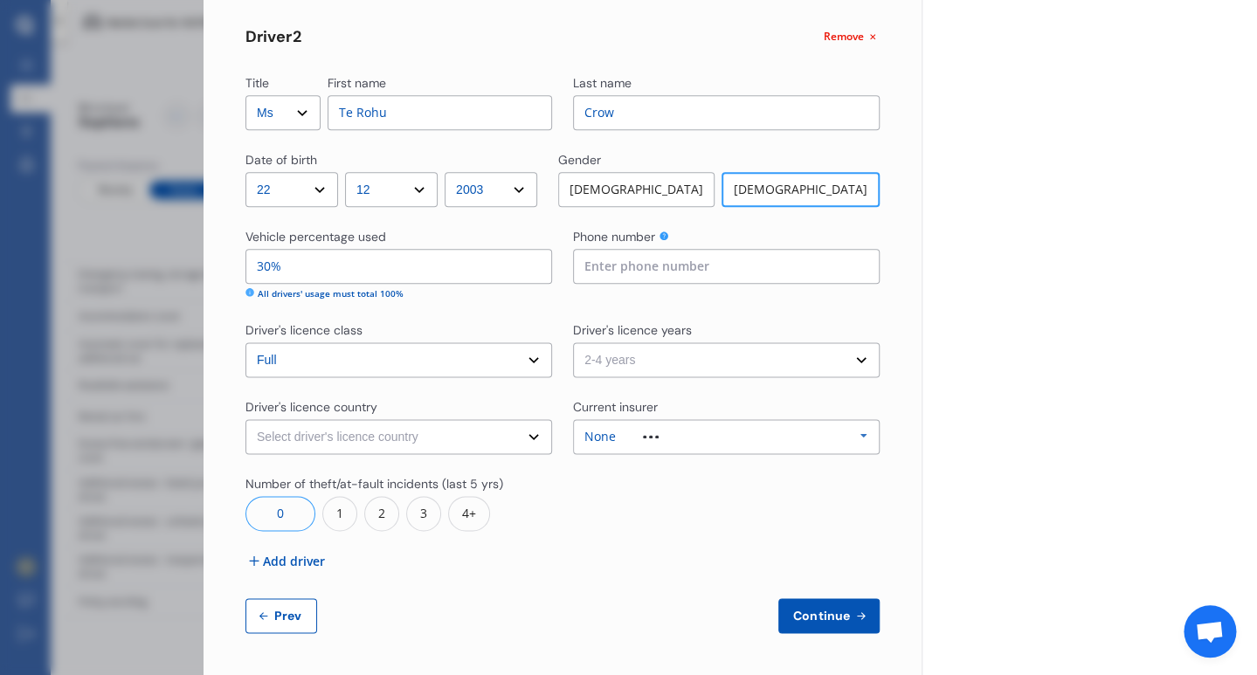
click option "2-4 years" at bounding box center [0, 0] width 0 height 0
click at [245, 419] on select "Select driver's licence country [GEOGRAPHIC_DATA] [GEOGRAPHIC_DATA] [GEOGRAPHIC…" at bounding box center [398, 436] width 307 height 35
select select "[GEOGRAPHIC_DATA]"
click option "[GEOGRAPHIC_DATA]" at bounding box center [0, 0] width 0 height 0
click at [664, 237] on icon at bounding box center [663, 235] width 9 height 9
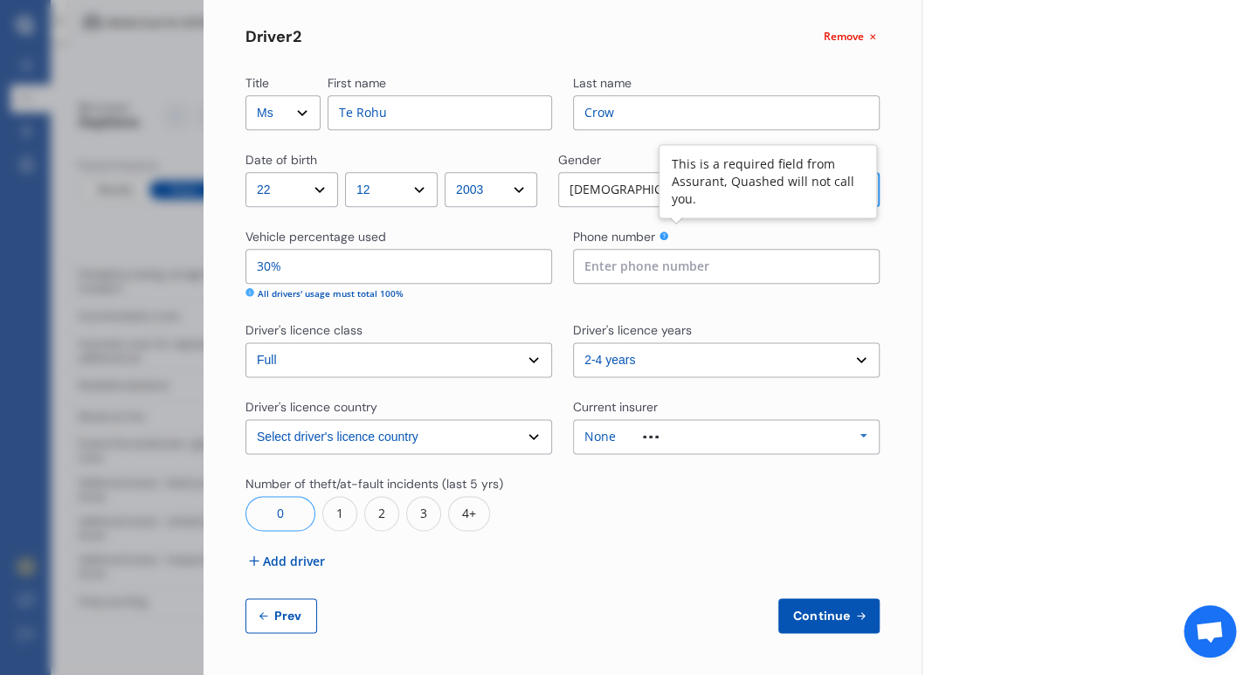
click at [641, 270] on input at bounding box center [726, 266] width 307 height 35
type input "0212128429"
click at [278, 562] on span "Add driver" at bounding box center [294, 561] width 62 height 18
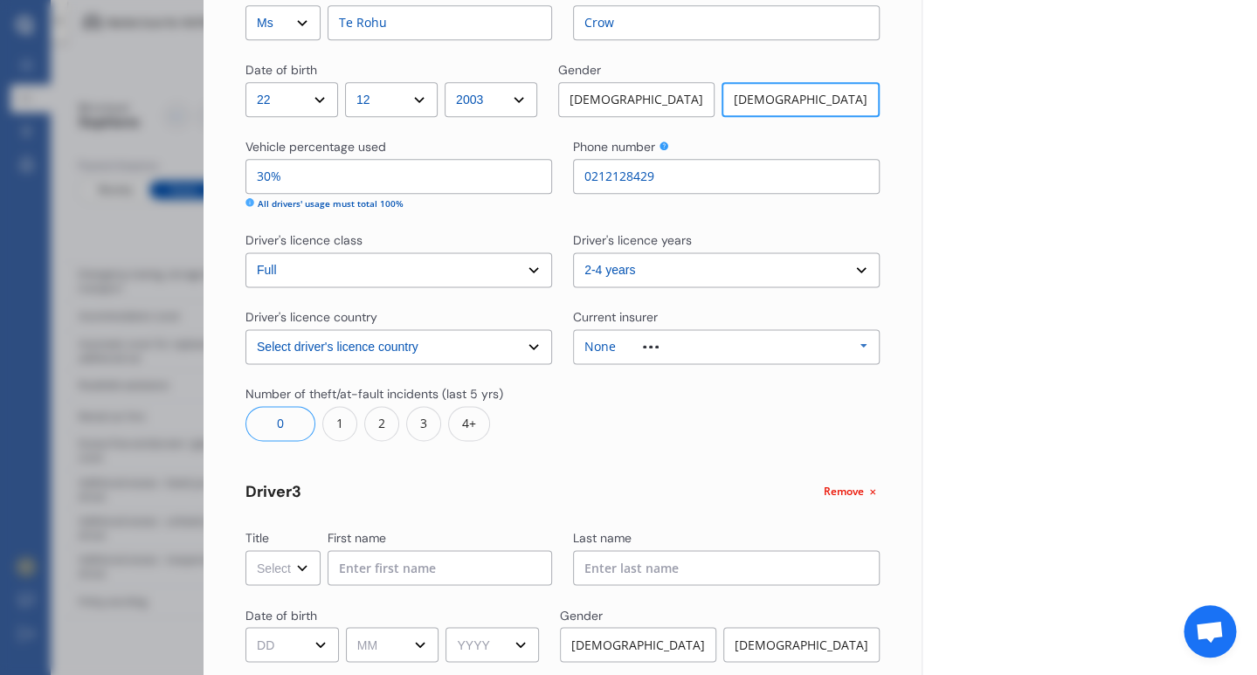
scroll to position [708, 0]
select select "Ms"
click option "Ms" at bounding box center [0, 0] width 0 height 0
click at [450, 557] on input at bounding box center [439, 565] width 224 height 35
type input "Te Amo"
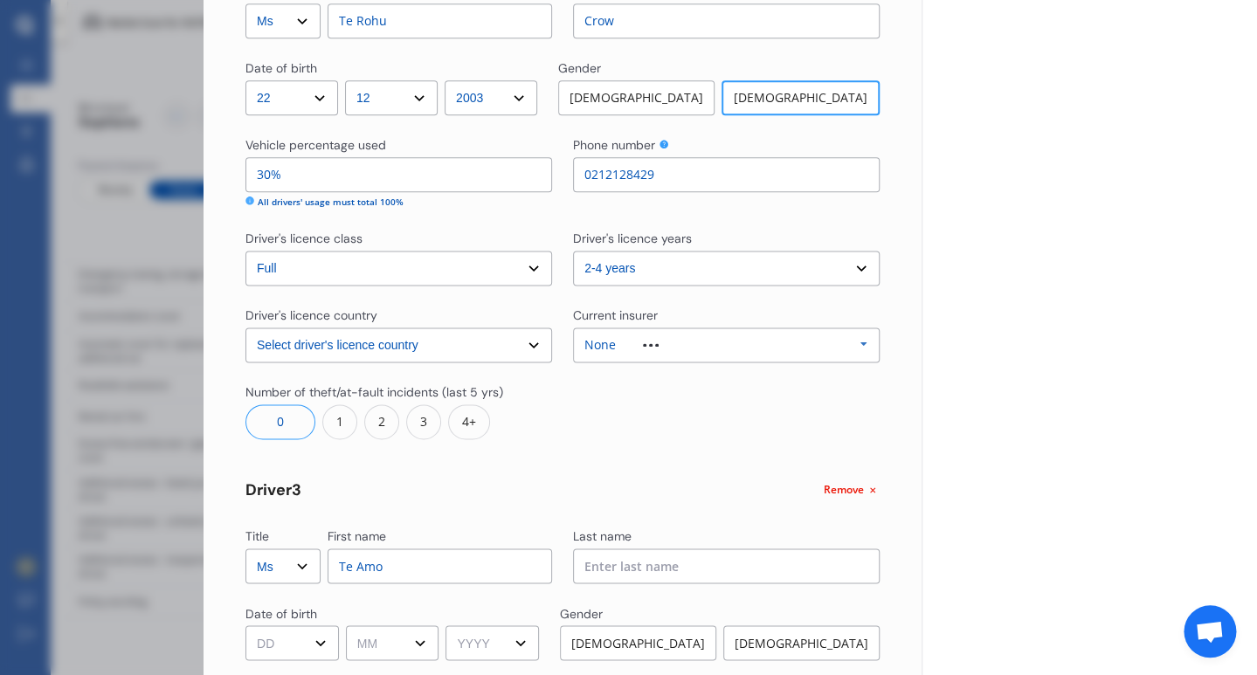
click at [669, 568] on input at bounding box center [726, 565] width 307 height 35
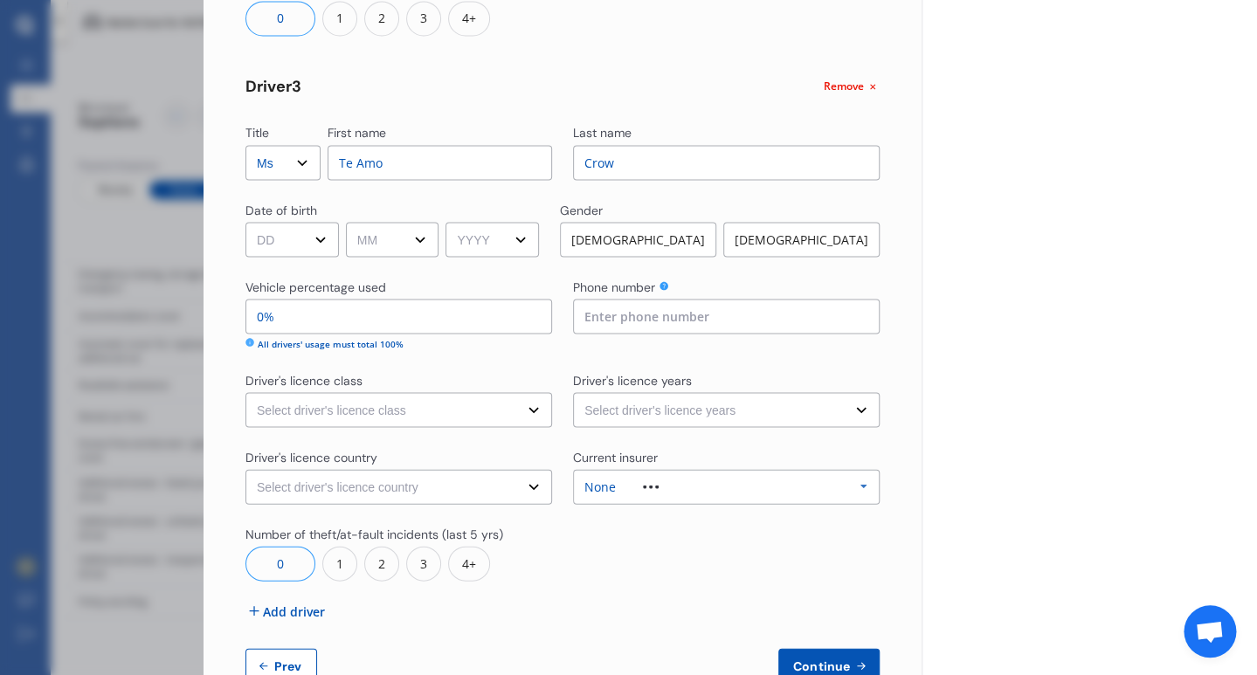
scroll to position [1114, 0]
type input "Crow"
click at [245, 219] on select "DD 01 02 03 04 05 06 07 08 09 10 11 12 13 14 15 16 17 18 19 20 21 22 23 24 25 2…" at bounding box center [291, 236] width 93 height 35
select select "08"
click option "08" at bounding box center [0, 0] width 0 height 0
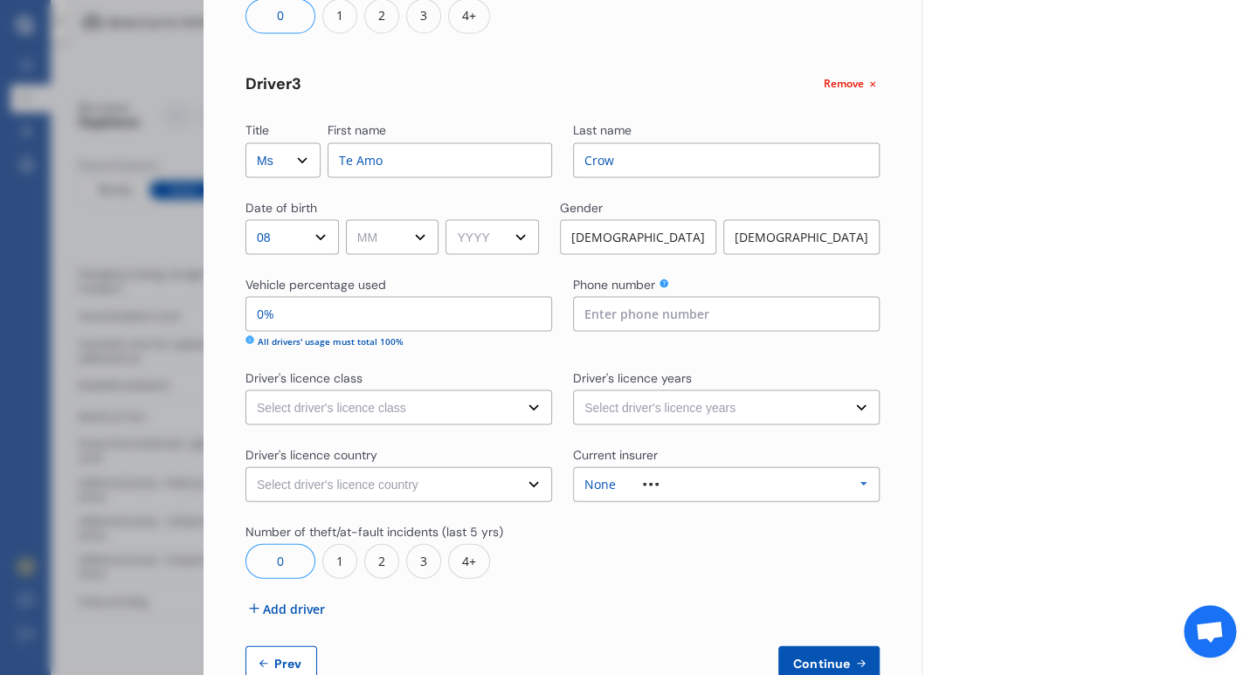
select select "05"
click option "05" at bounding box center [0, 0] width 0 height 0
click at [445, 219] on select "YYYY 2009 2008 2007 2006 2005 2004 2003 2002 2001 2000 1999 1998 1997 1996 1995…" at bounding box center [491, 236] width 93 height 35
select select "2006"
click option "2006" at bounding box center [0, 0] width 0 height 0
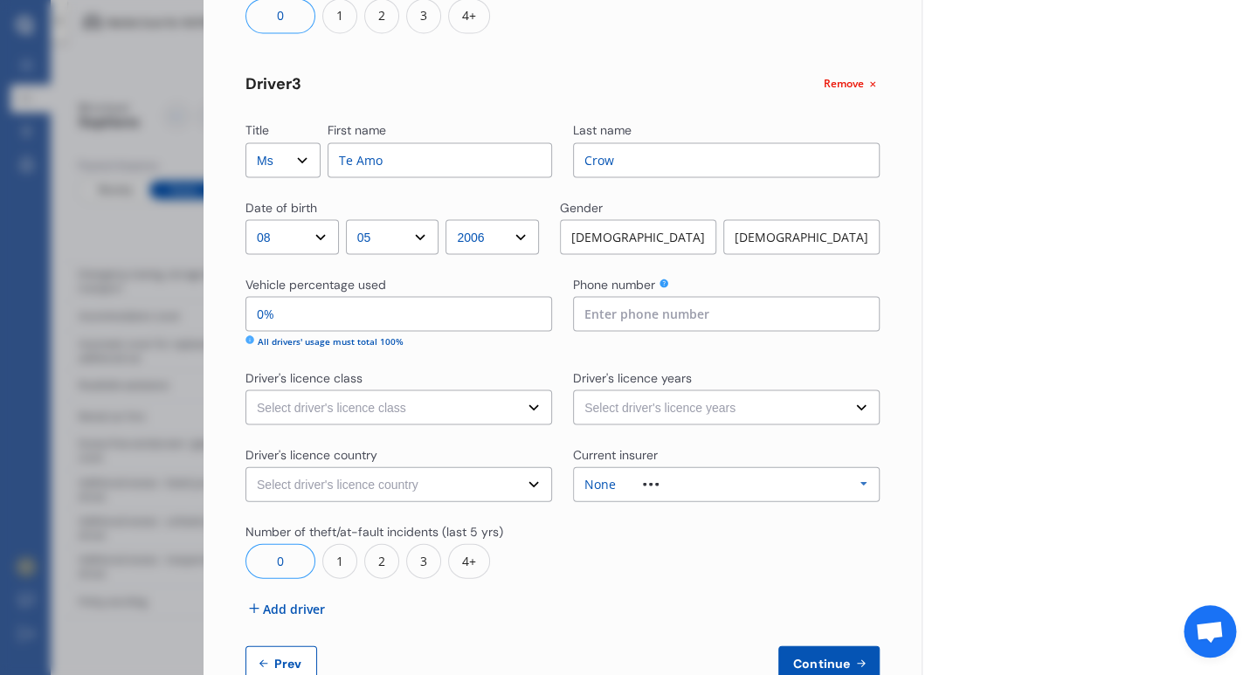
click at [800, 235] on div "[DEMOGRAPHIC_DATA]" at bounding box center [801, 236] width 156 height 35
click at [261, 319] on input "0%" at bounding box center [398, 313] width 307 height 35
click at [258, 317] on input "0%" at bounding box center [398, 313] width 307 height 35
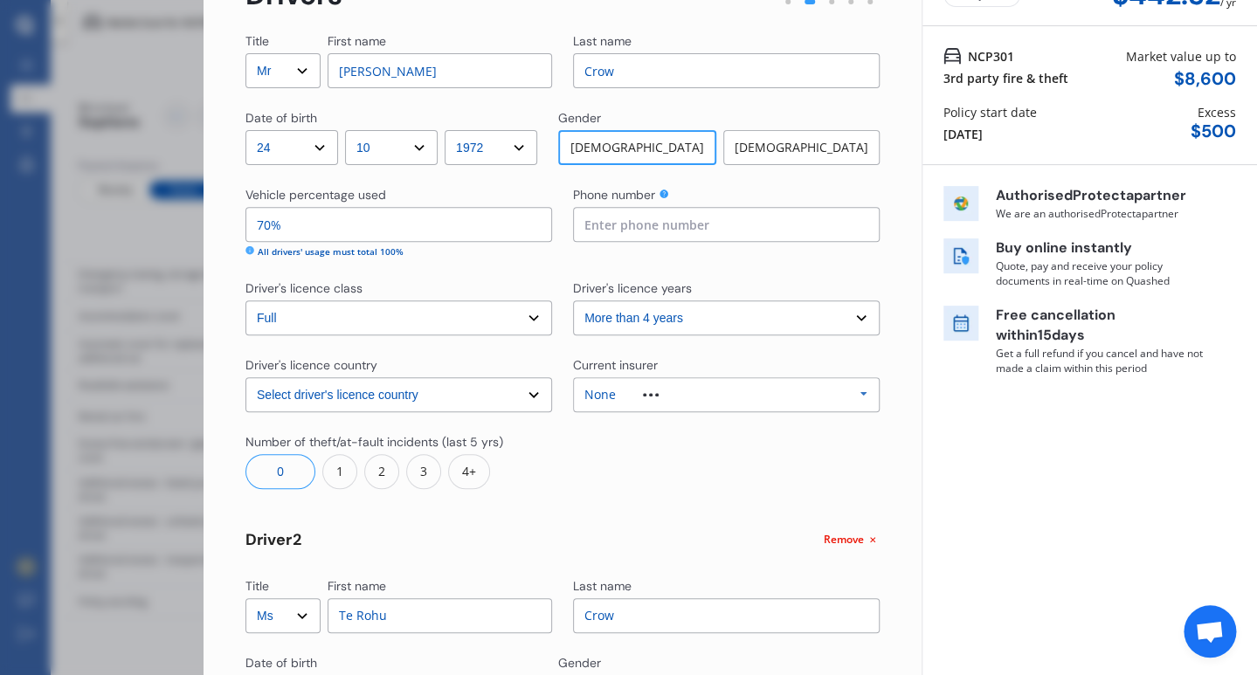
scroll to position [80, 0]
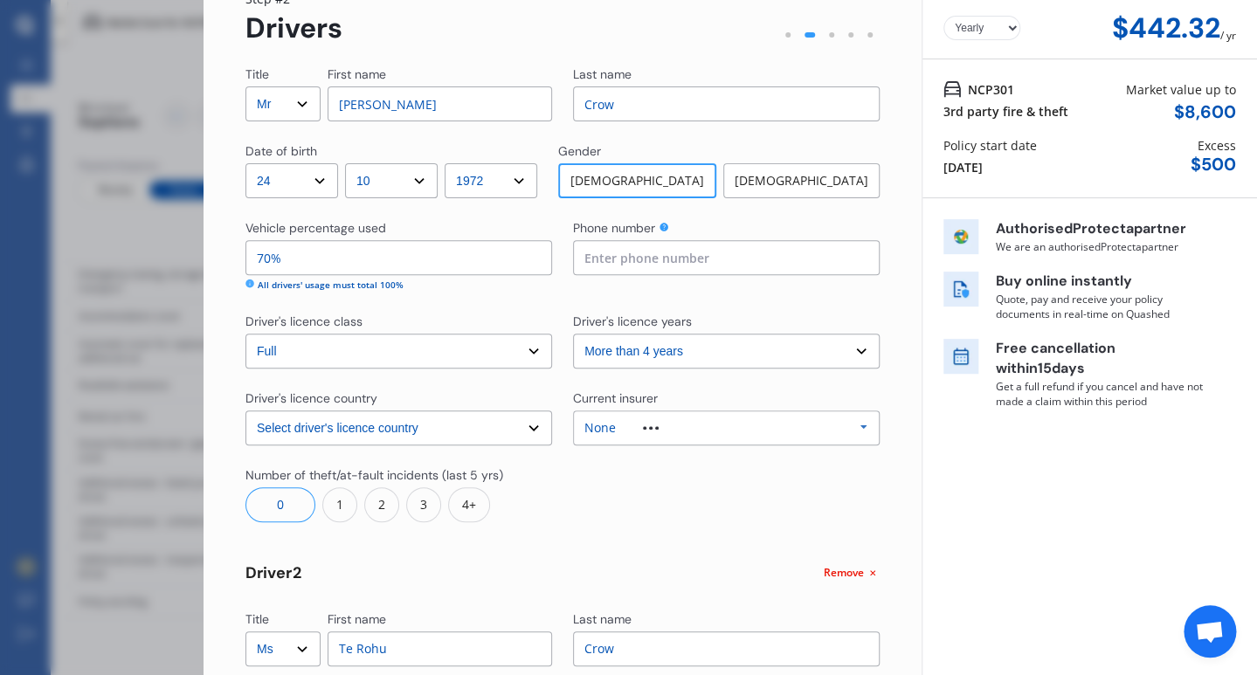
type input "30%"
click at [265, 256] on input "70%" at bounding box center [398, 257] width 307 height 35
type input "40%"
click at [619, 250] on input at bounding box center [726, 257] width 307 height 35
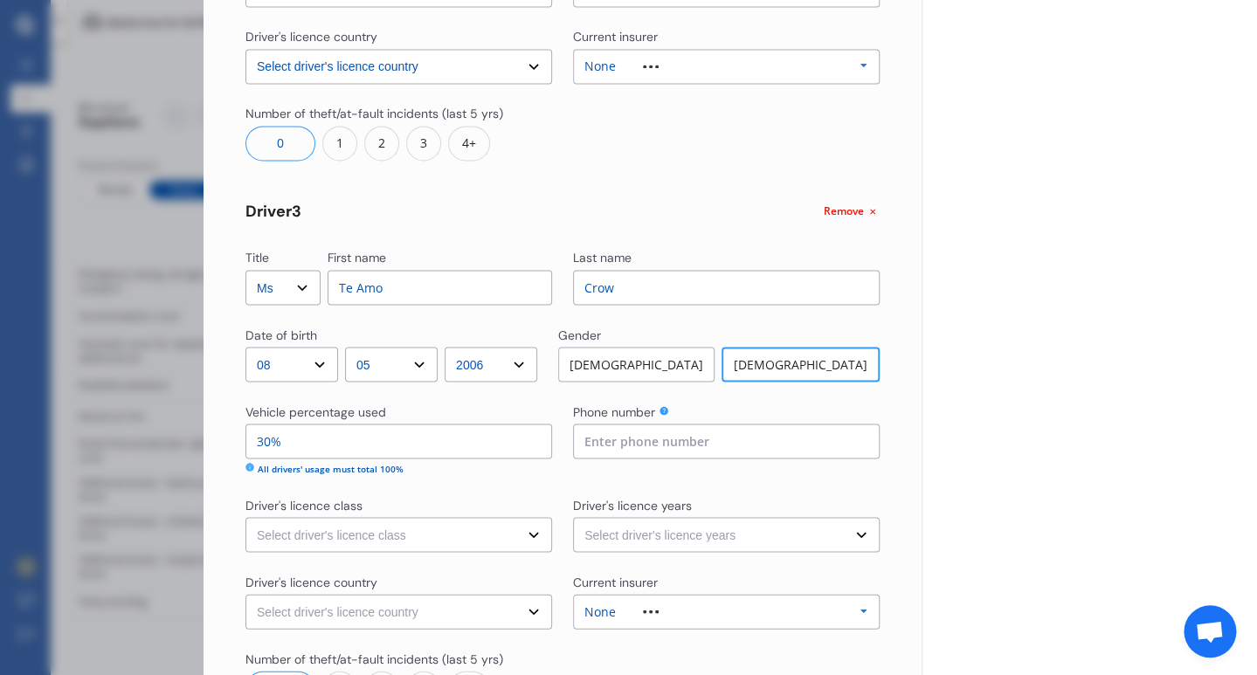
scroll to position [1068, 0]
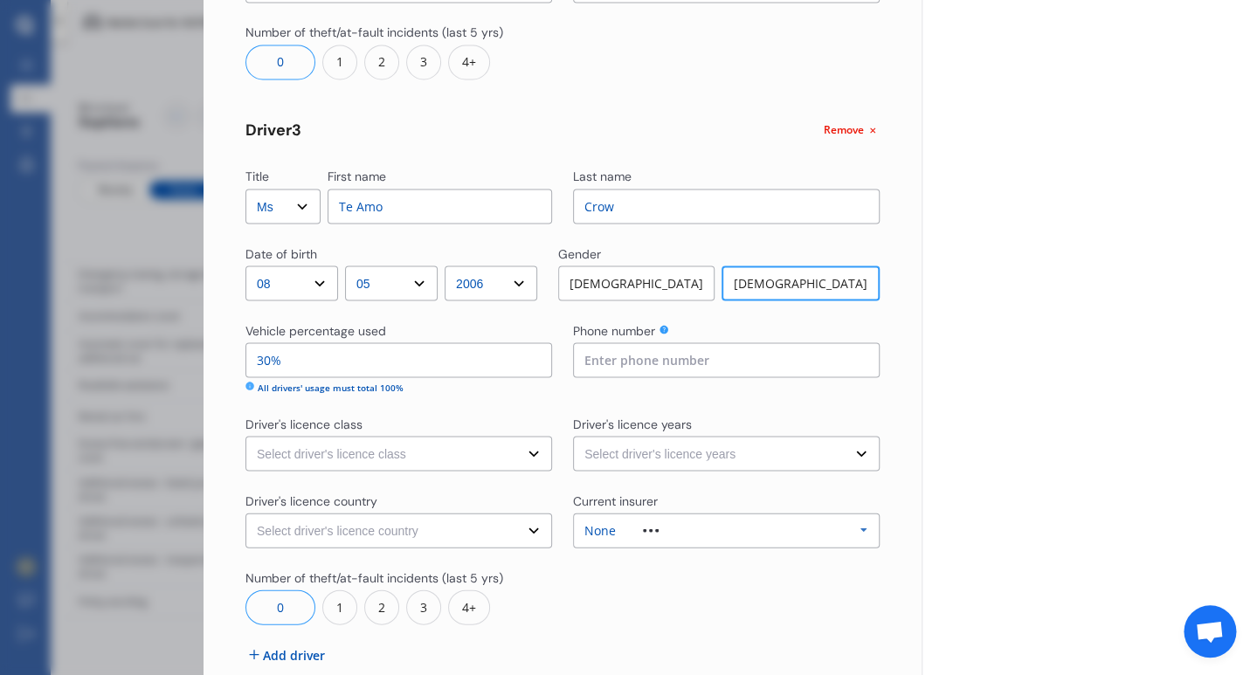
type input "0211224767"
select select "restricted"
click option "Restricted" at bounding box center [0, 0] width 0 height 0
select select "1-2 years"
click option "1-2 years" at bounding box center [0, 0] width 0 height 0
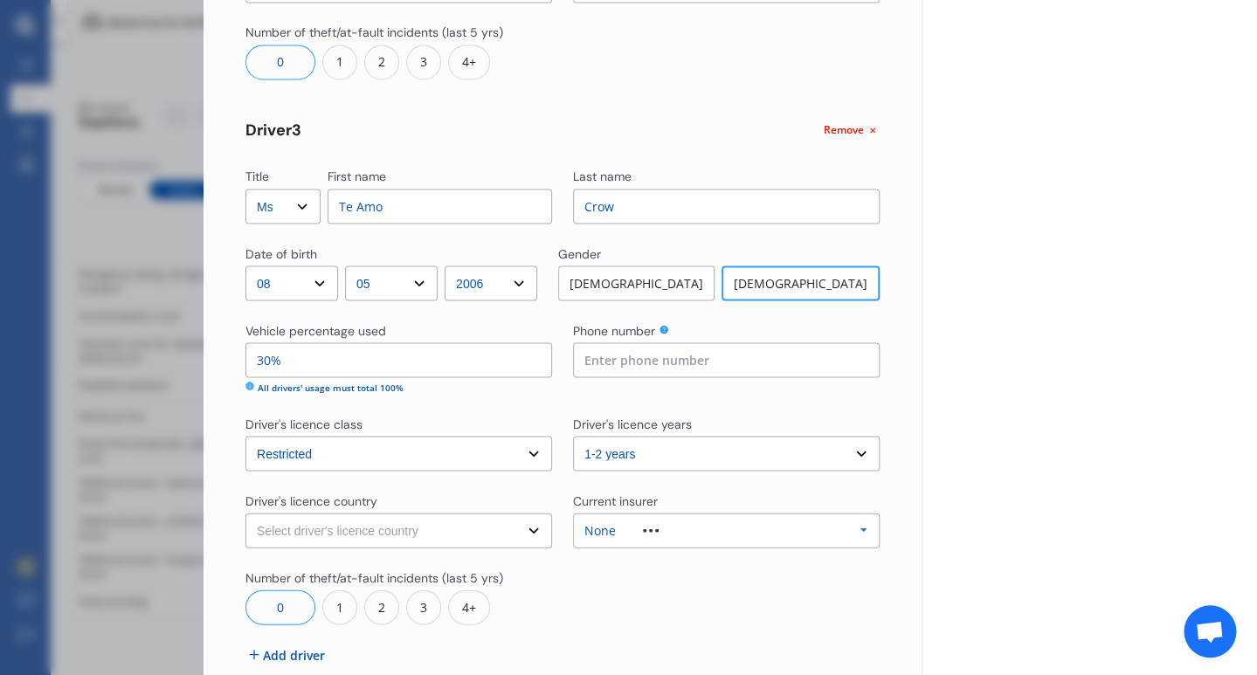
click at [245, 513] on select "Select driver's licence country [GEOGRAPHIC_DATA] [GEOGRAPHIC_DATA] [GEOGRAPHIC…" at bounding box center [398, 530] width 307 height 35
select select "[GEOGRAPHIC_DATA]"
click option "[GEOGRAPHIC_DATA]" at bounding box center [0, 0] width 0 height 0
click at [682, 349] on input at bounding box center [726, 359] width 307 height 35
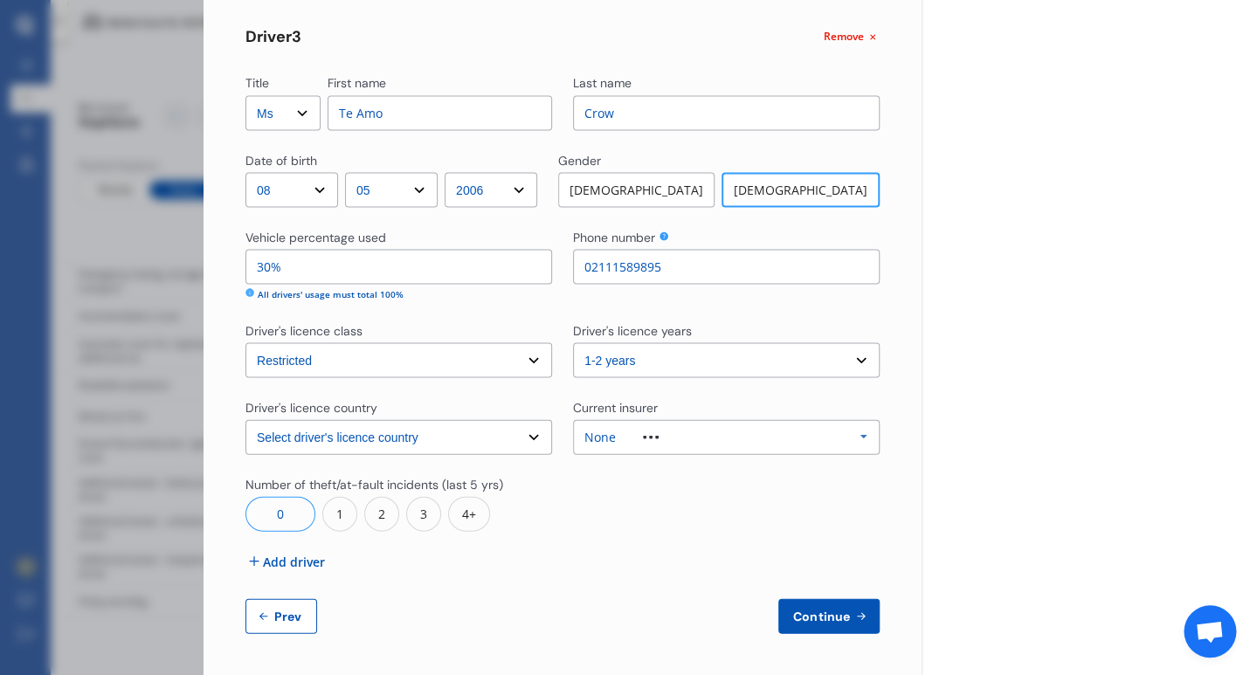
type input "02111589895"
click at [823, 614] on span "Continue" at bounding box center [821, 616] width 64 height 14
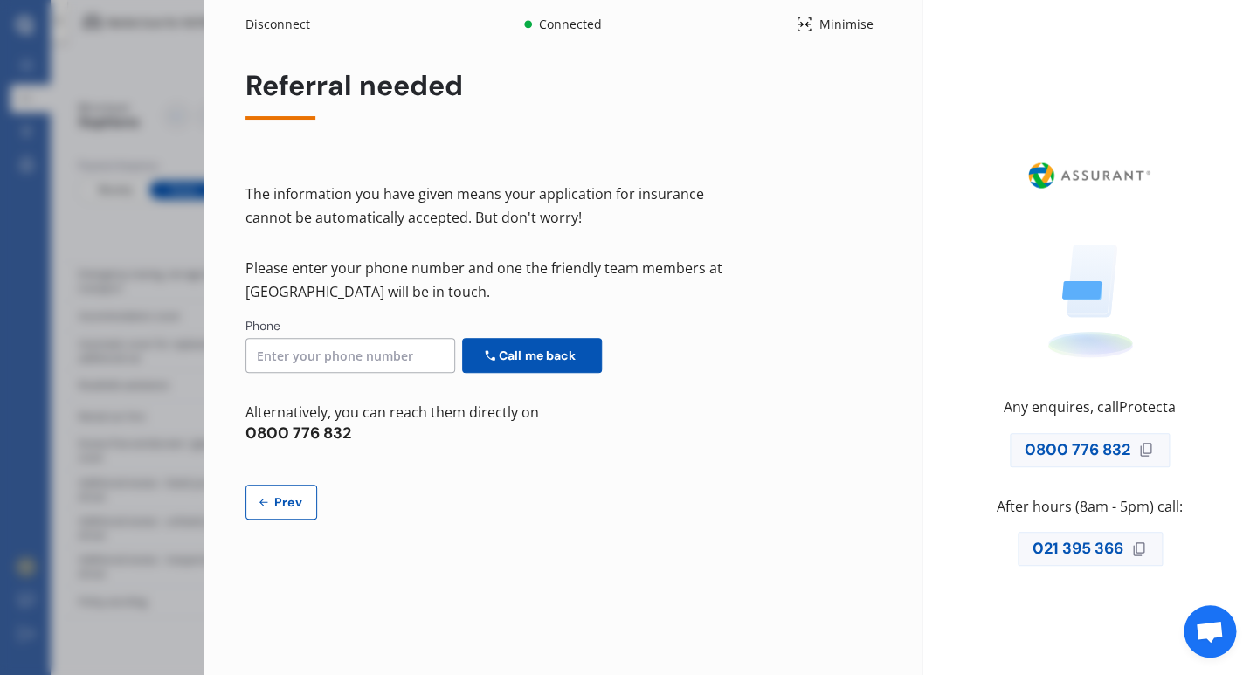
click at [276, 506] on span "Prev" at bounding box center [288, 502] width 35 height 14
select select "Mr"
select select "24"
select select "10"
select select "1972"
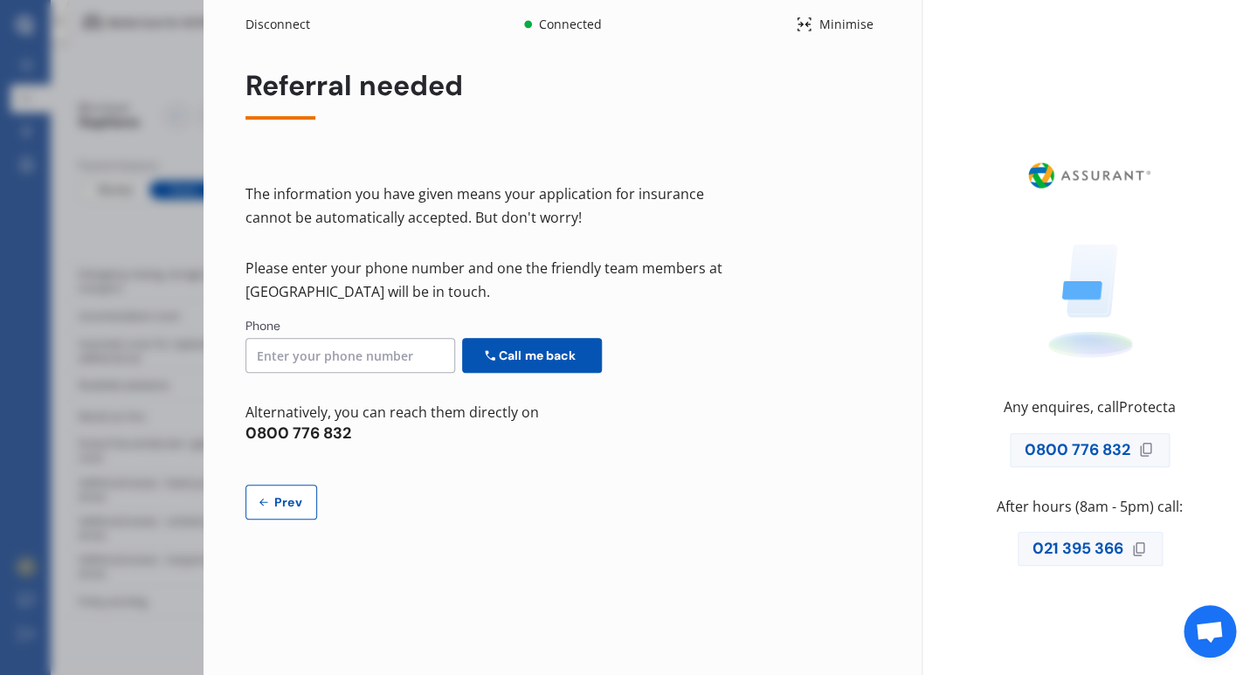
select select "full"
select select "more than 4 years"
select select "[GEOGRAPHIC_DATA]"
select select "Ms"
select select "22"
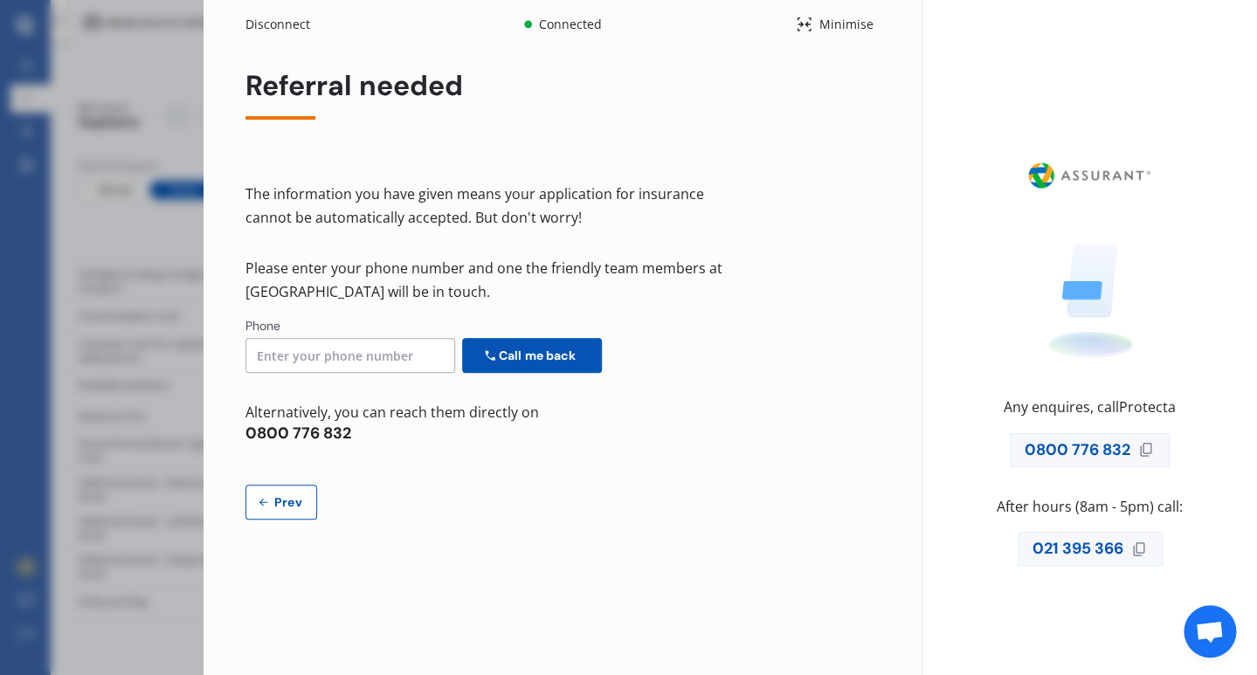
select select "12"
select select "2003"
select select "full"
select select "2-4 years"
select select "[GEOGRAPHIC_DATA]"
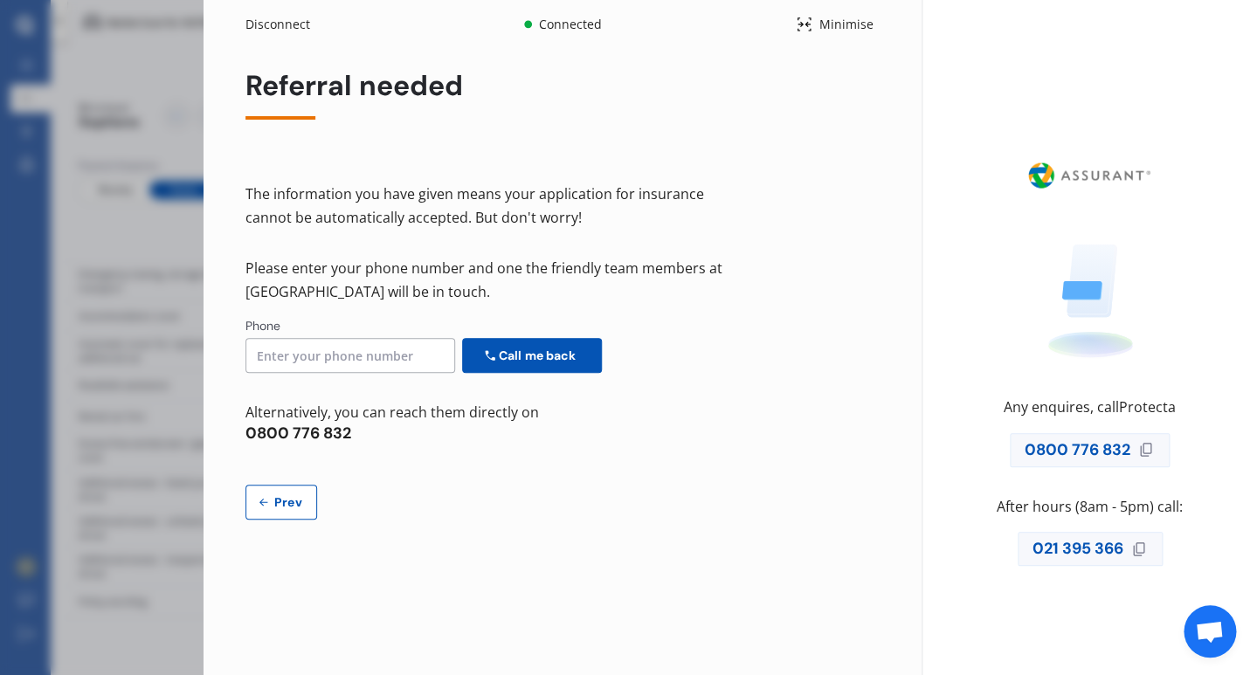
select select "Ms"
select select "08"
select select "05"
select select "2006"
select select "restricted"
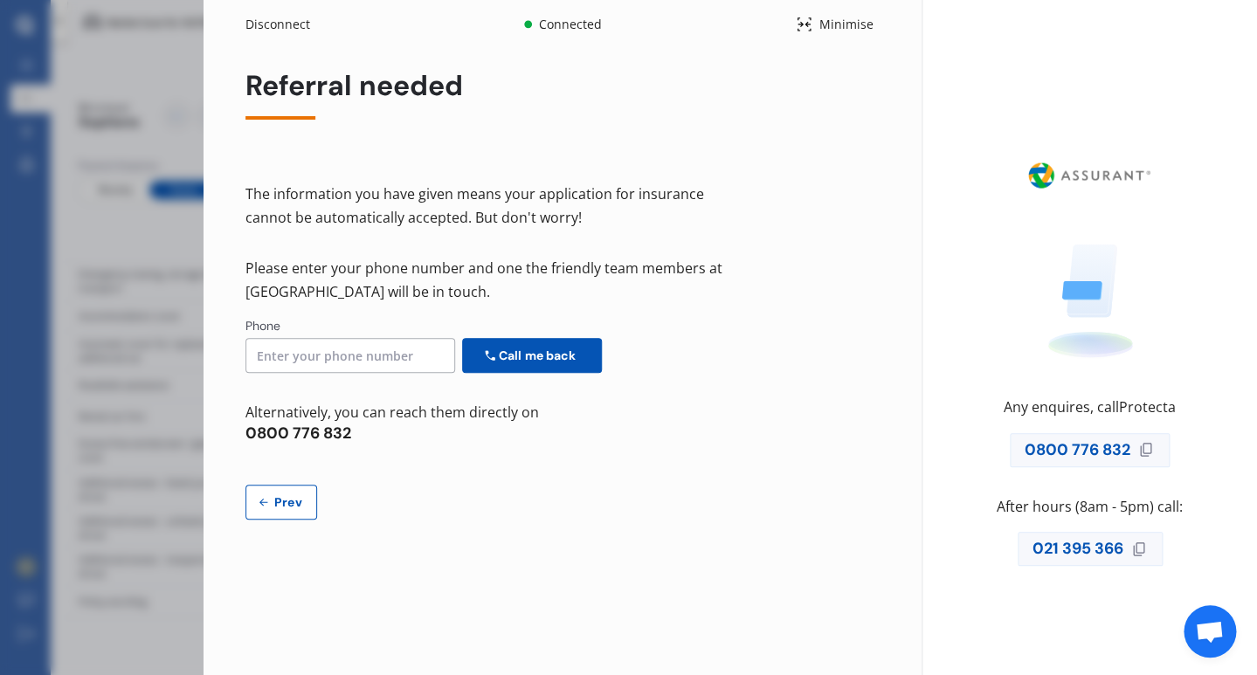
select select "1-2 years"
select select "[GEOGRAPHIC_DATA]"
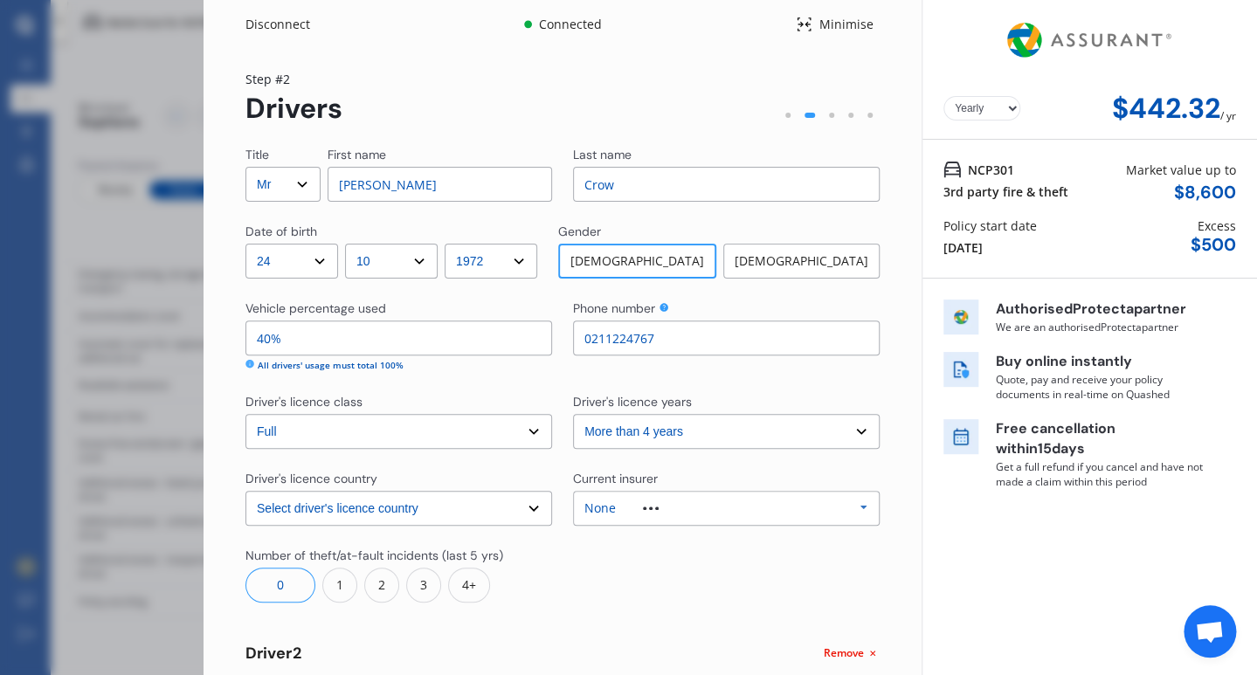
click at [181, 169] on div "Disconnect Connected Minimise Yearly Monthly $442.32 / yr Step # 2 Drivers Titl…" at bounding box center [628, 337] width 1257 height 675
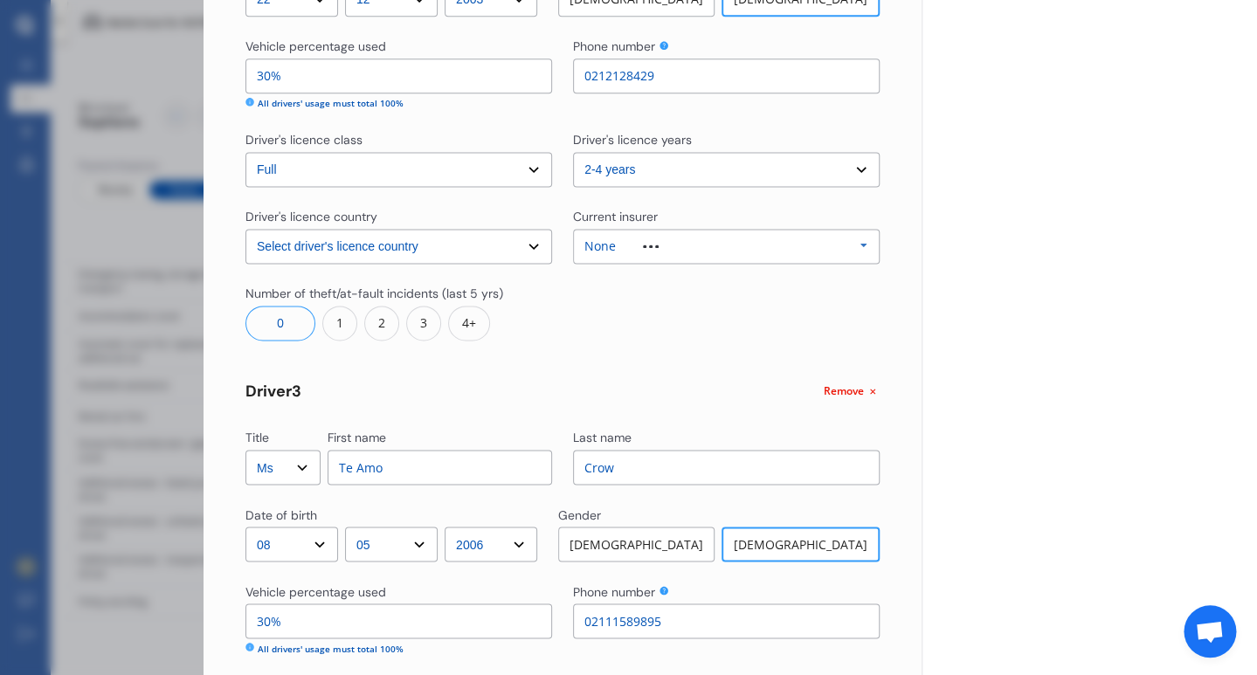
scroll to position [1161, 0]
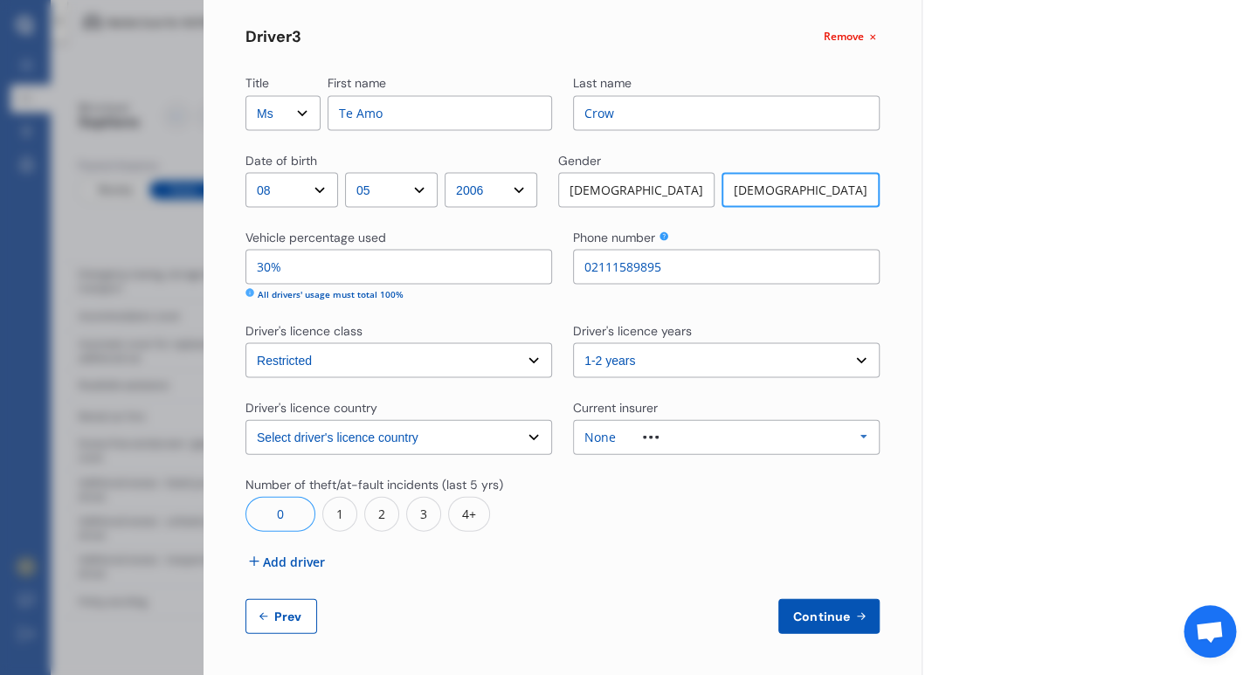
click at [816, 601] on button "Continue" at bounding box center [828, 615] width 101 height 35
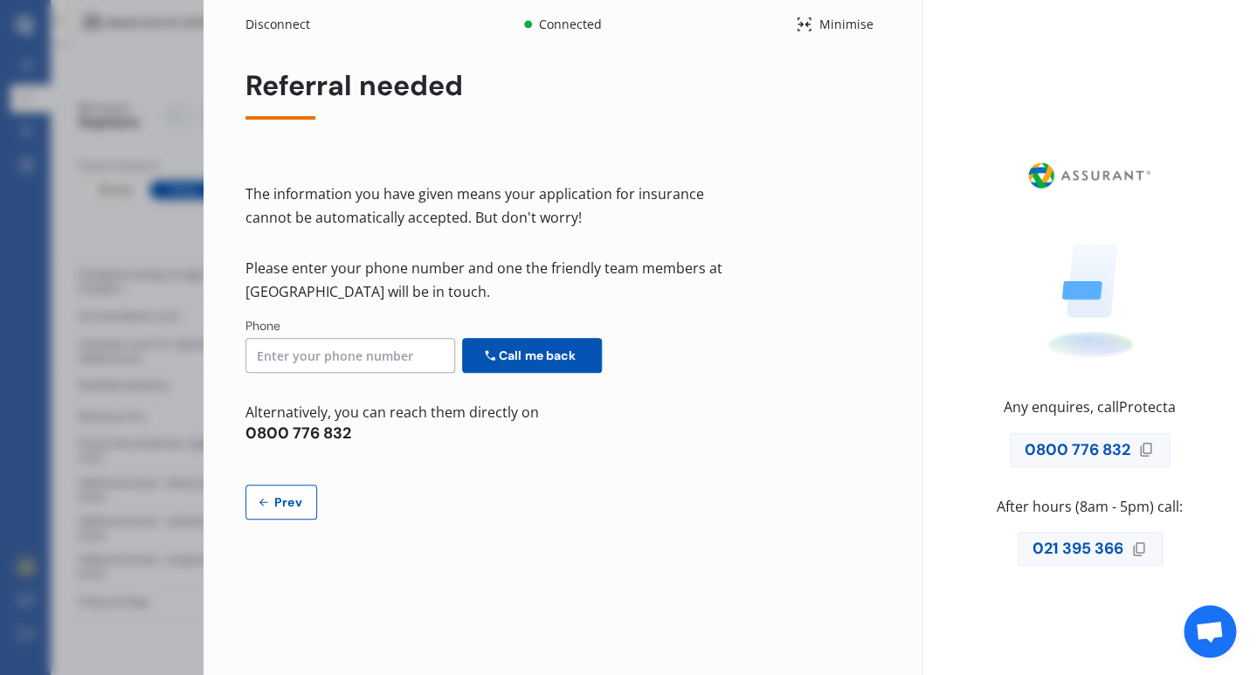
scroll to position [0, 0]
click at [809, 20] on icon at bounding box center [804, 24] width 17 height 21
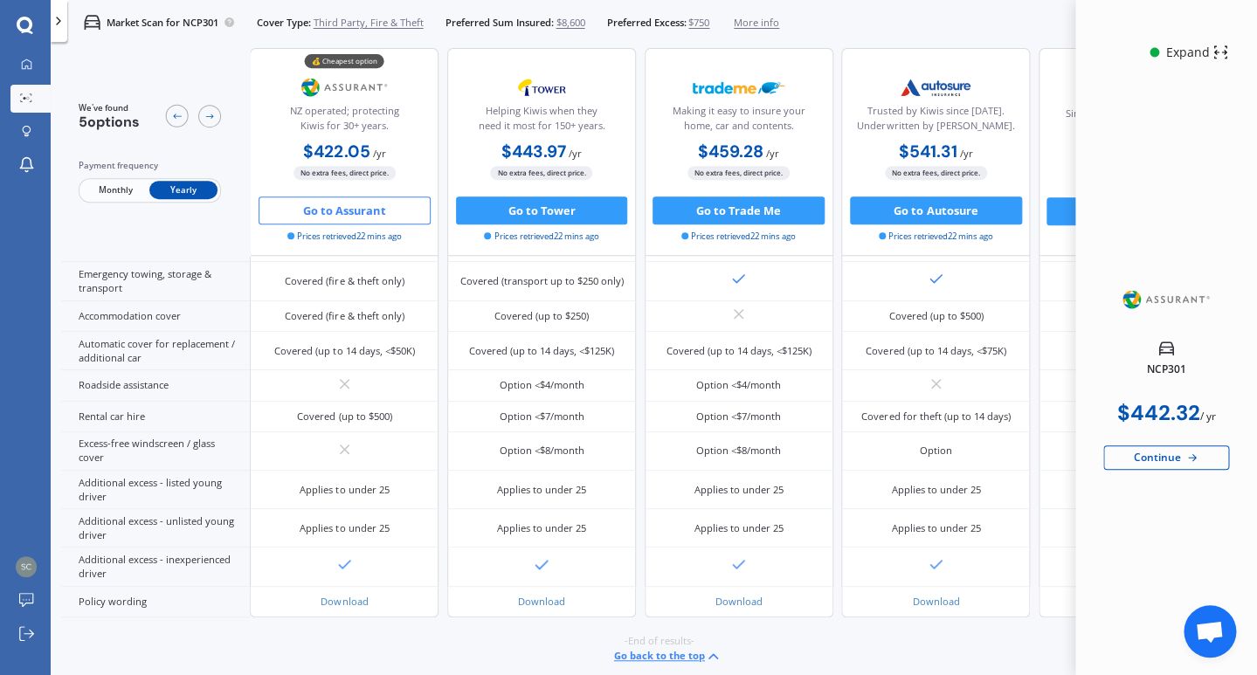
click at [59, 18] on polyline at bounding box center [58, 20] width 3 height 7
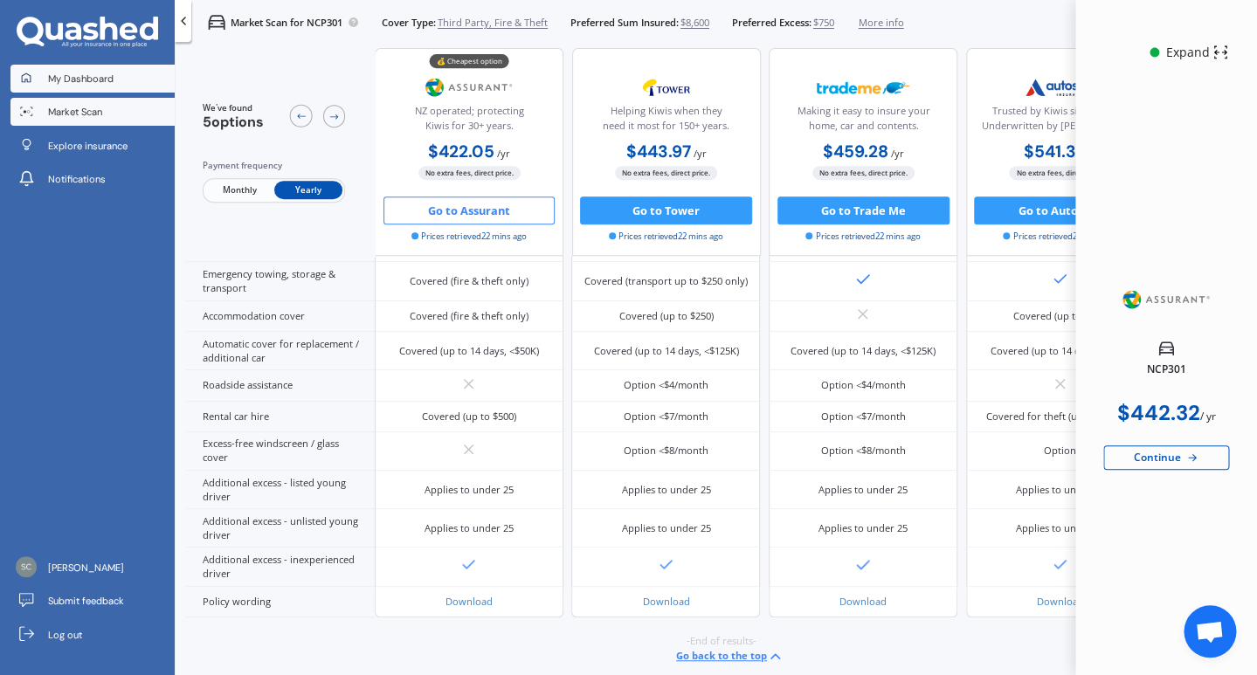
click at [72, 81] on span "My Dashboard" at bounding box center [80, 79] width 65 height 14
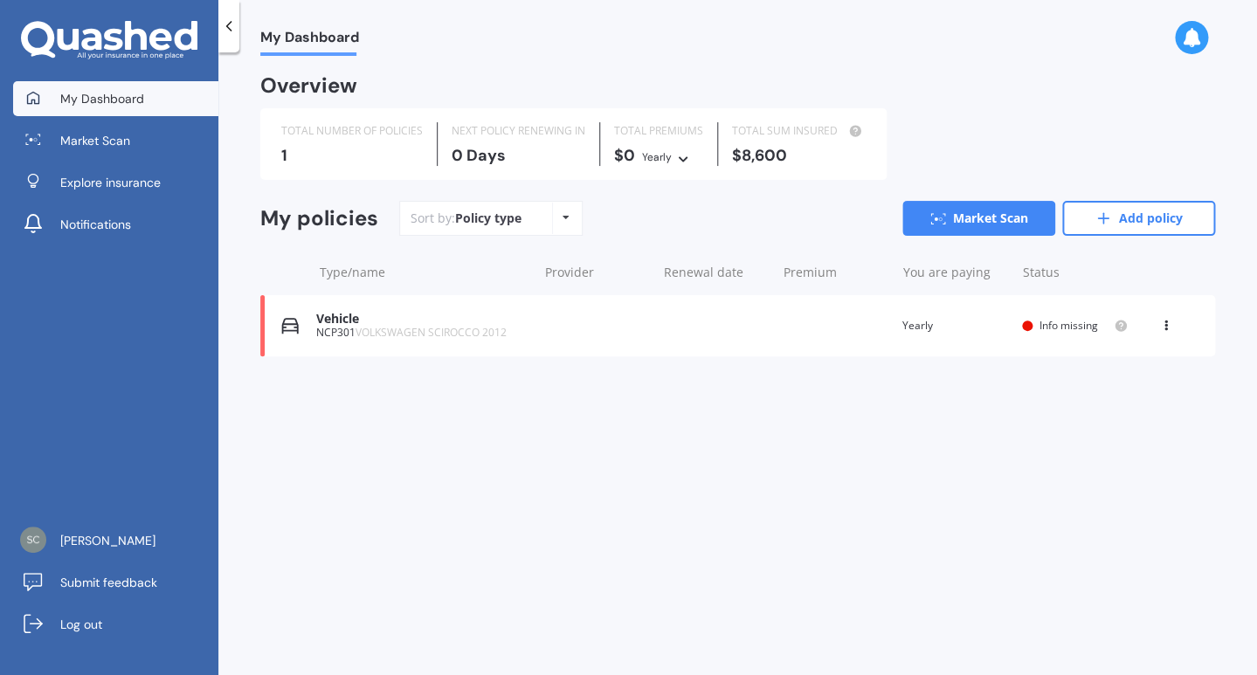
click at [1057, 324] on span "Info missing" at bounding box center [1068, 325] width 59 height 15
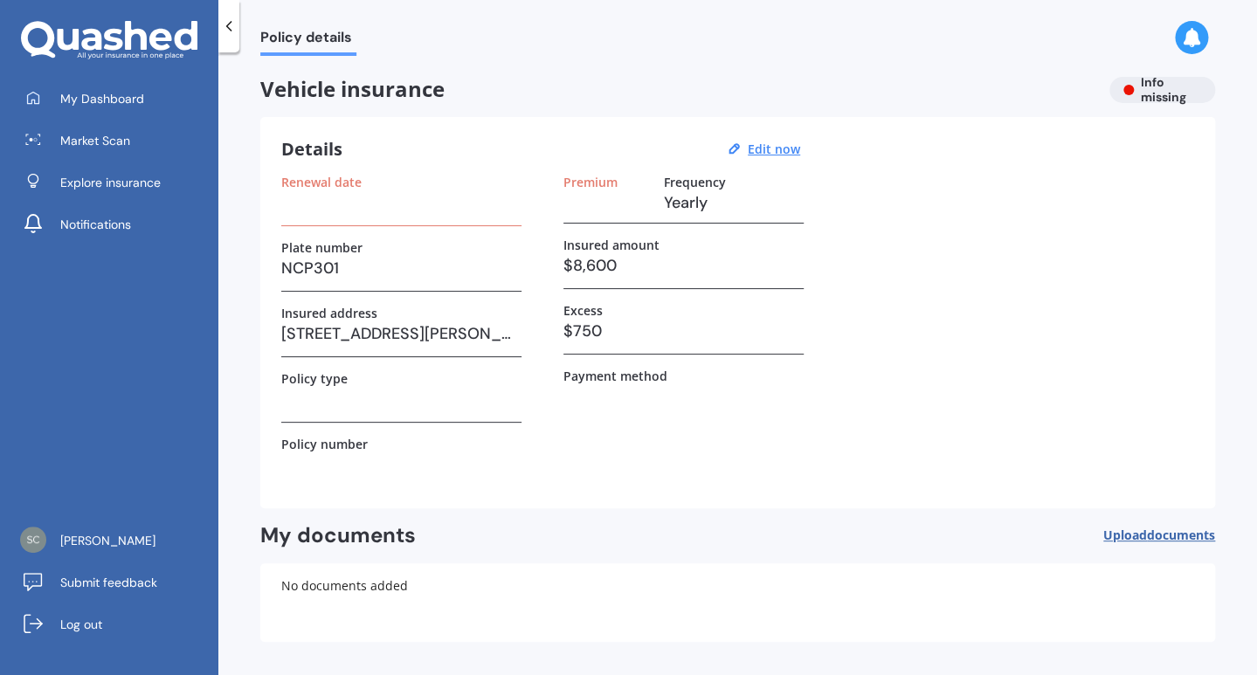
click at [348, 205] on h3 at bounding box center [401, 202] width 240 height 26
drag, startPoint x: 378, startPoint y: 195, endPoint x: 319, endPoint y: 181, distance: 61.0
click at [362, 190] on h3 at bounding box center [401, 202] width 240 height 26
click at [318, 181] on label "Renewal date" at bounding box center [321, 182] width 80 height 15
click at [718, 203] on h3 "Yearly" at bounding box center [734, 202] width 140 height 26
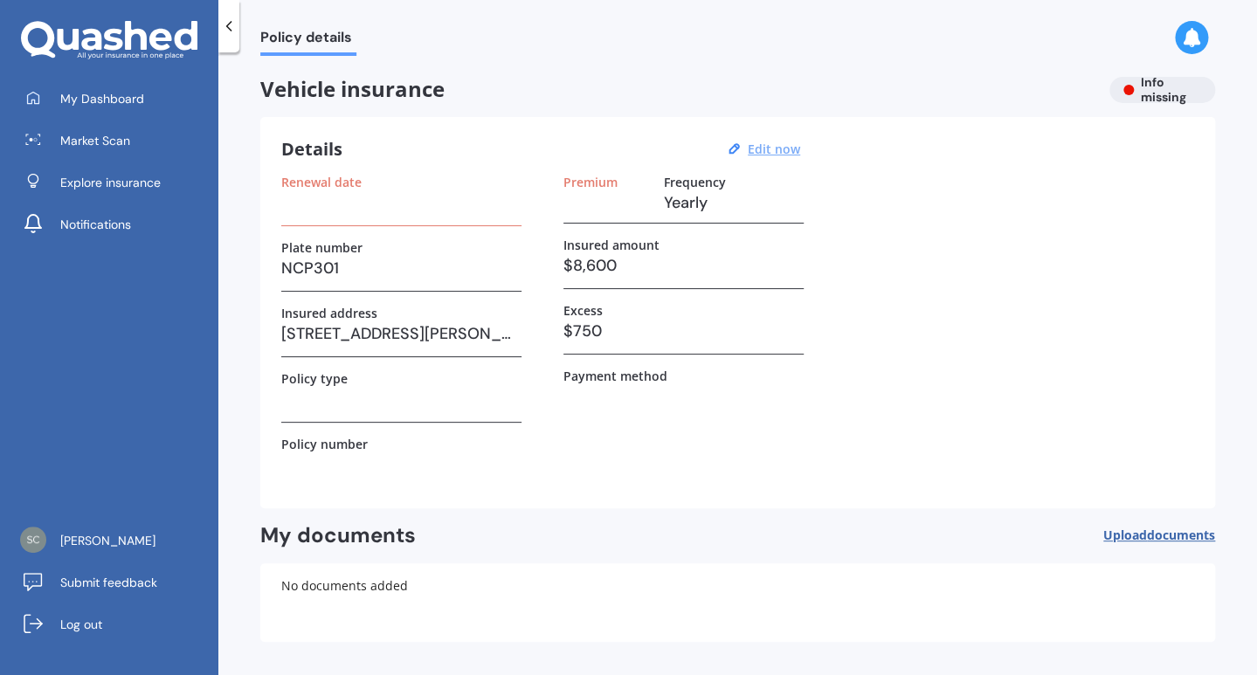
click at [774, 152] on u "Edit now" at bounding box center [774, 149] width 52 height 17
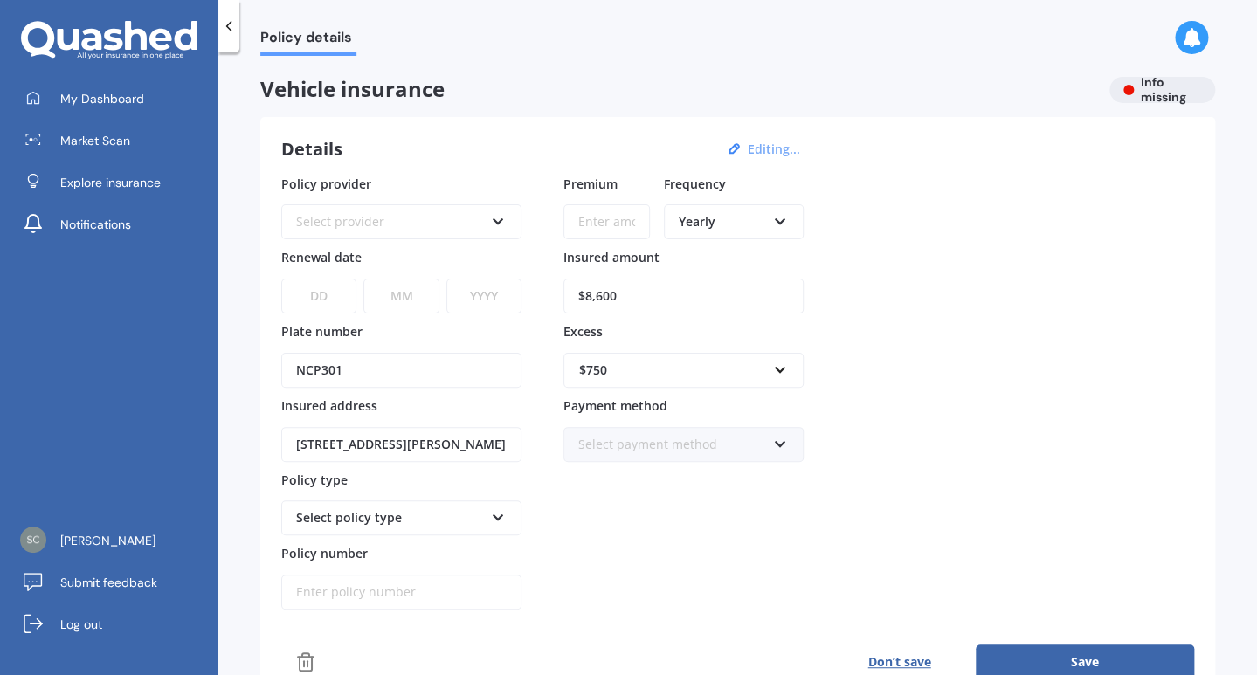
click at [281, 279] on select "DD 01 02 03 04 05 06 07 08 09 10 11 12 13 14 15 16 17 18 19 20 21 22 23 24 25 2…" at bounding box center [318, 296] width 75 height 35
select select "24"
click option "24" at bounding box center [0, 0] width 0 height 0
click at [403, 278] on div "DD 01 02 03 04 05 06 07 08 09 10 11 12 13 14 15 16 17 18 19 20 21 22 23 24 25 2…" at bounding box center [401, 285] width 240 height 57
select select "08"
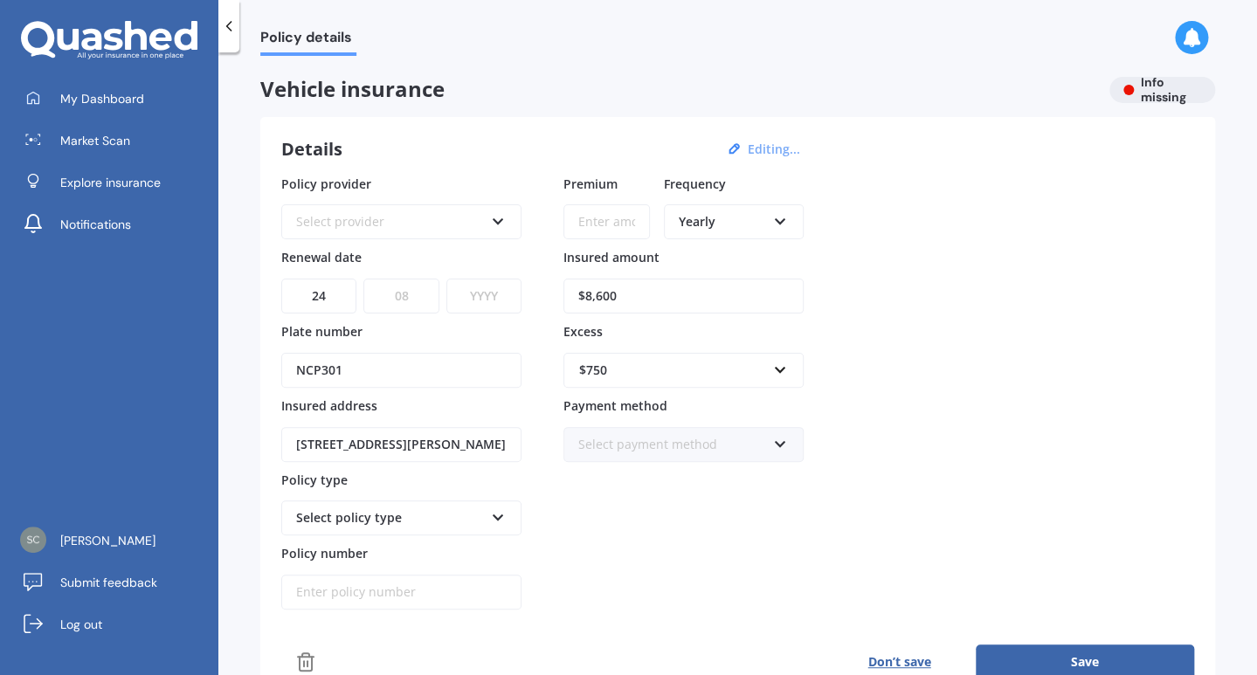
click option "08" at bounding box center [0, 0] width 0 height 0
click at [446, 279] on select "YYYY 2027 2026 2025 2024 2023 2022 2021 2020 2019 2018 2017 2016 2015 2014 2013…" at bounding box center [483, 296] width 75 height 35
select select "2025"
click option "2025" at bounding box center [0, 0] width 0 height 0
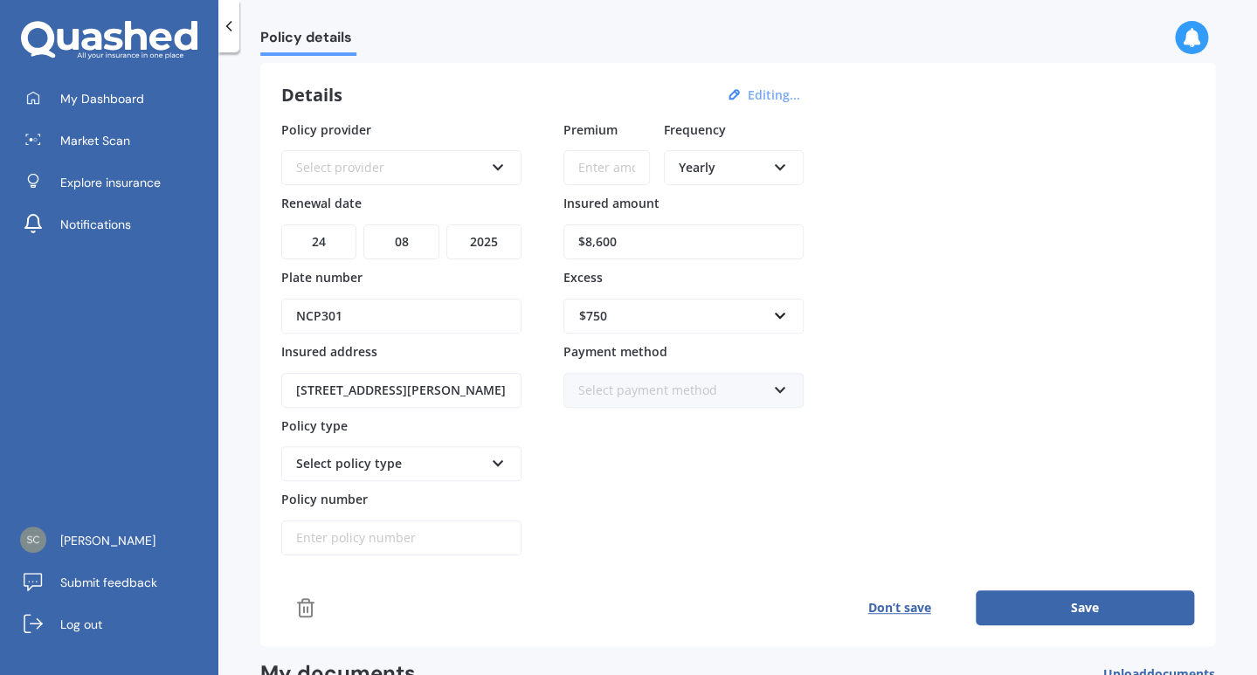
scroll to position [252, 0]
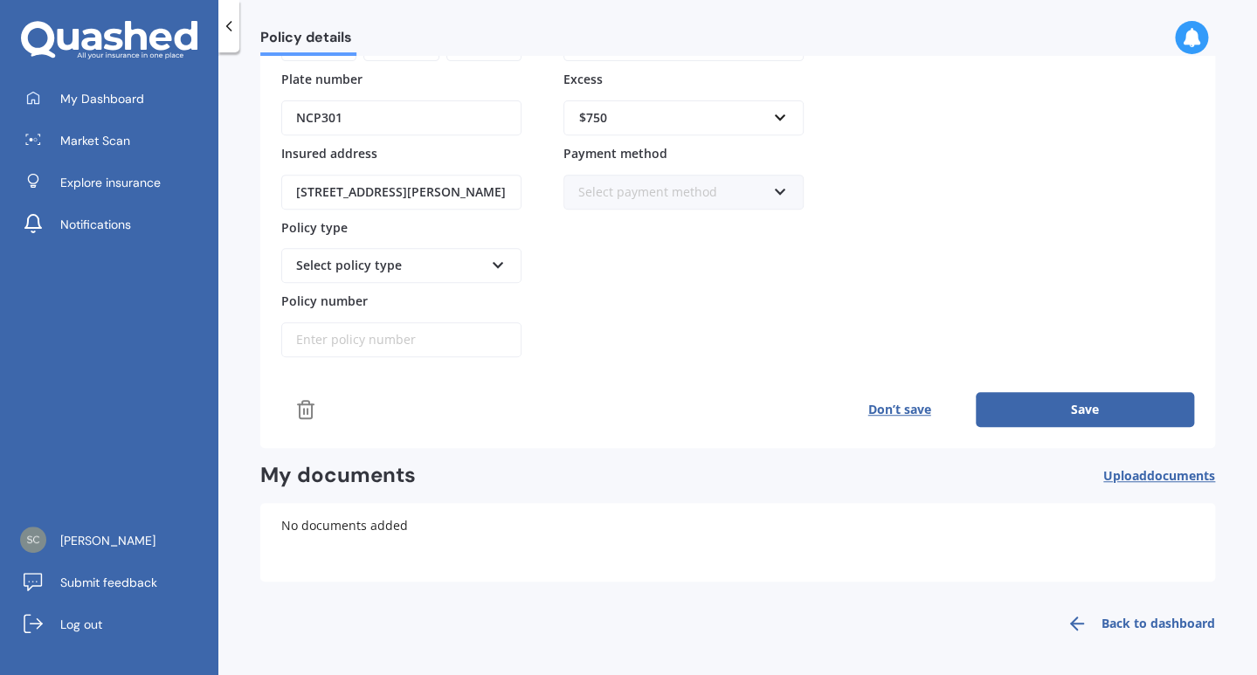
click at [1104, 402] on button "Save" at bounding box center [1084, 409] width 218 height 35
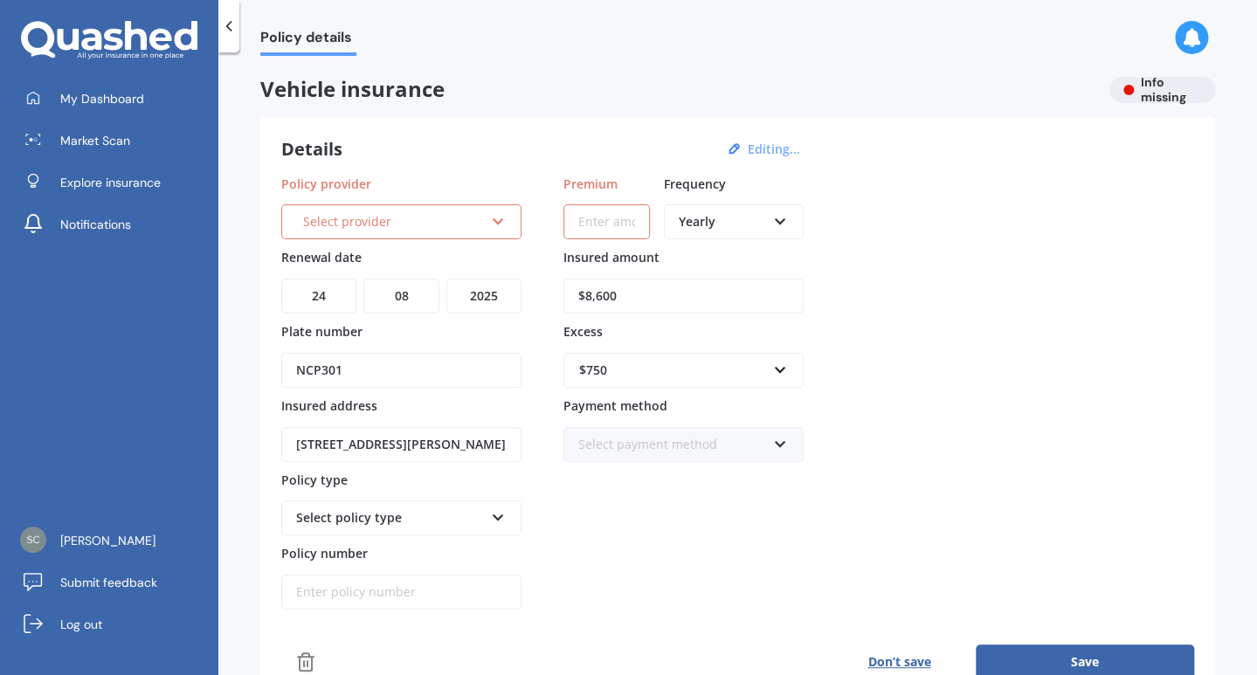
click at [884, 665] on button "Don’t save" at bounding box center [899, 661] width 153 height 35
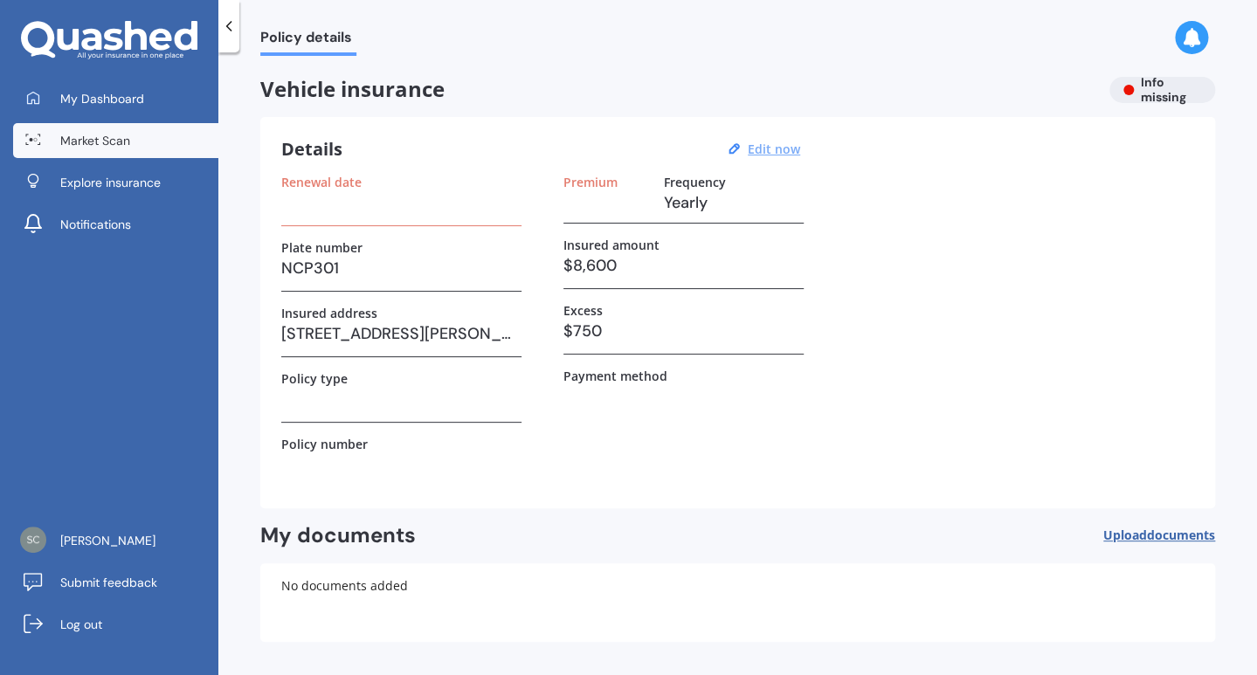
click at [107, 152] on link "Market Scan" at bounding box center [115, 140] width 205 height 35
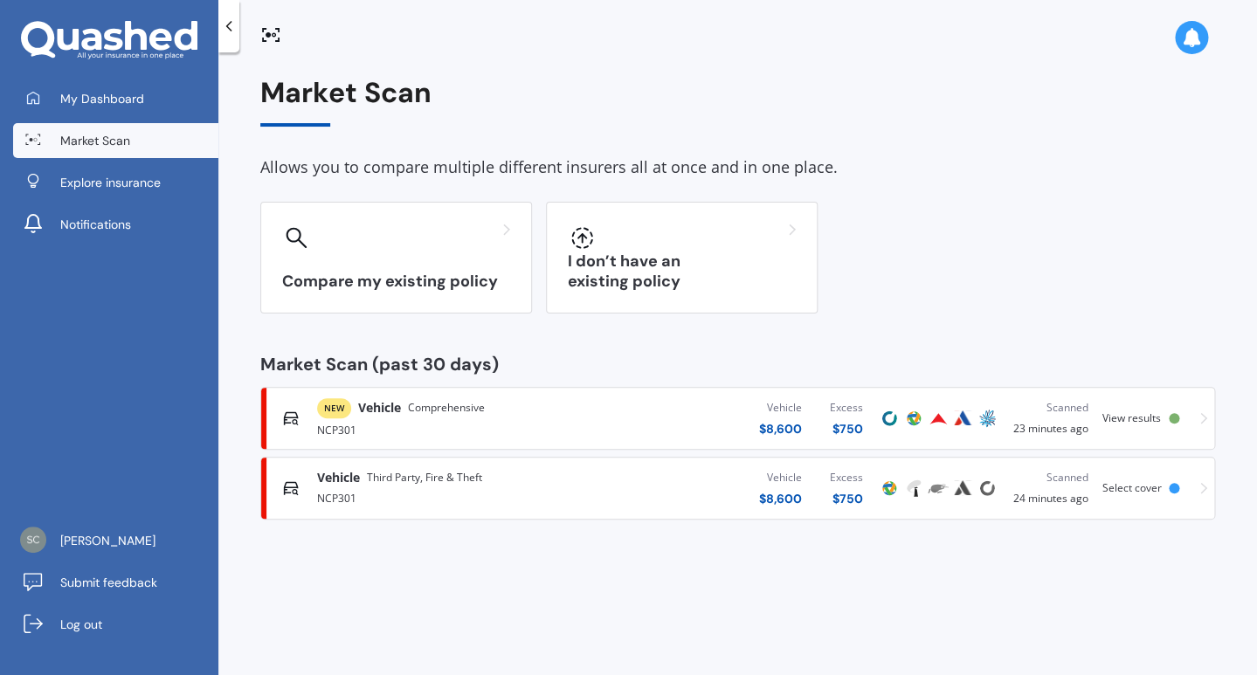
click at [410, 409] on span "Comprehensive" at bounding box center [446, 407] width 77 height 17
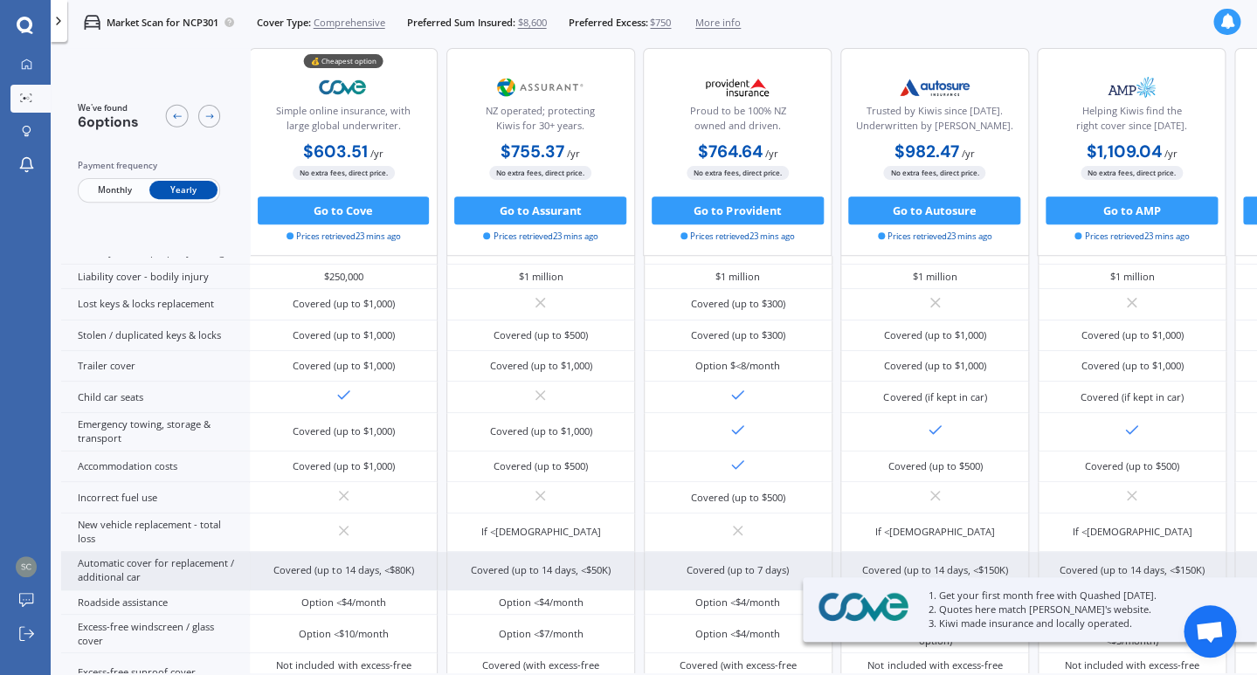
scroll to position [214, 2]
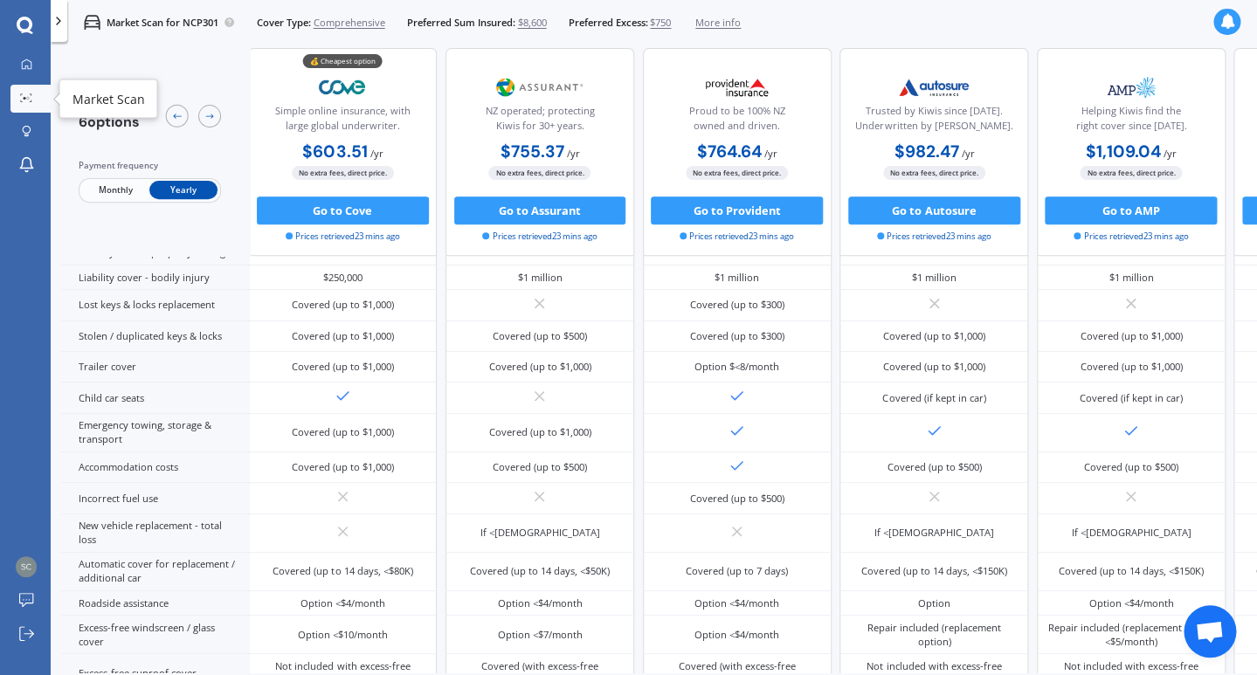
click at [24, 97] on icon at bounding box center [26, 97] width 12 height 9
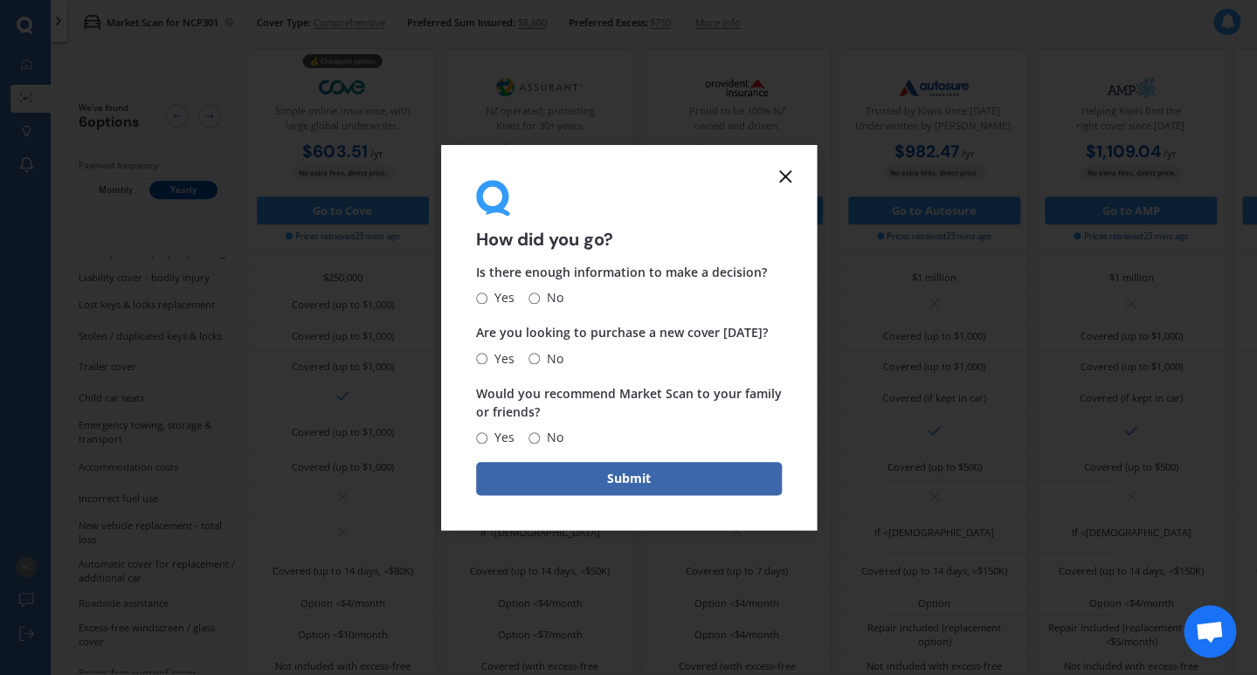
click at [783, 176] on line at bounding box center [785, 176] width 10 height 10
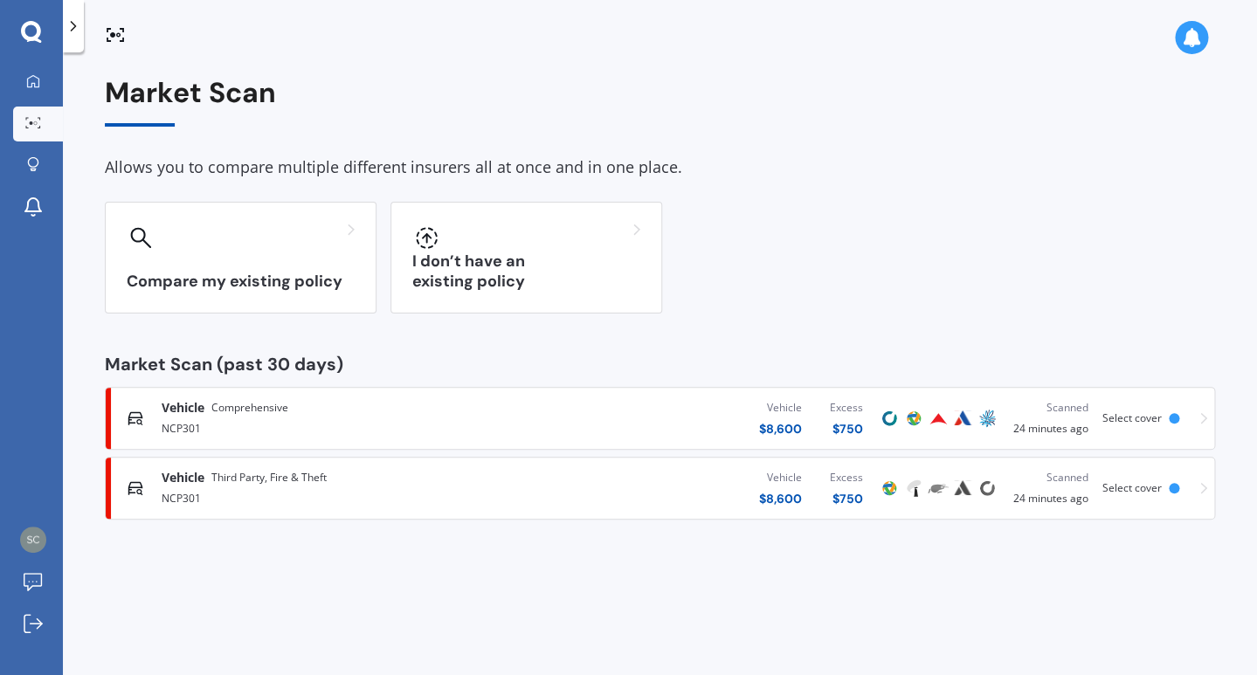
click at [246, 479] on span "Third Party, Fire & Theft" at bounding box center [268, 477] width 115 height 17
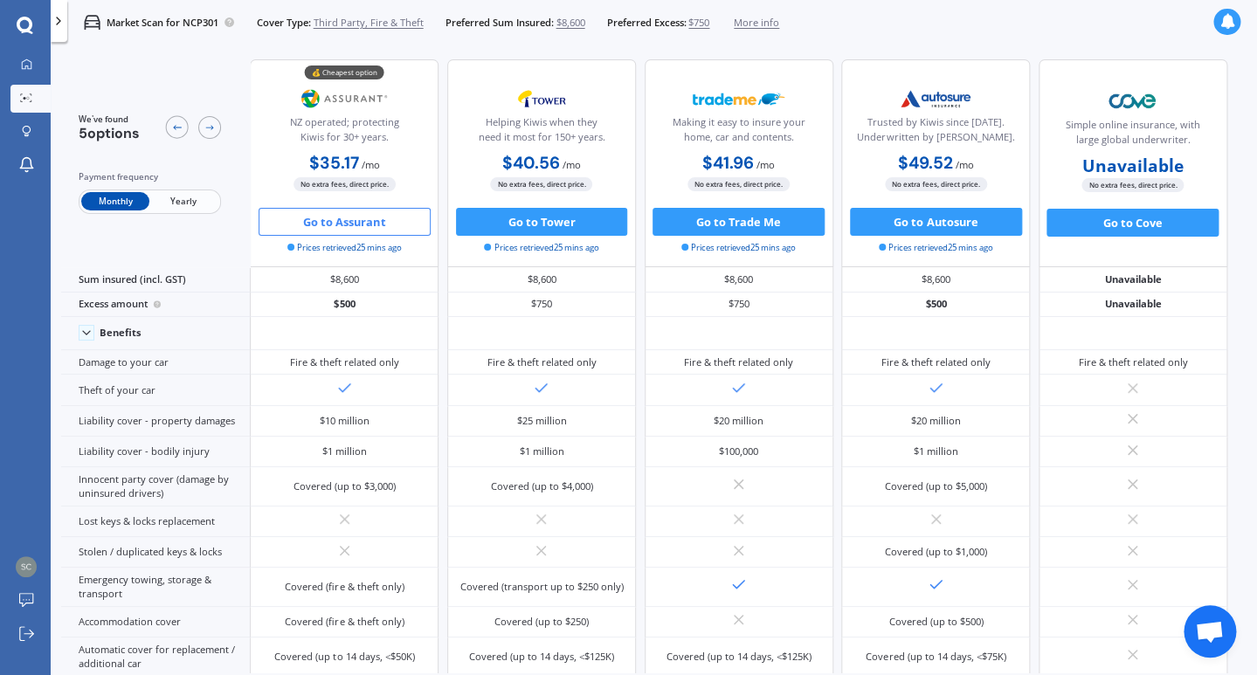
click at [174, 196] on span "Yearly" at bounding box center [183, 201] width 68 height 18
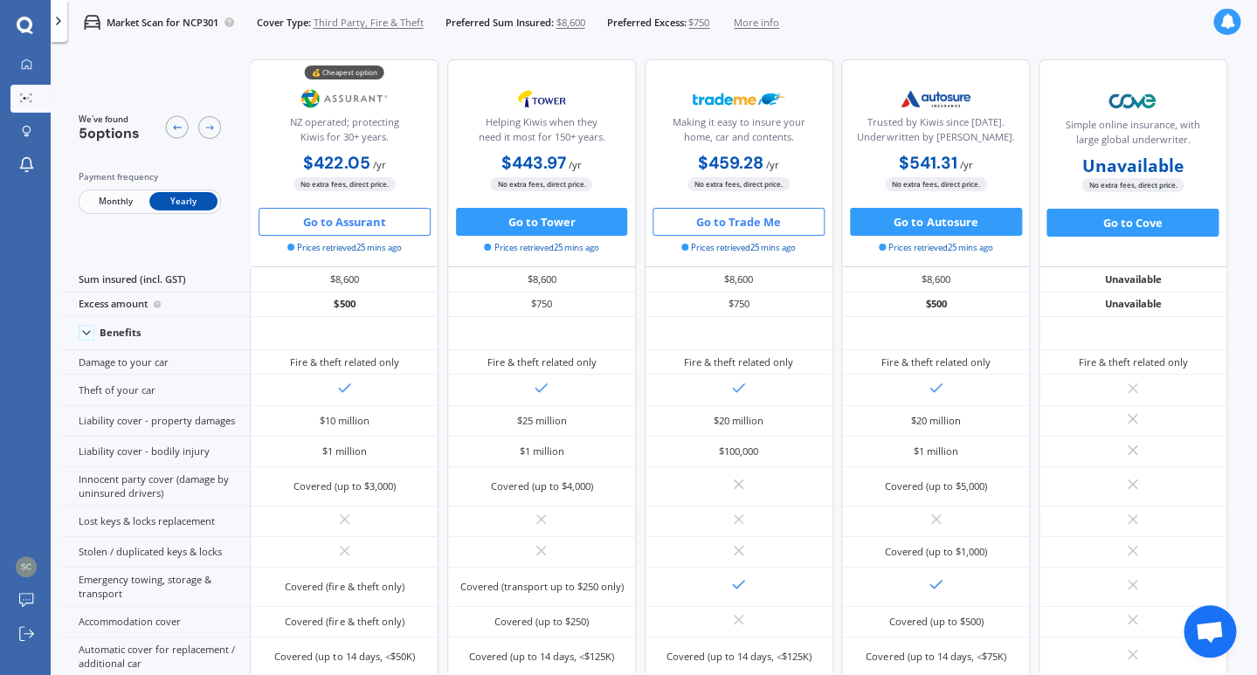
click at [748, 222] on button "Go to Trade Me" at bounding box center [738, 222] width 172 height 28
